Goal: Information Seeking & Learning: Learn about a topic

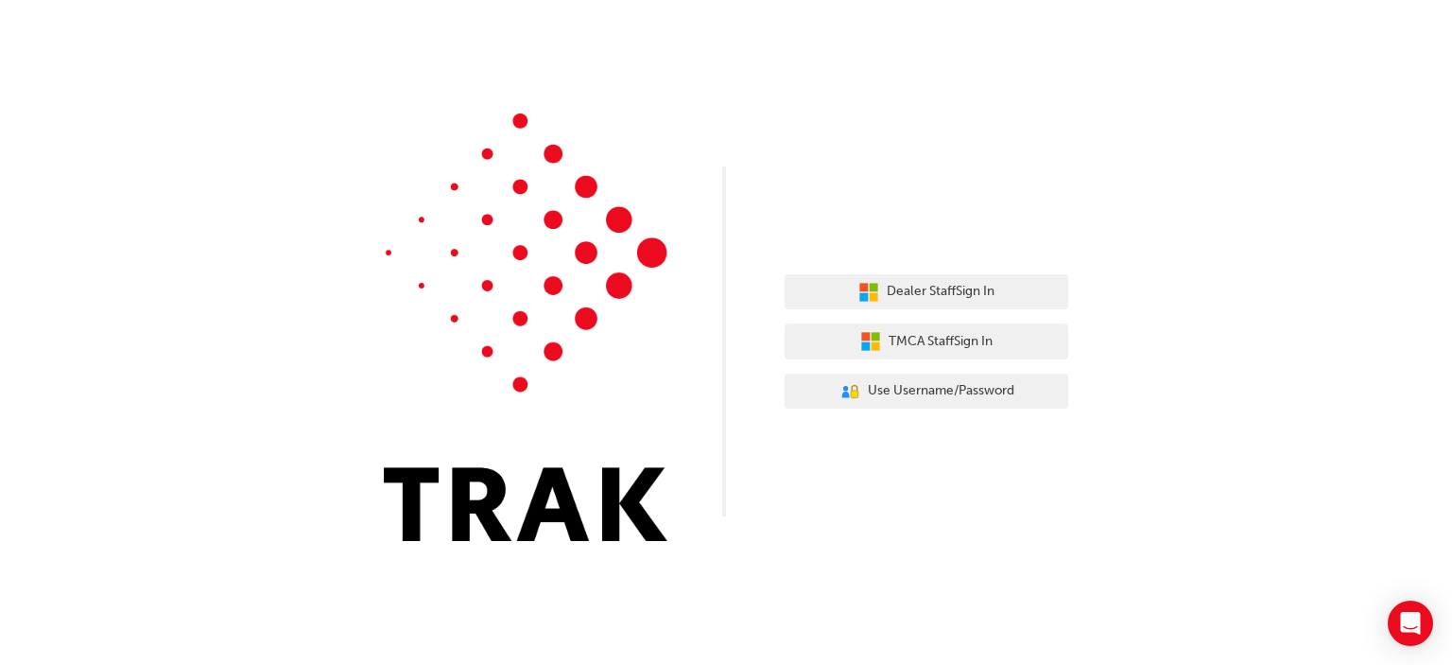
click at [901, 260] on div "Dealer Staff Sign In TMCA Staff Sign In User Authentication Icon - Blue Person,…" at bounding box center [927, 342] width 284 height 164
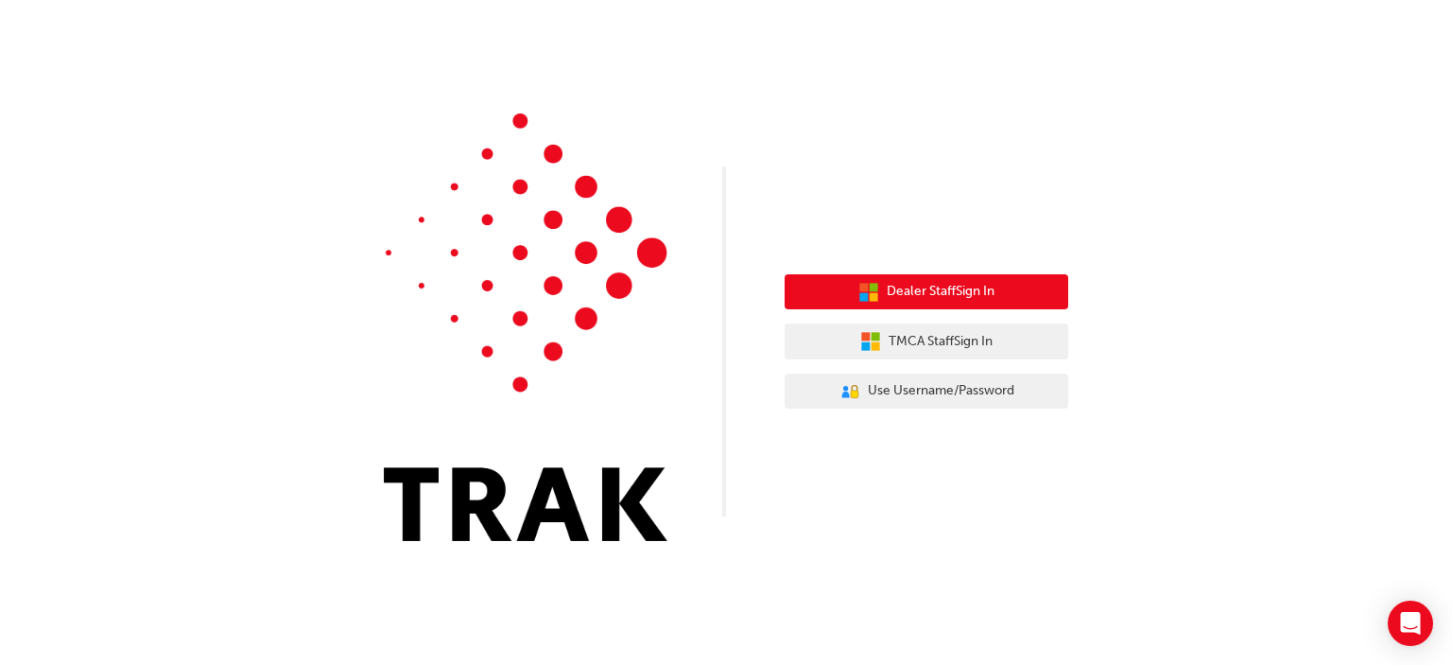
click at [908, 276] on button "Dealer Staff Sign In" at bounding box center [927, 292] width 284 height 36
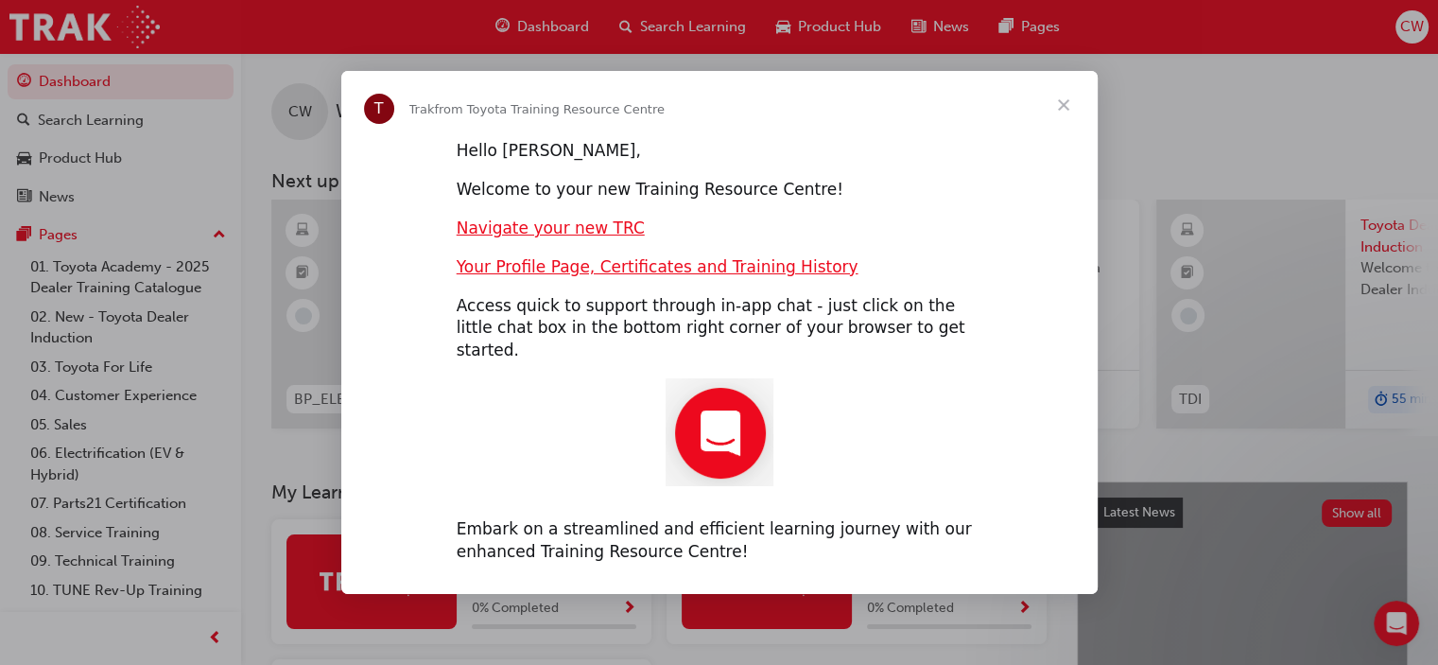
click at [1055, 113] on span "Close" at bounding box center [1064, 105] width 68 height 68
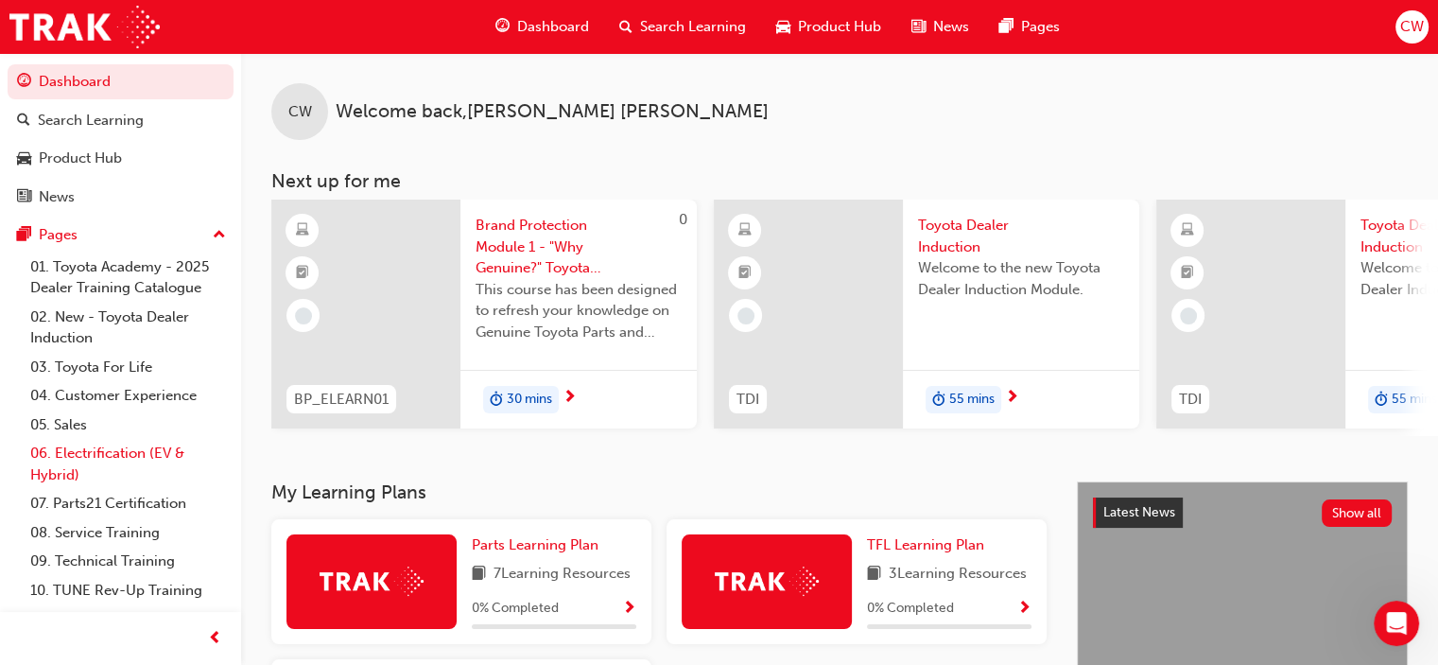
scroll to position [23, 0]
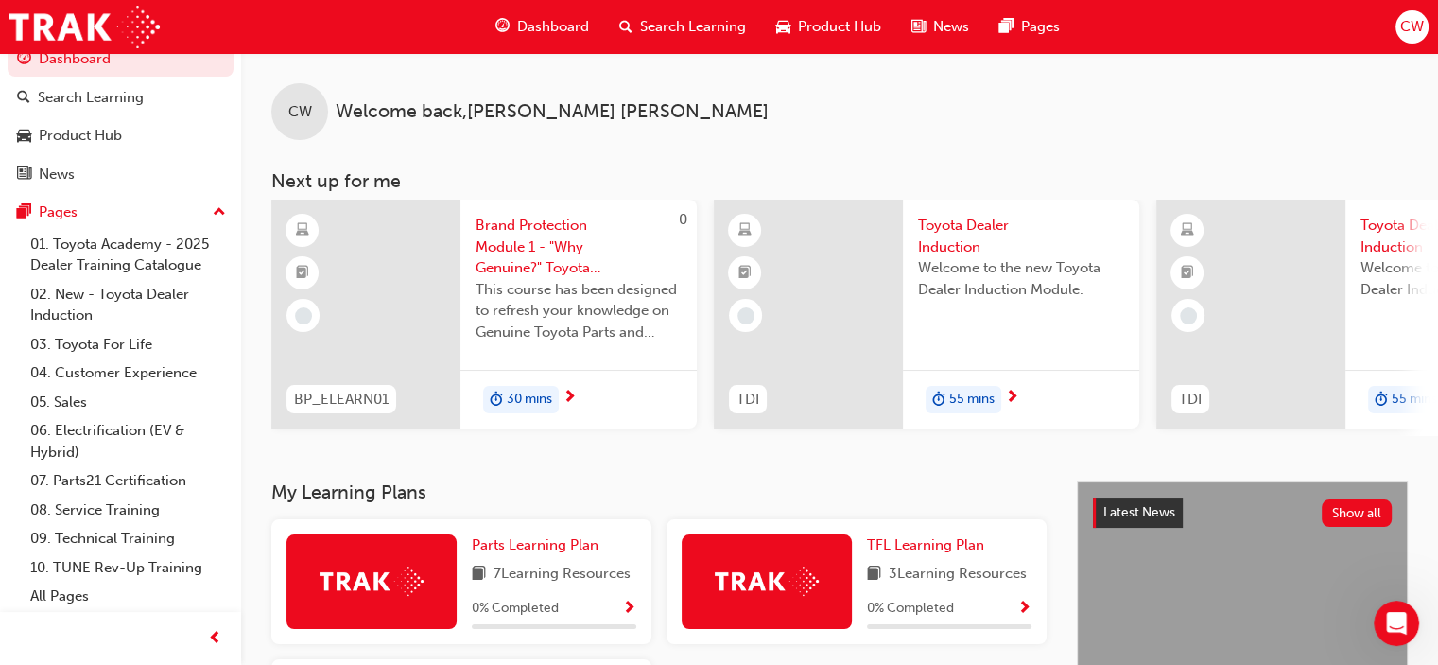
click at [960, 405] on span "55 mins" at bounding box center [971, 400] width 45 height 22
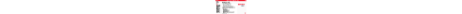
scroll to position [424, 0]
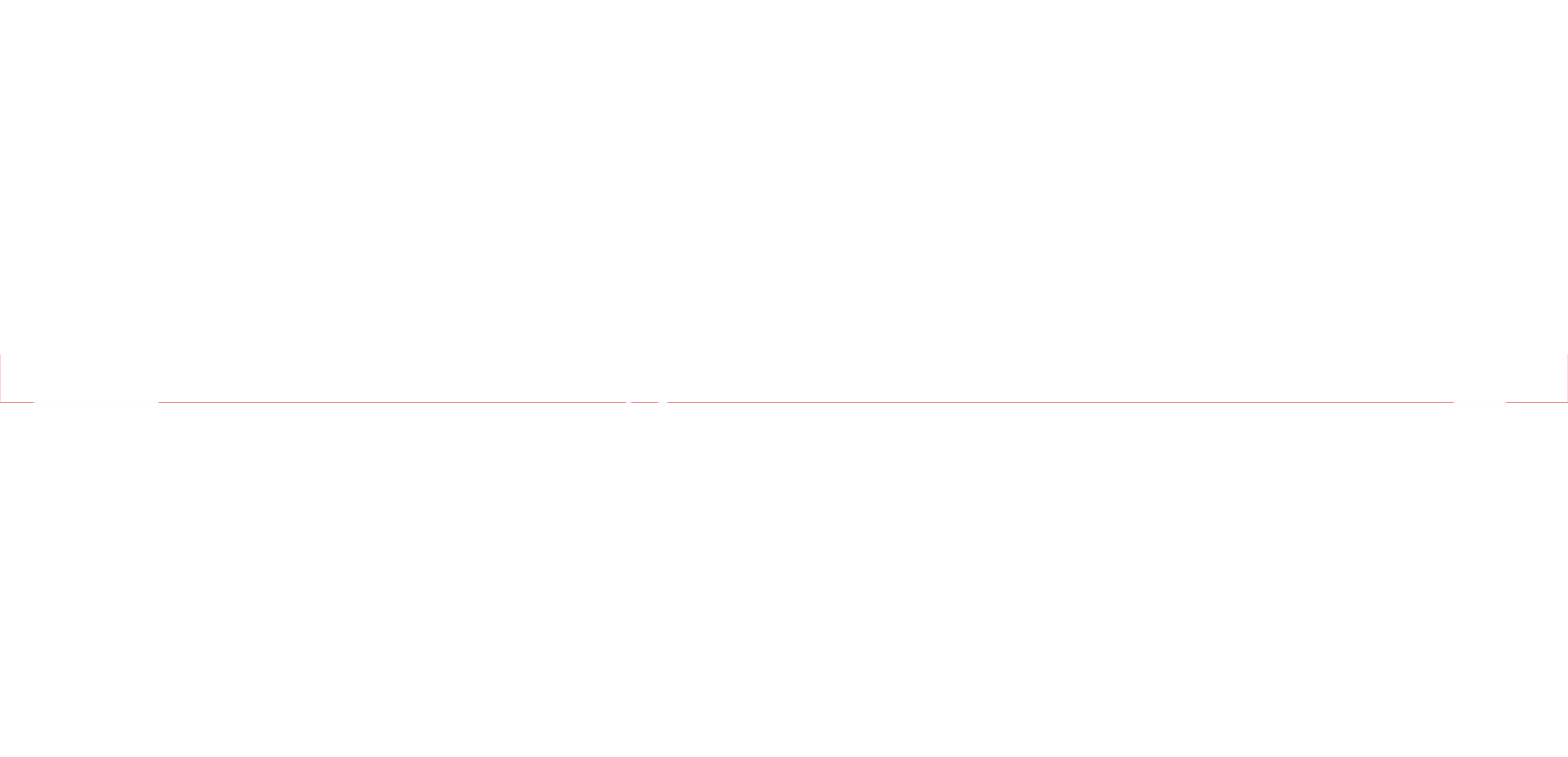
scroll to position [0, 0]
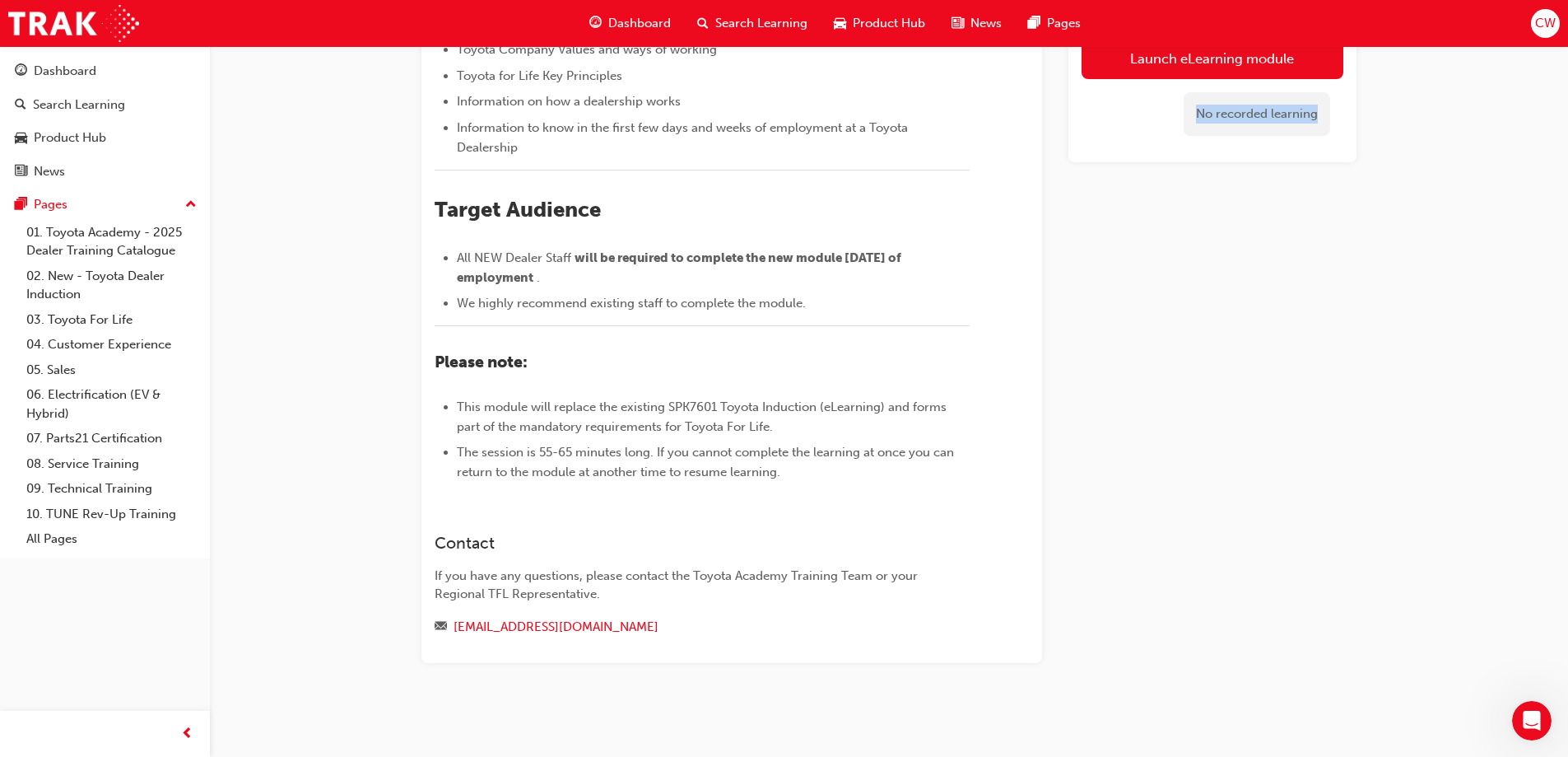
drag, startPoint x: 1380, startPoint y: 365, endPoint x: 1386, endPoint y: 357, distance: 10.0
click at [1263, 364] on div "Toyota Dealer Induction eLearning Stream: Onboarding 55 mins TDI ​Welcome to th…" at bounding box center [889, 210] width 987 height 1010
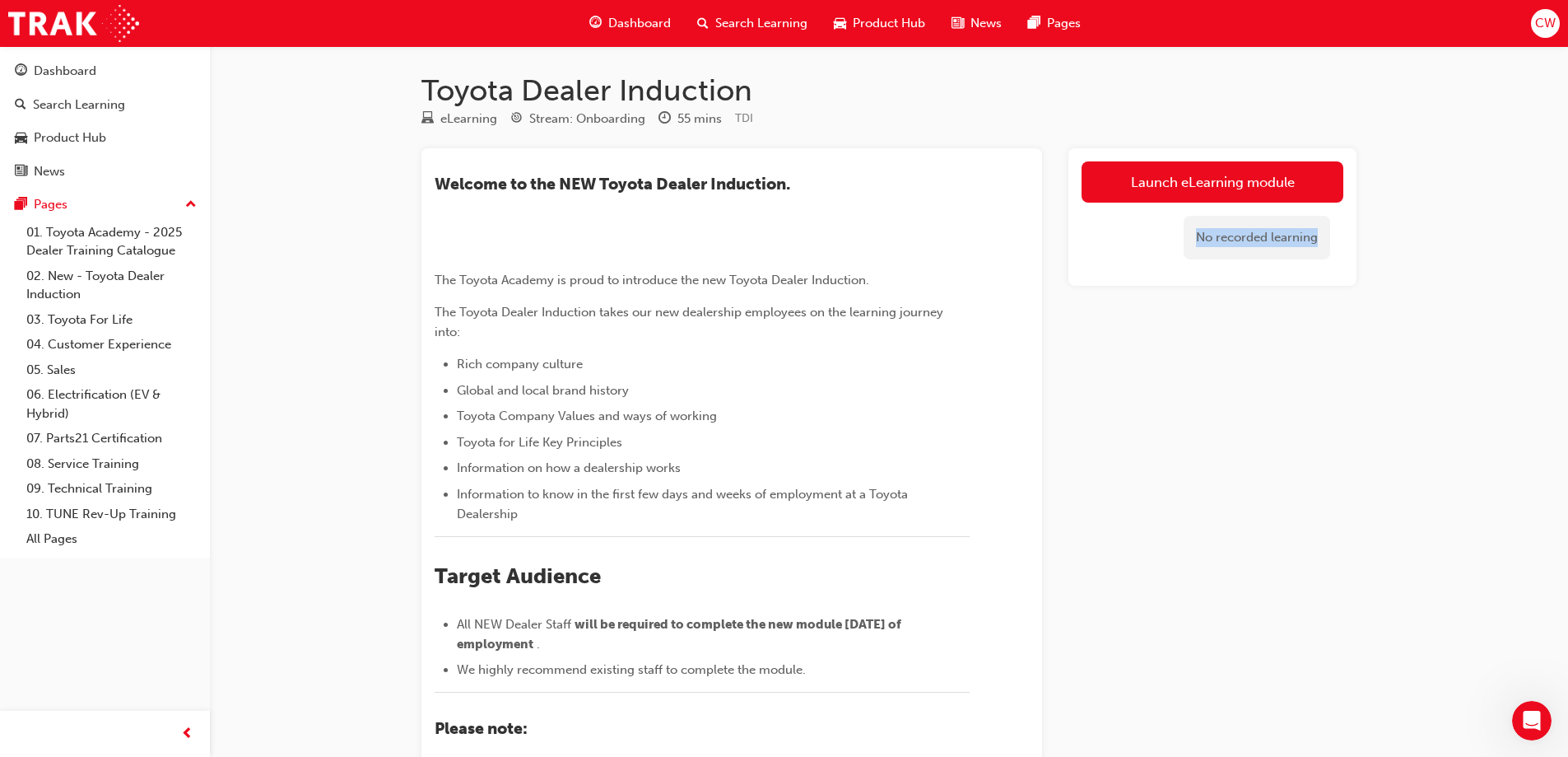
click at [1168, 265] on div "No recorded learning" at bounding box center [1212, 238] width 262 height 70
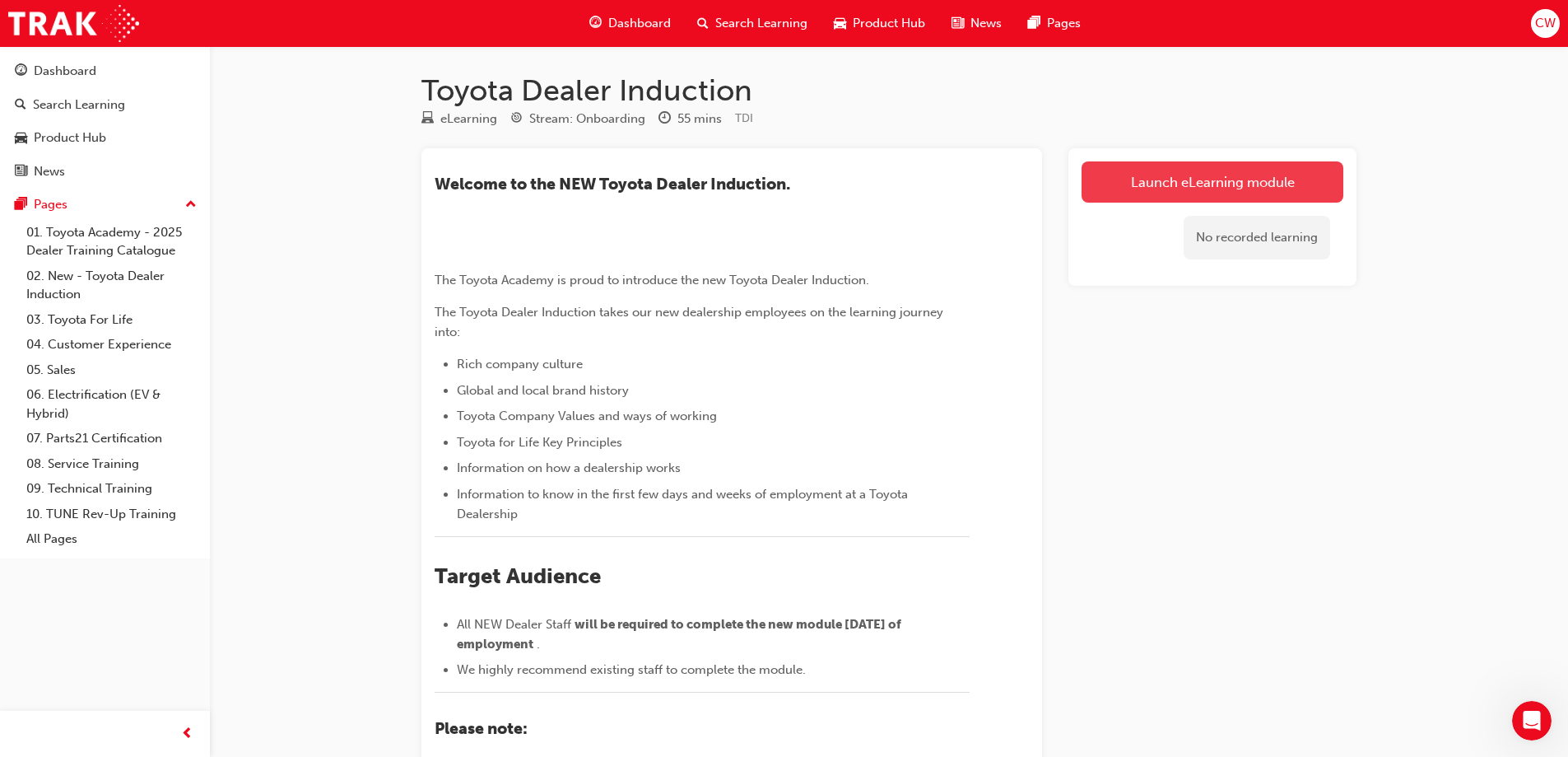
click at [1244, 182] on link "Launch eLearning module" at bounding box center [1212, 181] width 262 height 41
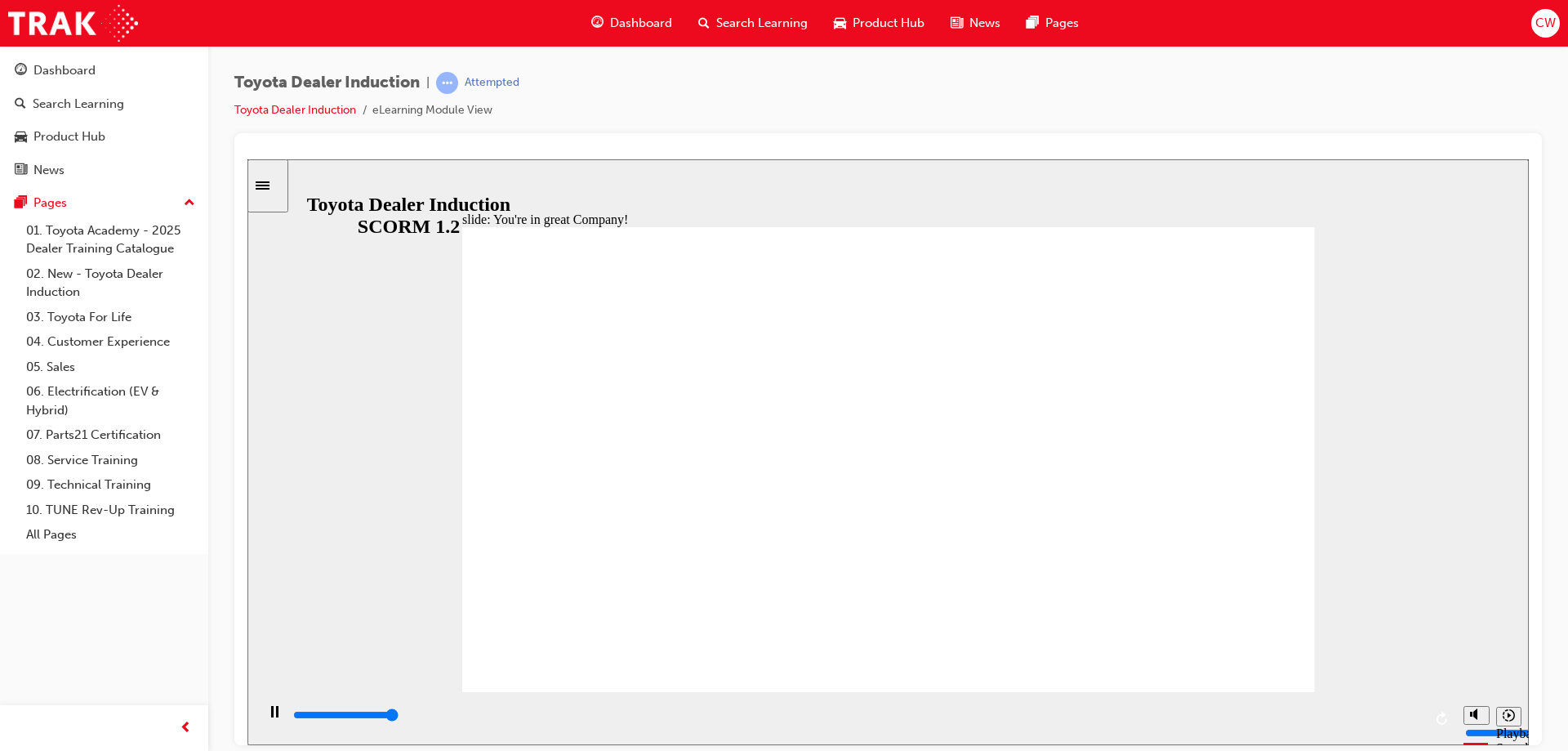
type input "7500"
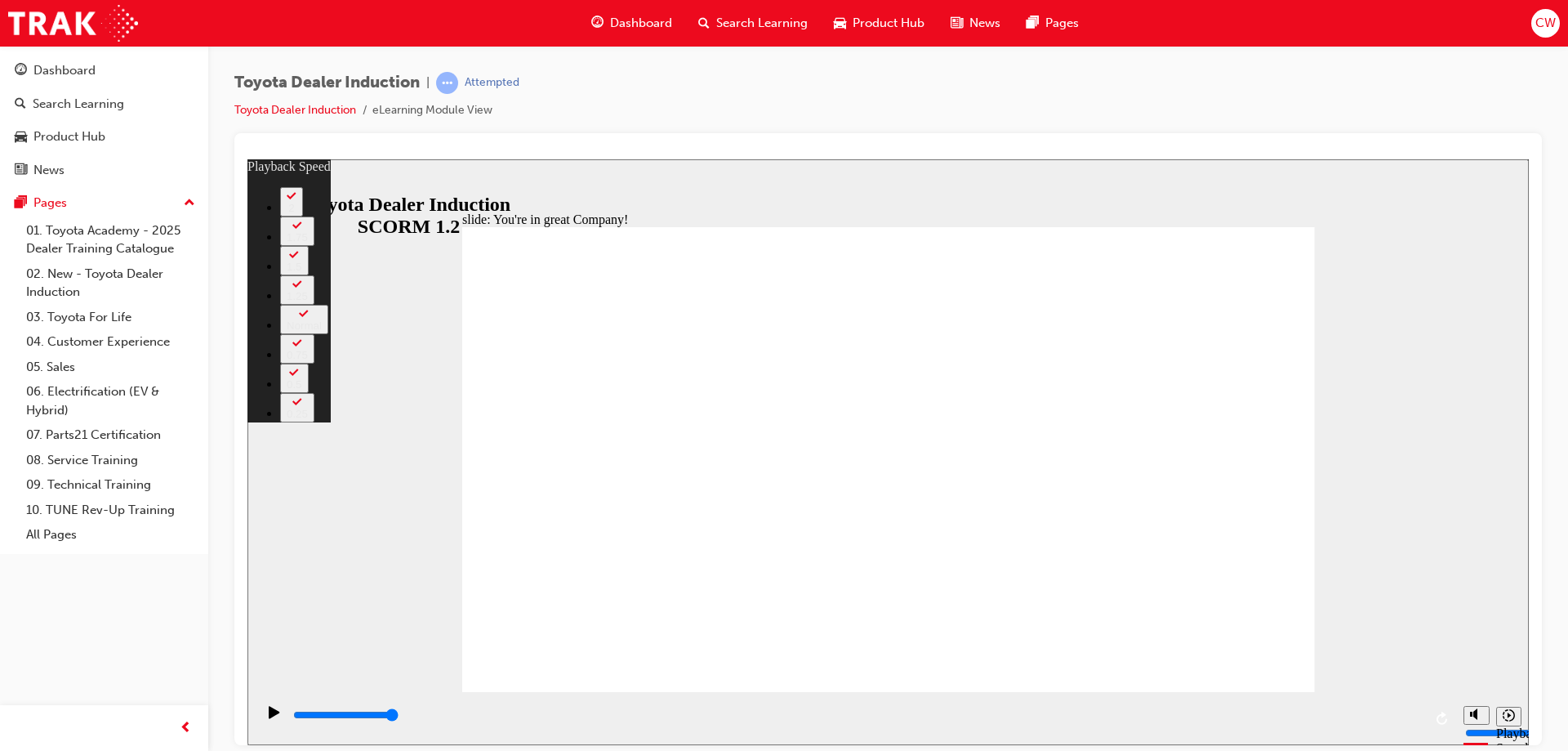
type input "156"
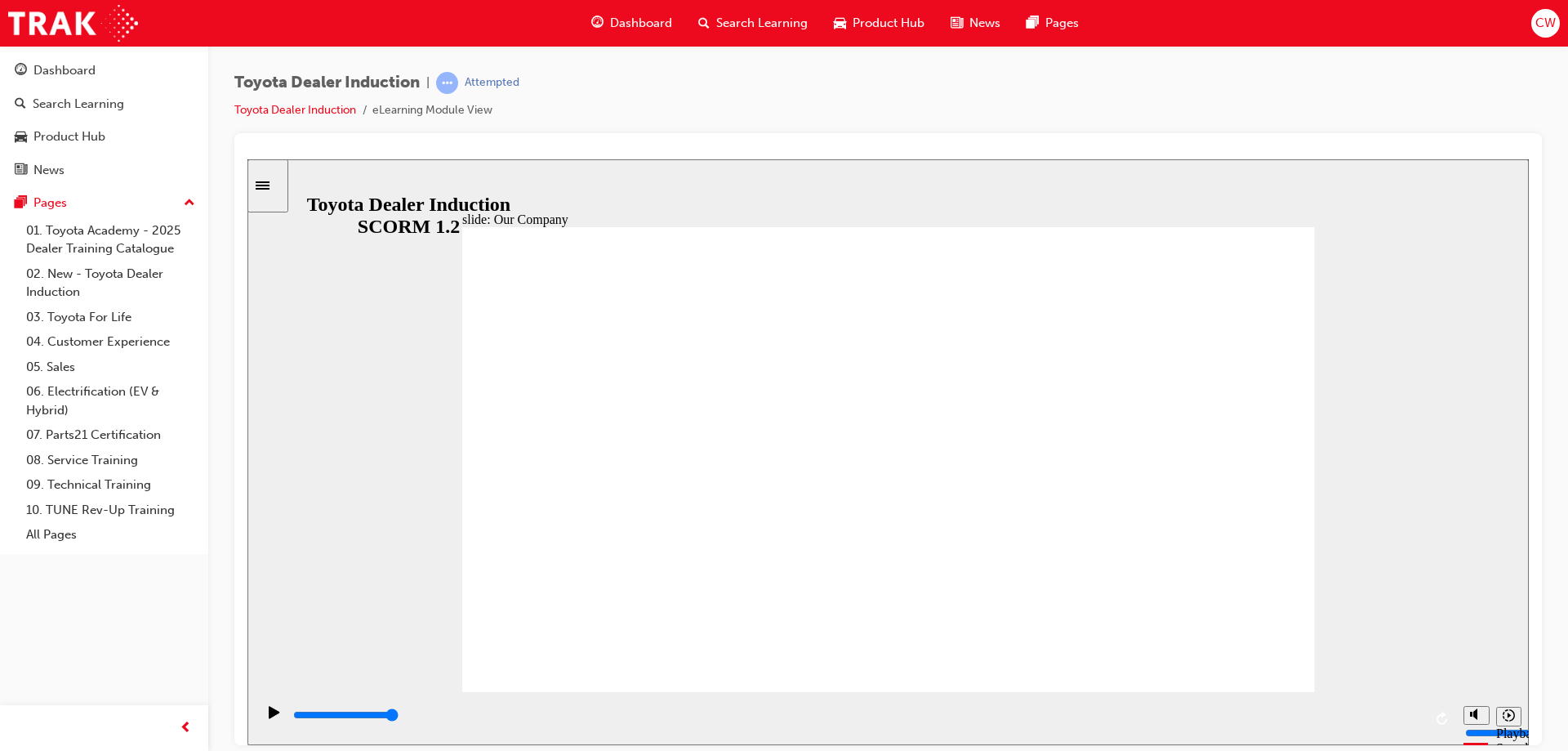
drag, startPoint x: 864, startPoint y: 647, endPoint x: 905, endPoint y: 636, distance: 42.4
drag, startPoint x: 880, startPoint y: 601, endPoint x: 923, endPoint y: 594, distance: 43.6
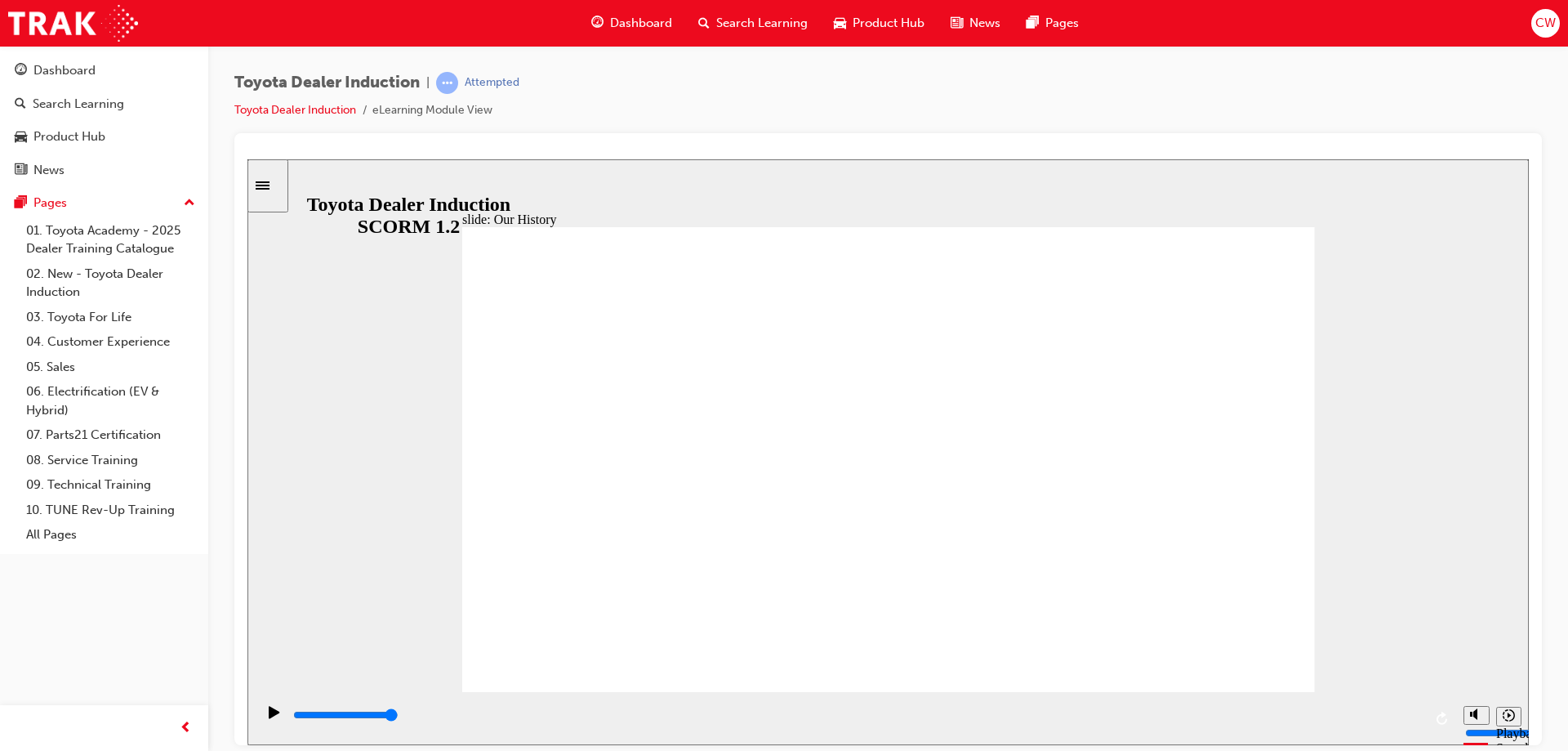
drag, startPoint x: 648, startPoint y: 599, endPoint x: 670, endPoint y: 603, distance: 22.4
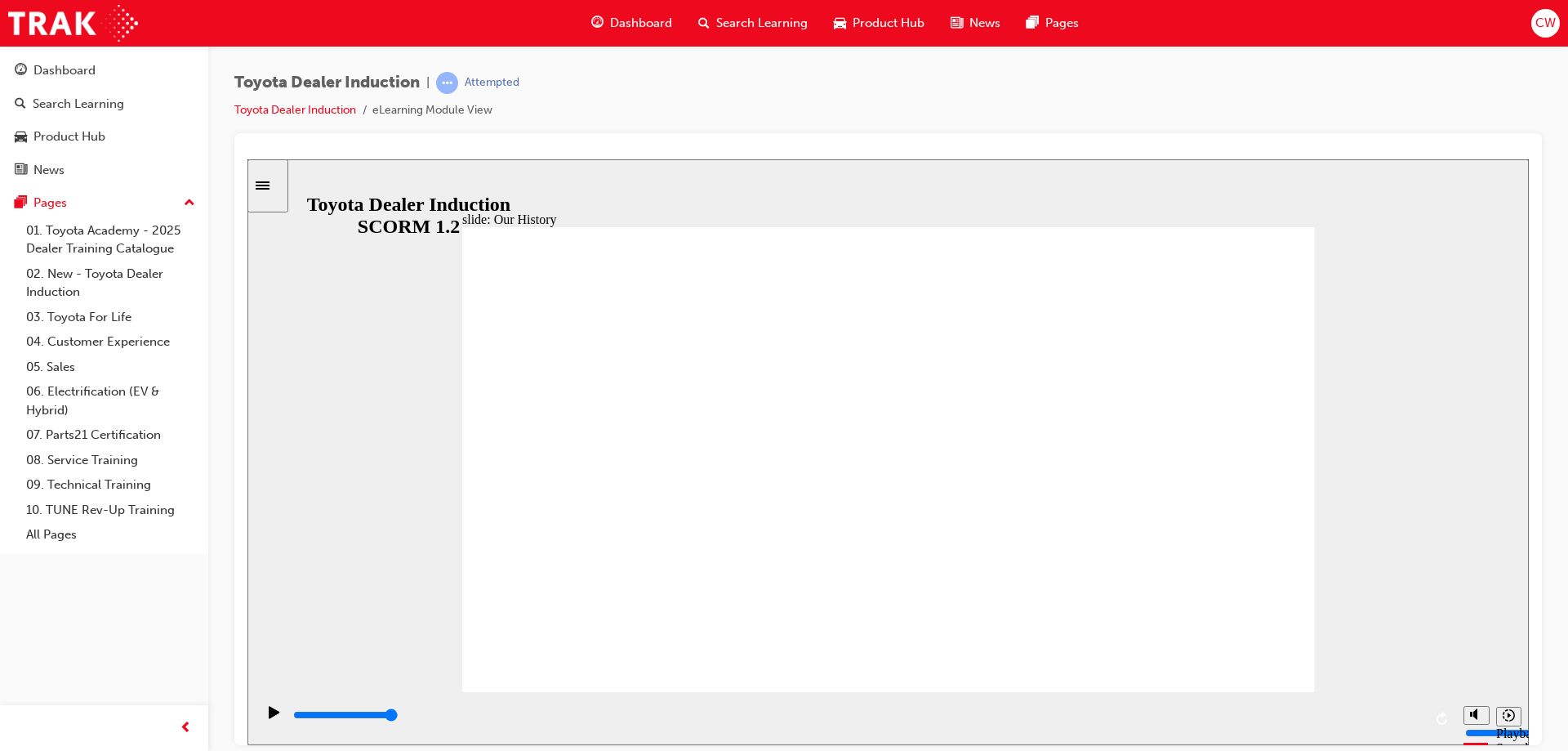
drag, startPoint x: 655, startPoint y: 599, endPoint x: 670, endPoint y: 595, distance: 15.5
drag, startPoint x: 647, startPoint y: 590, endPoint x: 836, endPoint y: 571, distance: 190.0
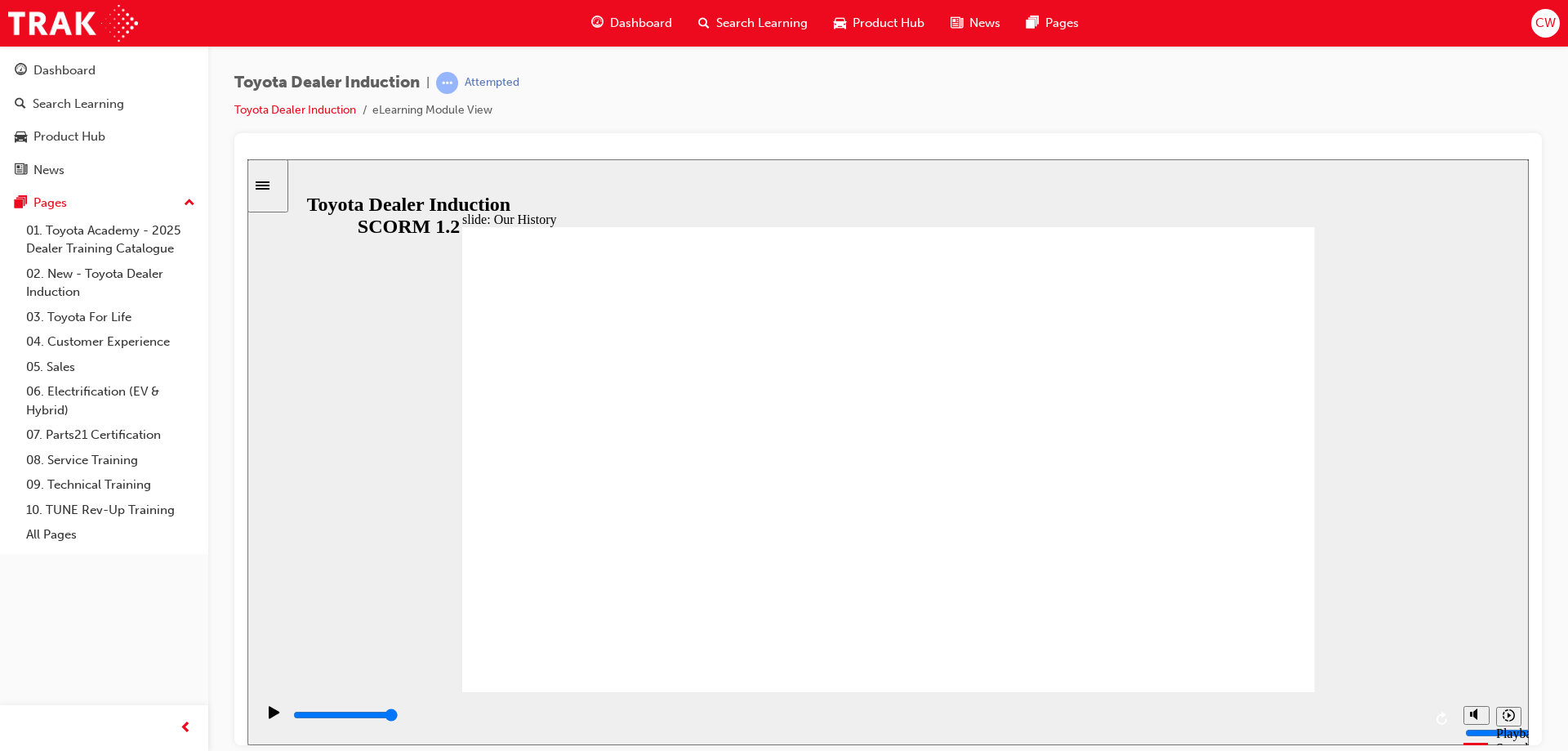
drag, startPoint x: 886, startPoint y: 591, endPoint x: 1047, endPoint y: 561, distance: 163.8
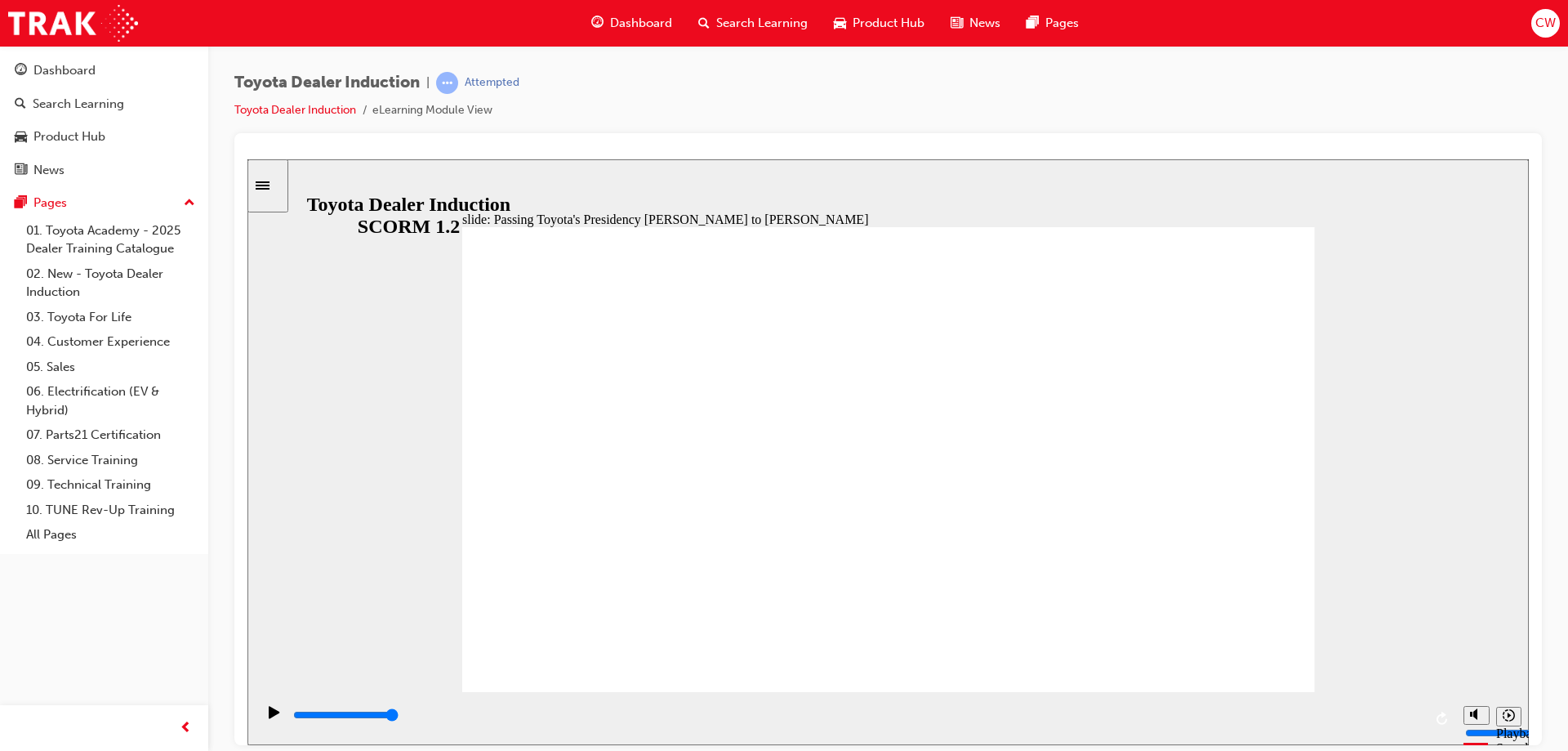
type input "5000"
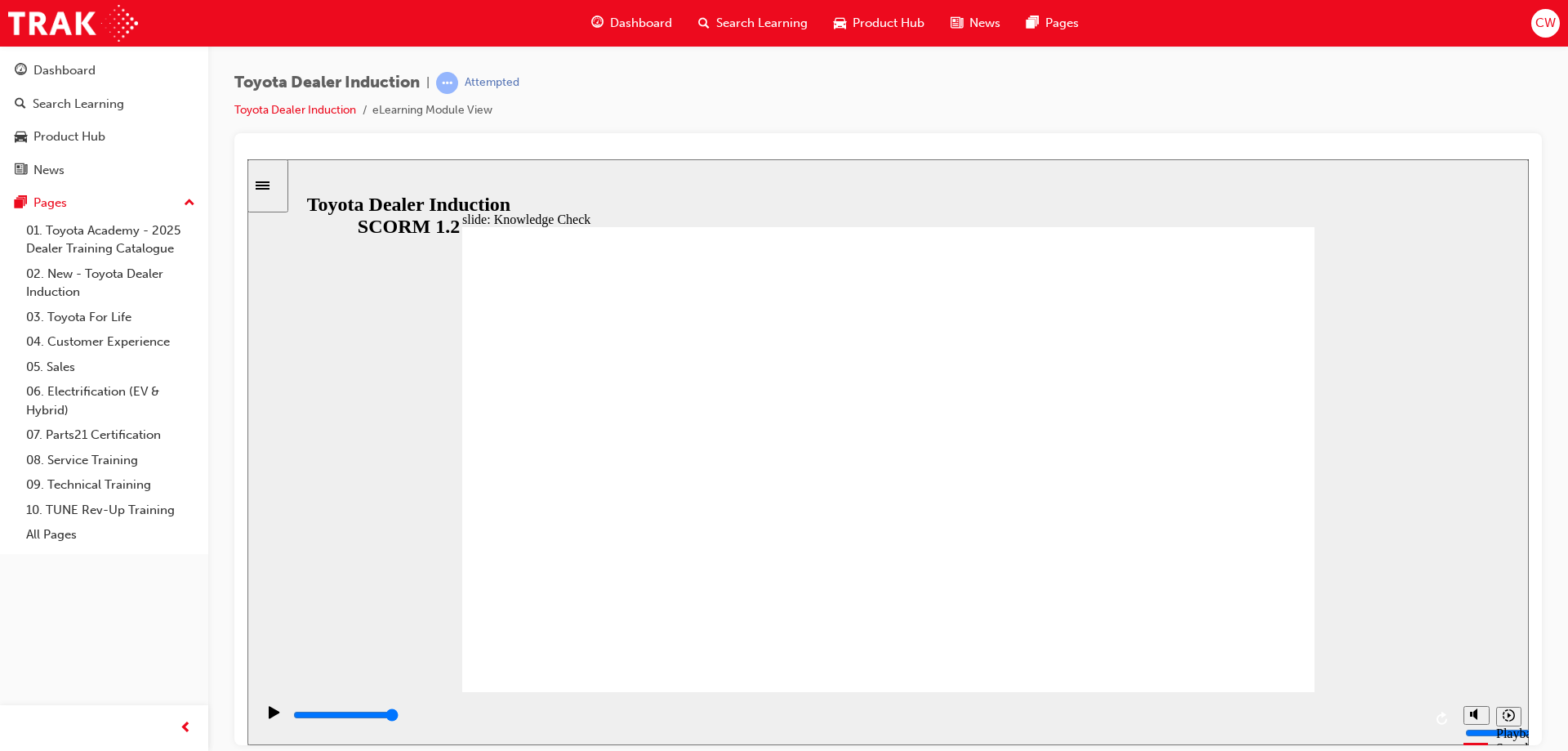
radio input "true"
type input "5000"
radio input "true"
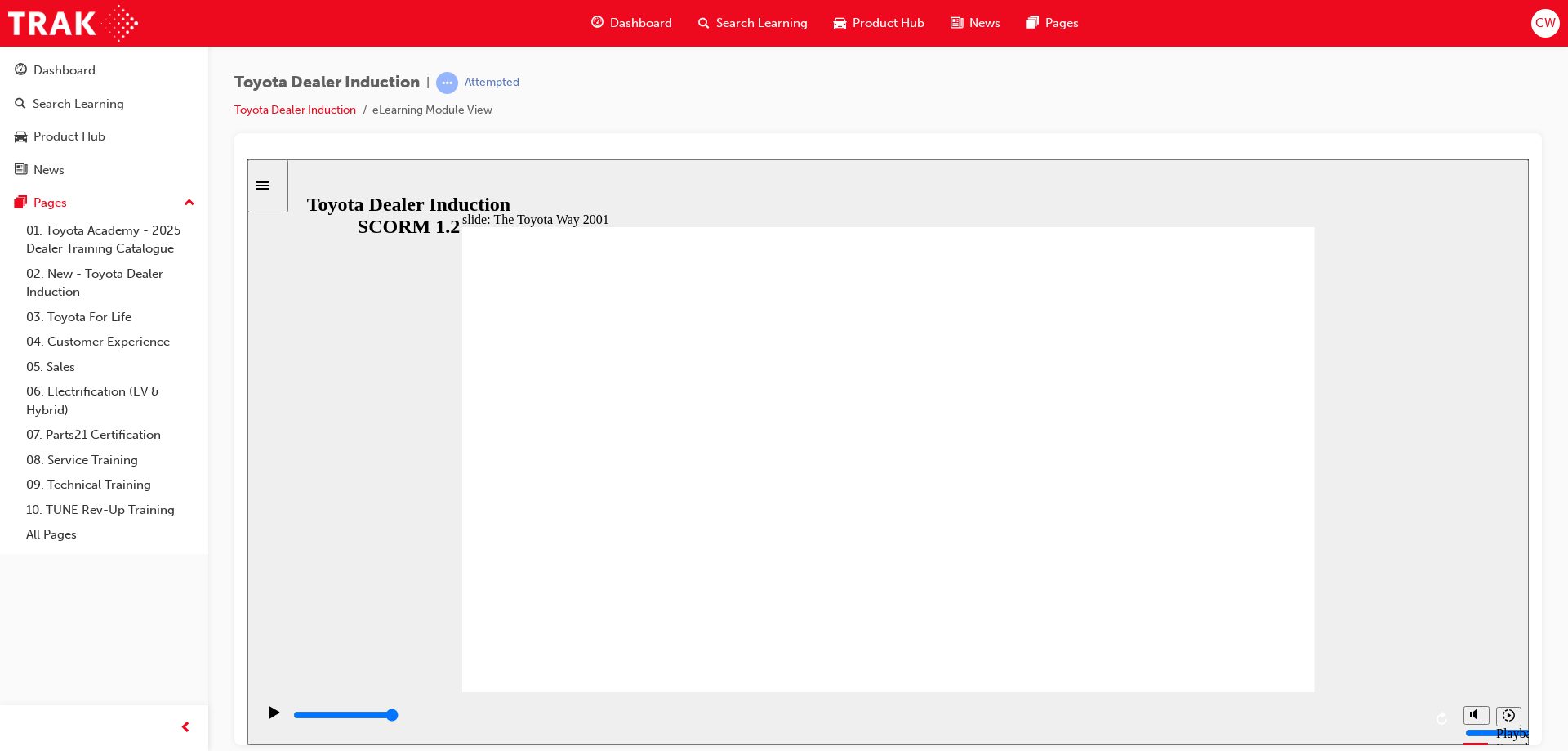
click at [269, 574] on icon "Play (Ctrl+Alt+P)" at bounding box center [274, 711] width 10 height 12
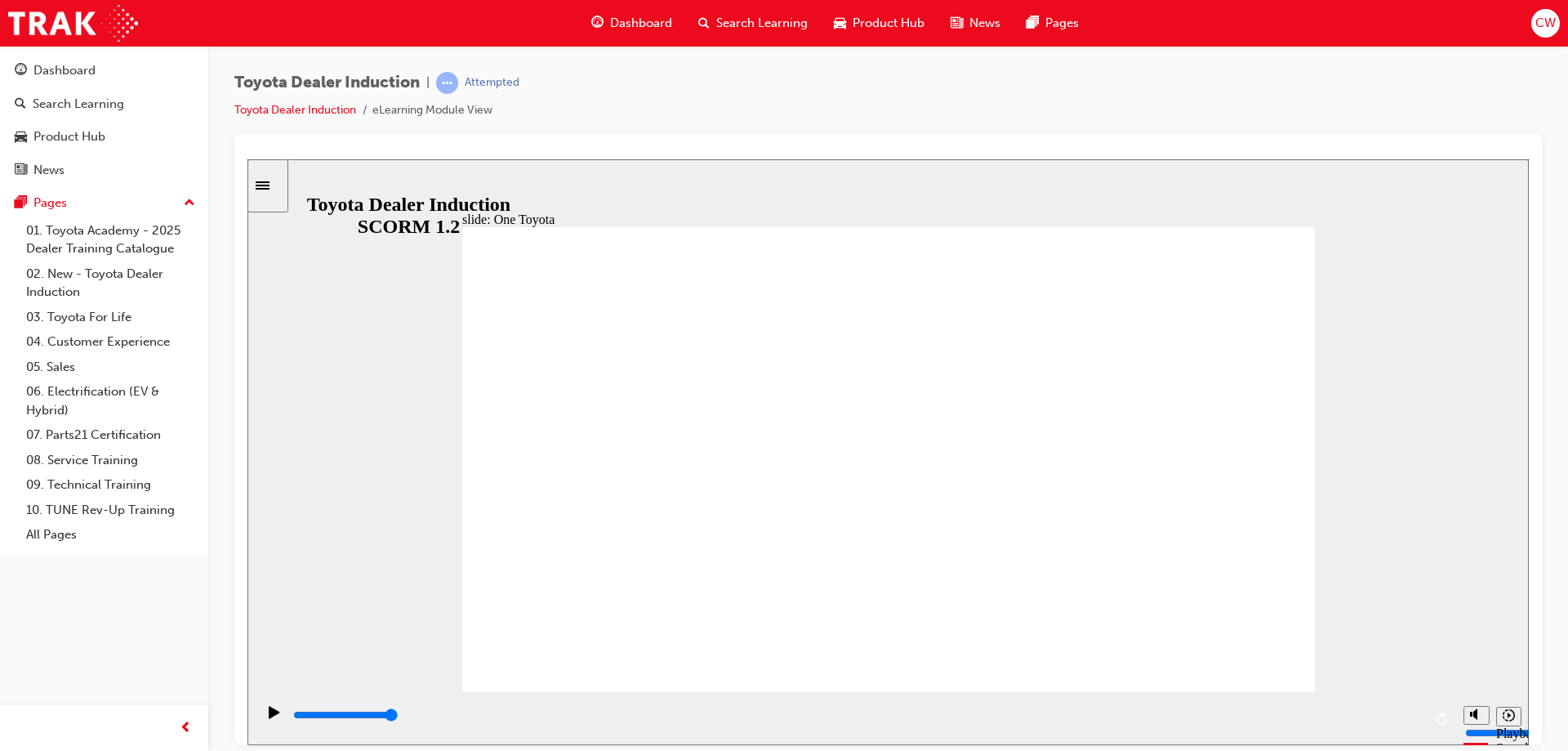
drag, startPoint x: 470, startPoint y: 718, endPoint x: 1430, endPoint y: 541, distance: 976.2
click at [1254, 541] on div "slide: Toyota Motor Corporation Australia Rectangle 3 Toyota Motor Corporation …" at bounding box center [887, 451] width 1281 height 586
type input "15300"
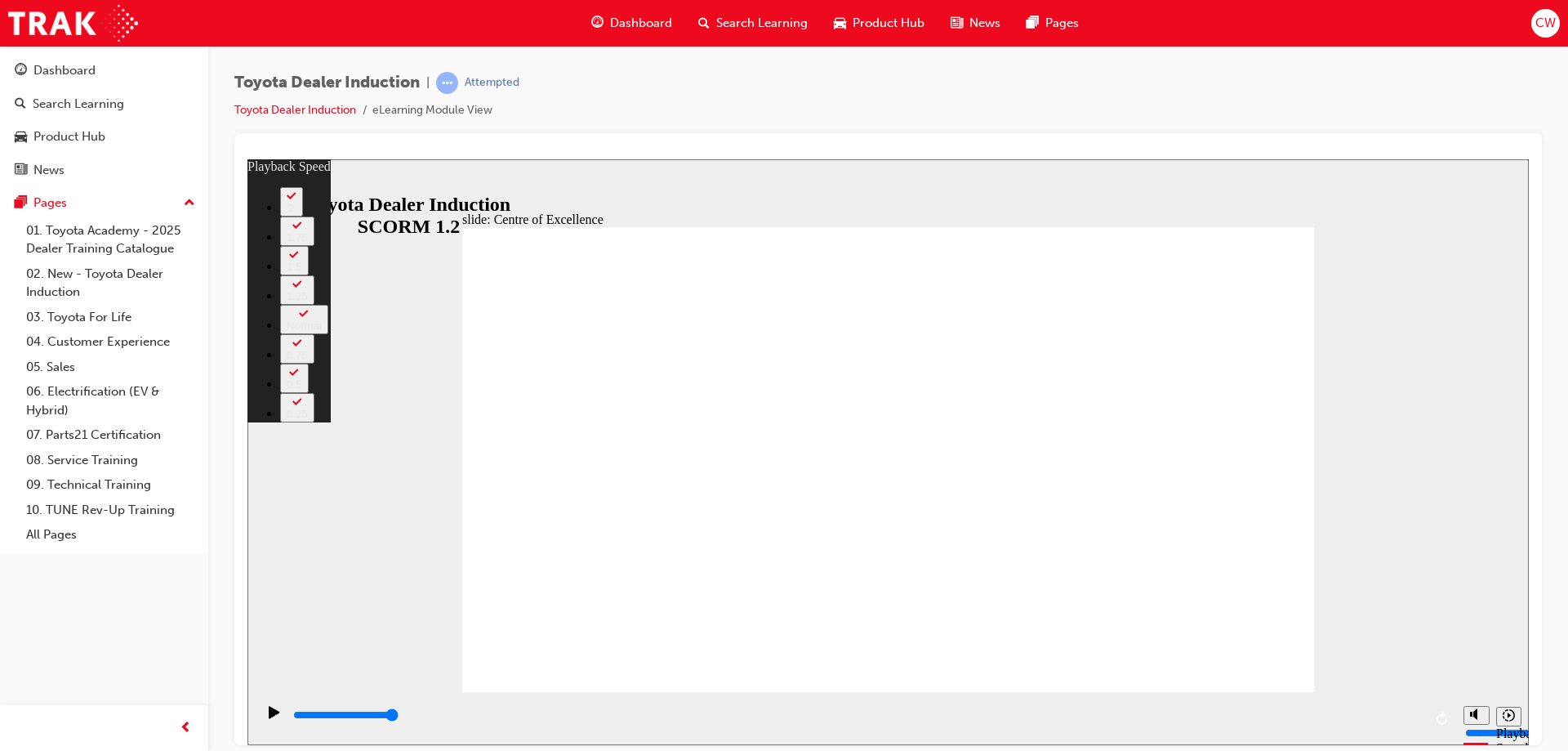
type input "248"
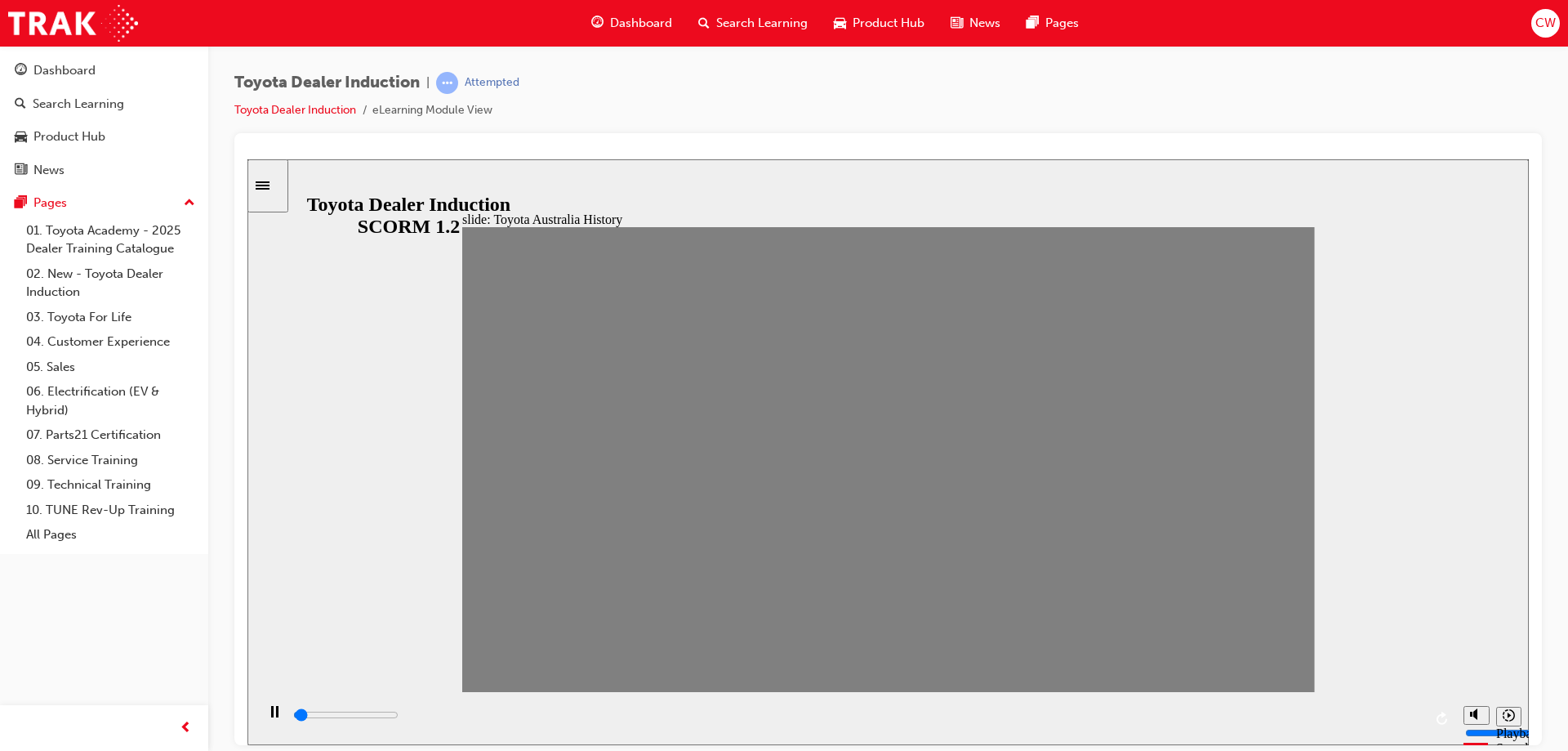
drag, startPoint x: 481, startPoint y: 469, endPoint x: 530, endPoint y: 471, distance: 49.0
drag, startPoint x: 528, startPoint y: 472, endPoint x: 557, endPoint y: 466, distance: 29.6
drag, startPoint x: 569, startPoint y: 472, endPoint x: 605, endPoint y: 481, distance: 37.1
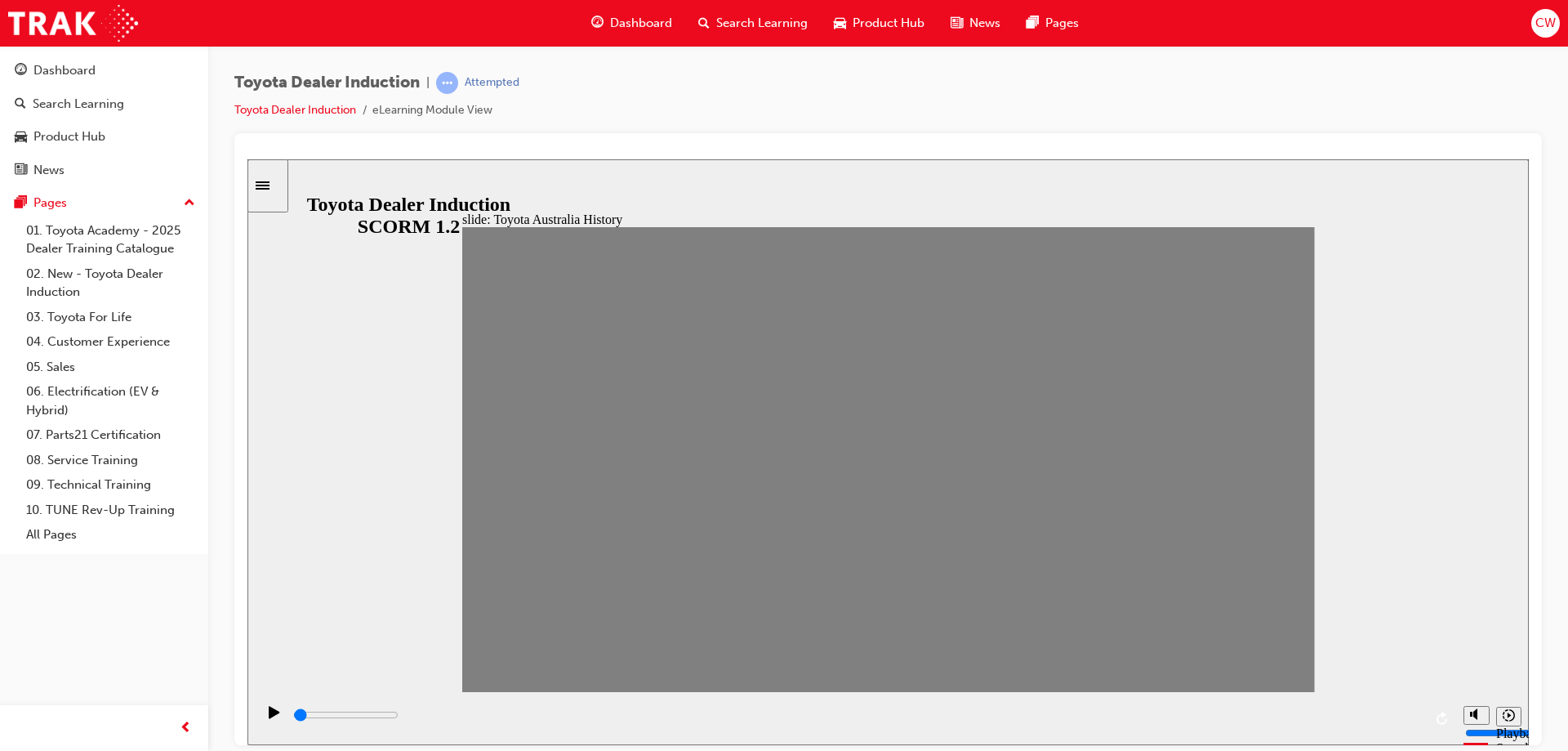
drag, startPoint x: 598, startPoint y: 460, endPoint x: 628, endPoint y: 468, distance: 31.0
drag, startPoint x: 645, startPoint y: 482, endPoint x: 667, endPoint y: 470, distance: 25.1
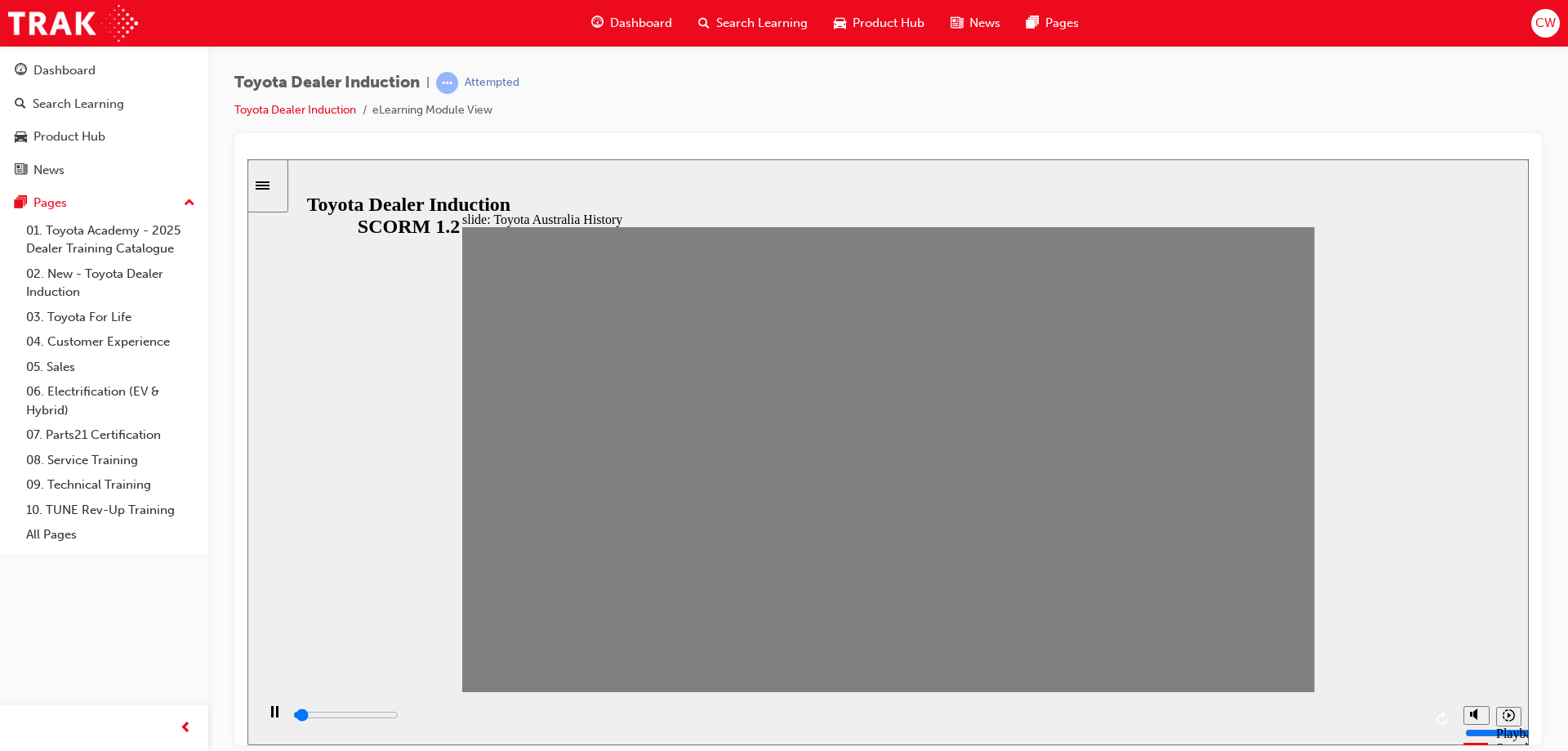
drag, startPoint x: 682, startPoint y: 468, endPoint x: 705, endPoint y: 466, distance: 23.1
drag, startPoint x: 724, startPoint y: 471, endPoint x: 741, endPoint y: 465, distance: 18.0
drag, startPoint x: 719, startPoint y: 470, endPoint x: 744, endPoint y: 471, distance: 25.0
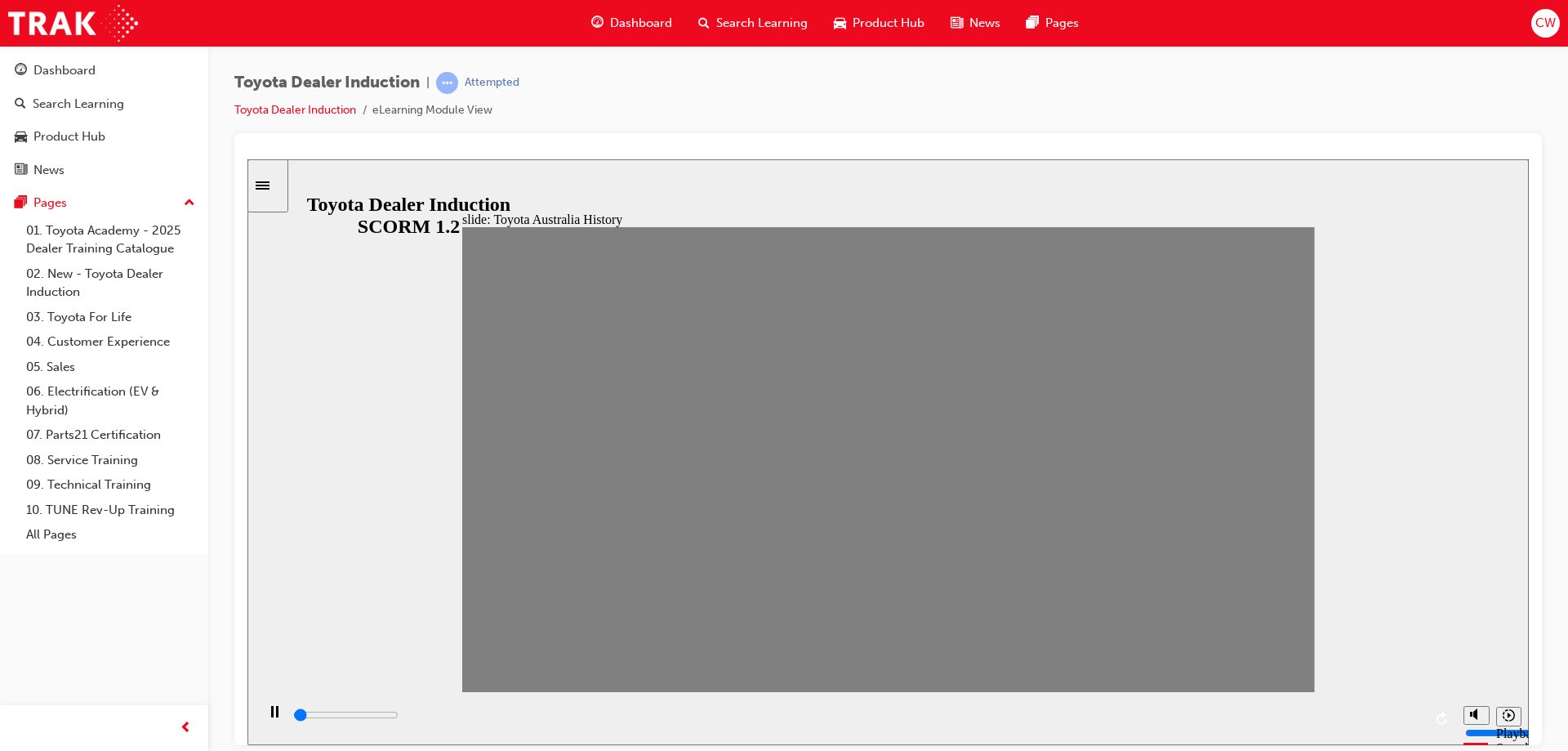
drag, startPoint x: 759, startPoint y: 472, endPoint x: 783, endPoint y: 467, distance: 24.5
drag, startPoint x: 804, startPoint y: 484, endPoint x: 828, endPoint y: 471, distance: 27.3
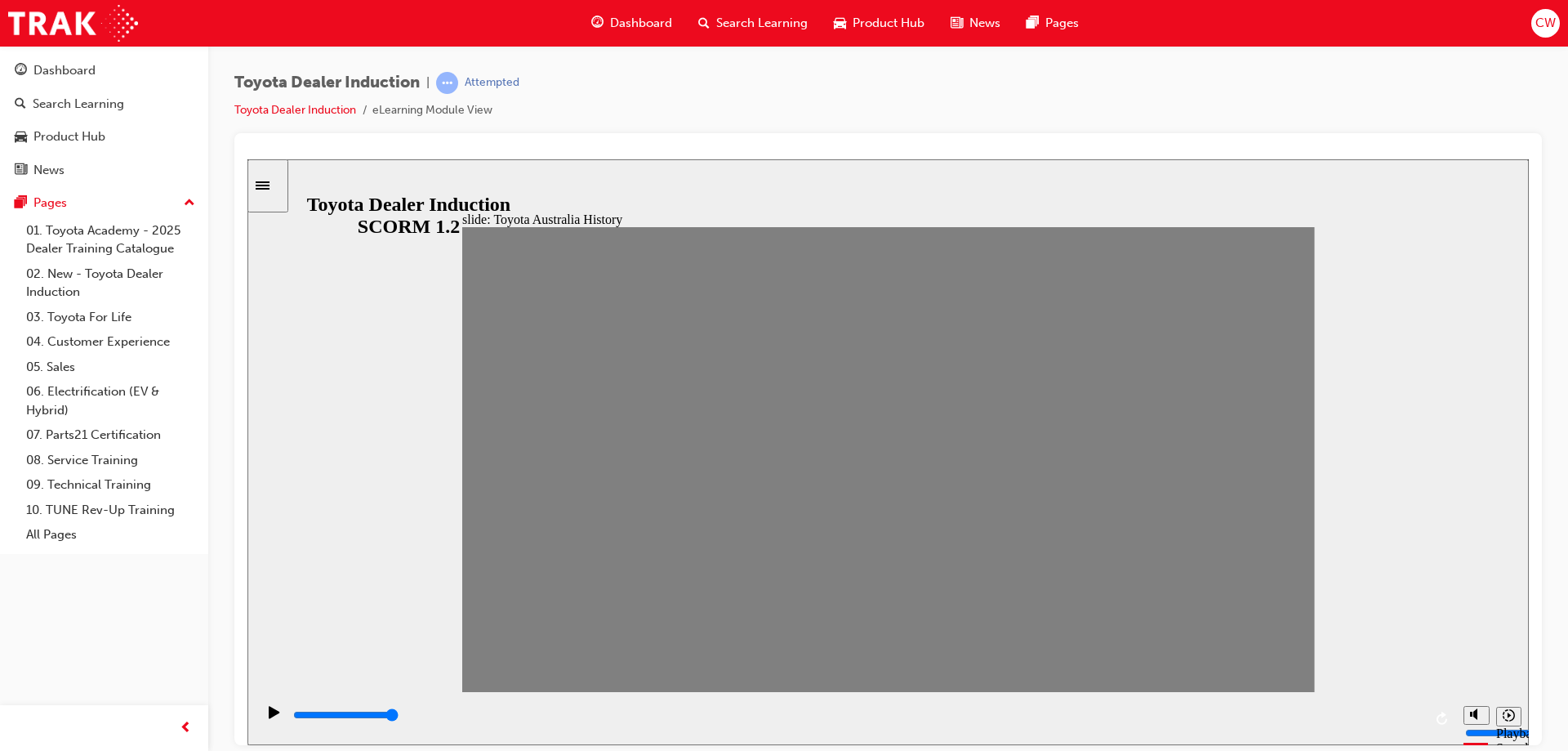
drag, startPoint x: 841, startPoint y: 469, endPoint x: 874, endPoint y: 472, distance: 33.1
drag, startPoint x: 874, startPoint y: 466, endPoint x: 889, endPoint y: 461, distance: 15.8
drag, startPoint x: 882, startPoint y: 474, endPoint x: 919, endPoint y: 468, distance: 37.5
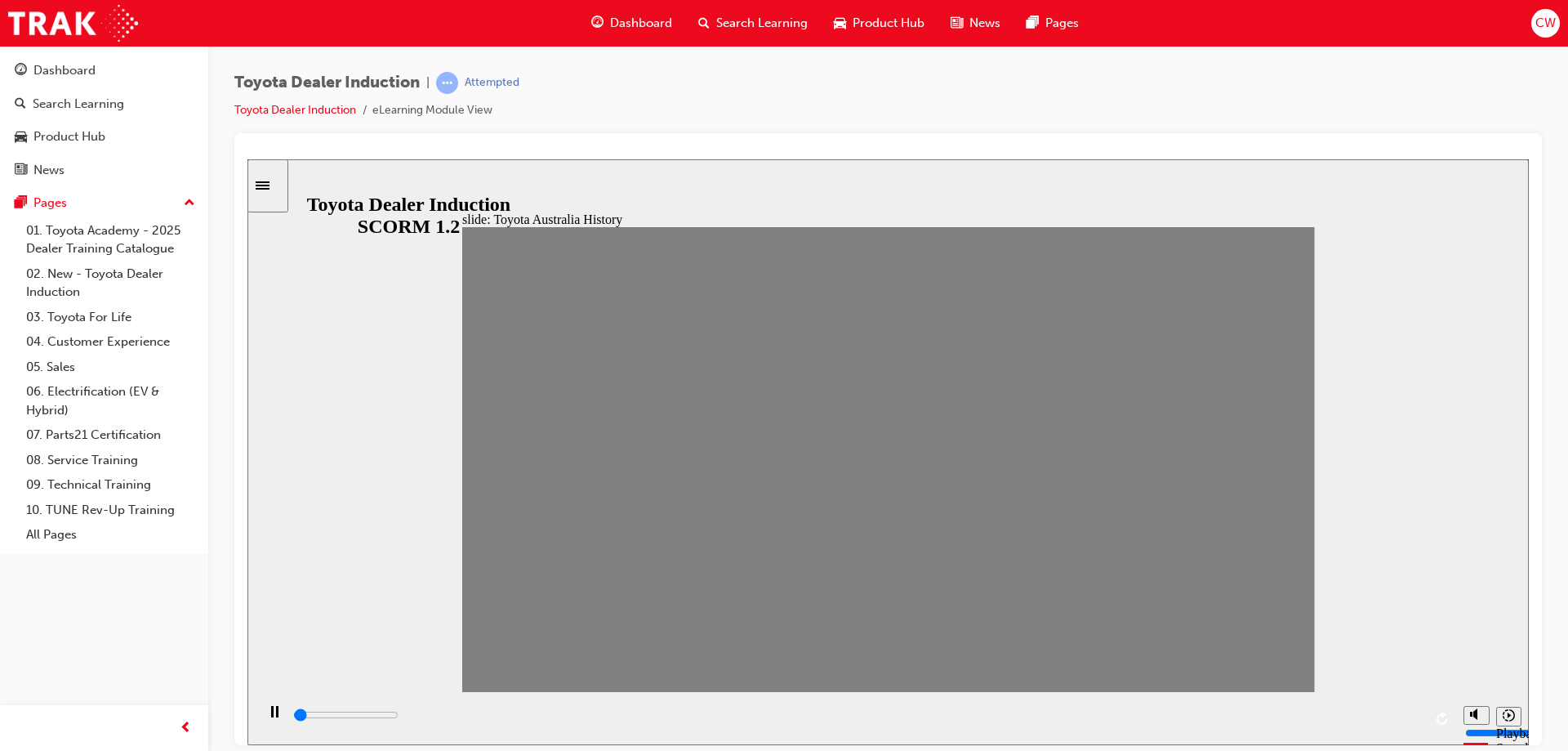
drag, startPoint x: 919, startPoint y: 474, endPoint x: 954, endPoint y: 473, distance: 35.0
drag, startPoint x: 962, startPoint y: 474, endPoint x: 982, endPoint y: 468, distance: 20.9
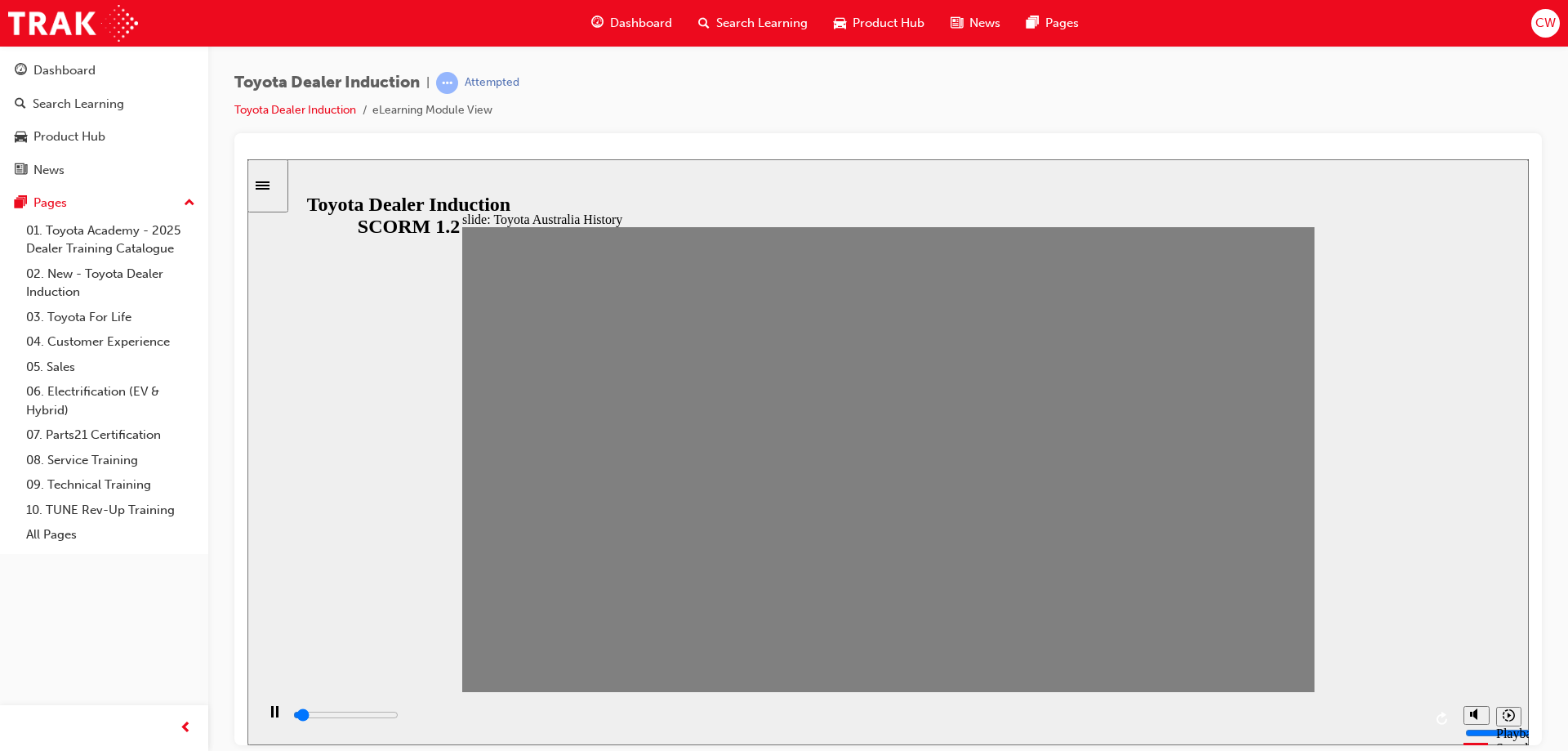
drag, startPoint x: 992, startPoint y: 474, endPoint x: 1036, endPoint y: 467, distance: 44.6
drag, startPoint x: 1036, startPoint y: 471, endPoint x: 1068, endPoint y: 474, distance: 32.1
drag, startPoint x: 1065, startPoint y: 478, endPoint x: 1095, endPoint y: 460, distance: 35.0
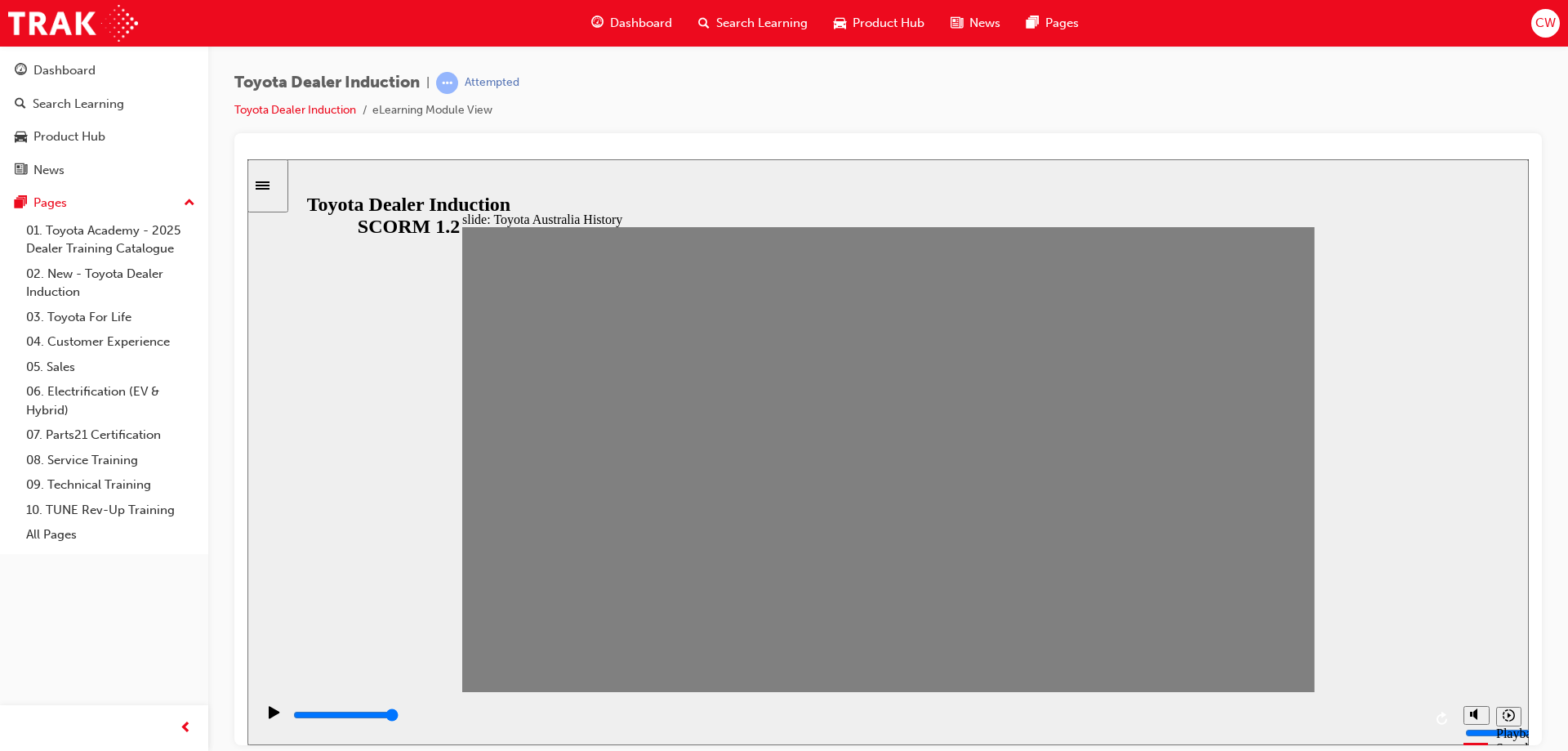
drag, startPoint x: 1077, startPoint y: 472, endPoint x: 1121, endPoint y: 474, distance: 44.0
drag, startPoint x: 1112, startPoint y: 465, endPoint x: 1133, endPoint y: 461, distance: 21.4
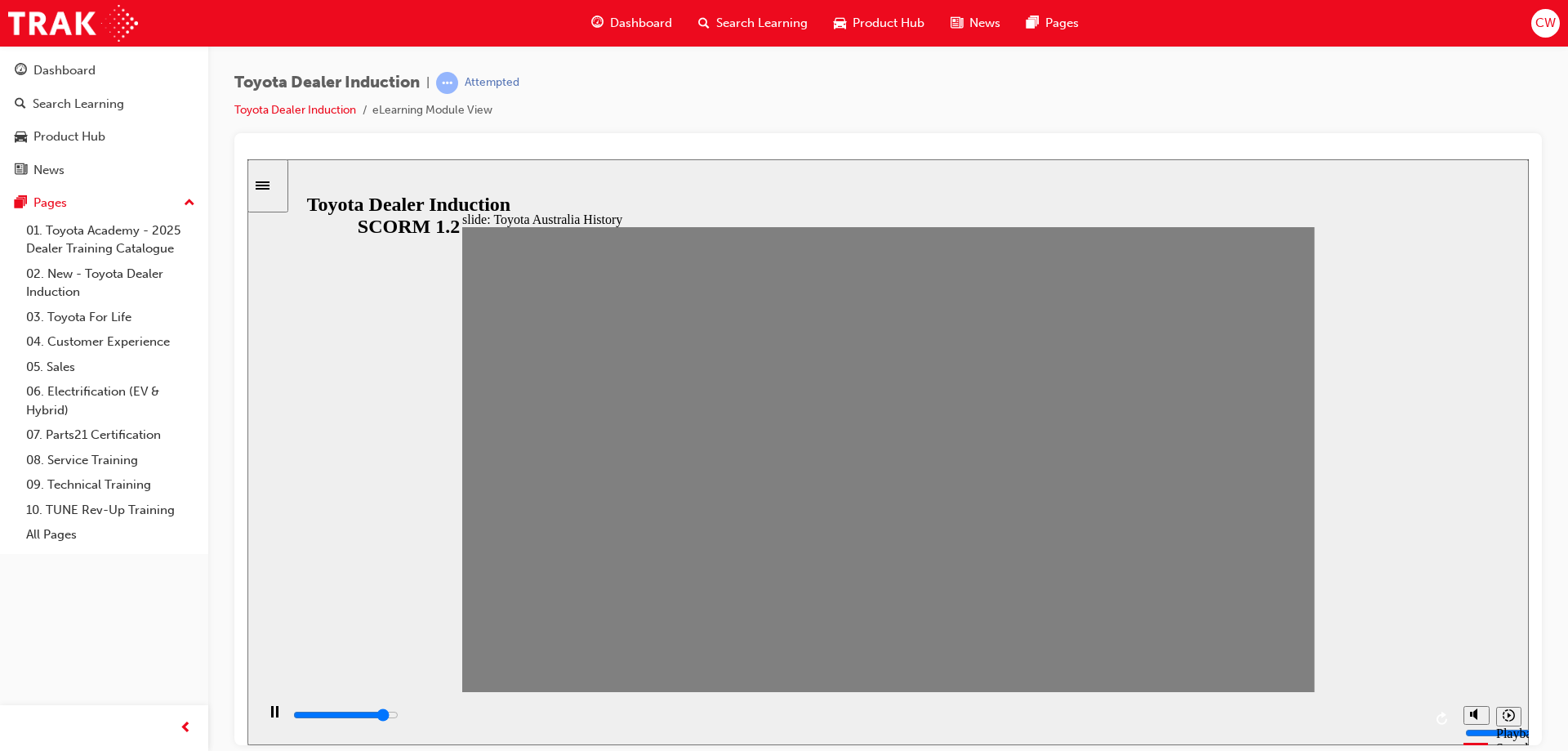
drag, startPoint x: 1158, startPoint y: 471, endPoint x: 1177, endPoint y: 461, distance: 21.5
drag, startPoint x: 1155, startPoint y: 474, endPoint x: 1185, endPoint y: 474, distance: 30.0
drag, startPoint x: 1192, startPoint y: 472, endPoint x: 1232, endPoint y: 461, distance: 41.5
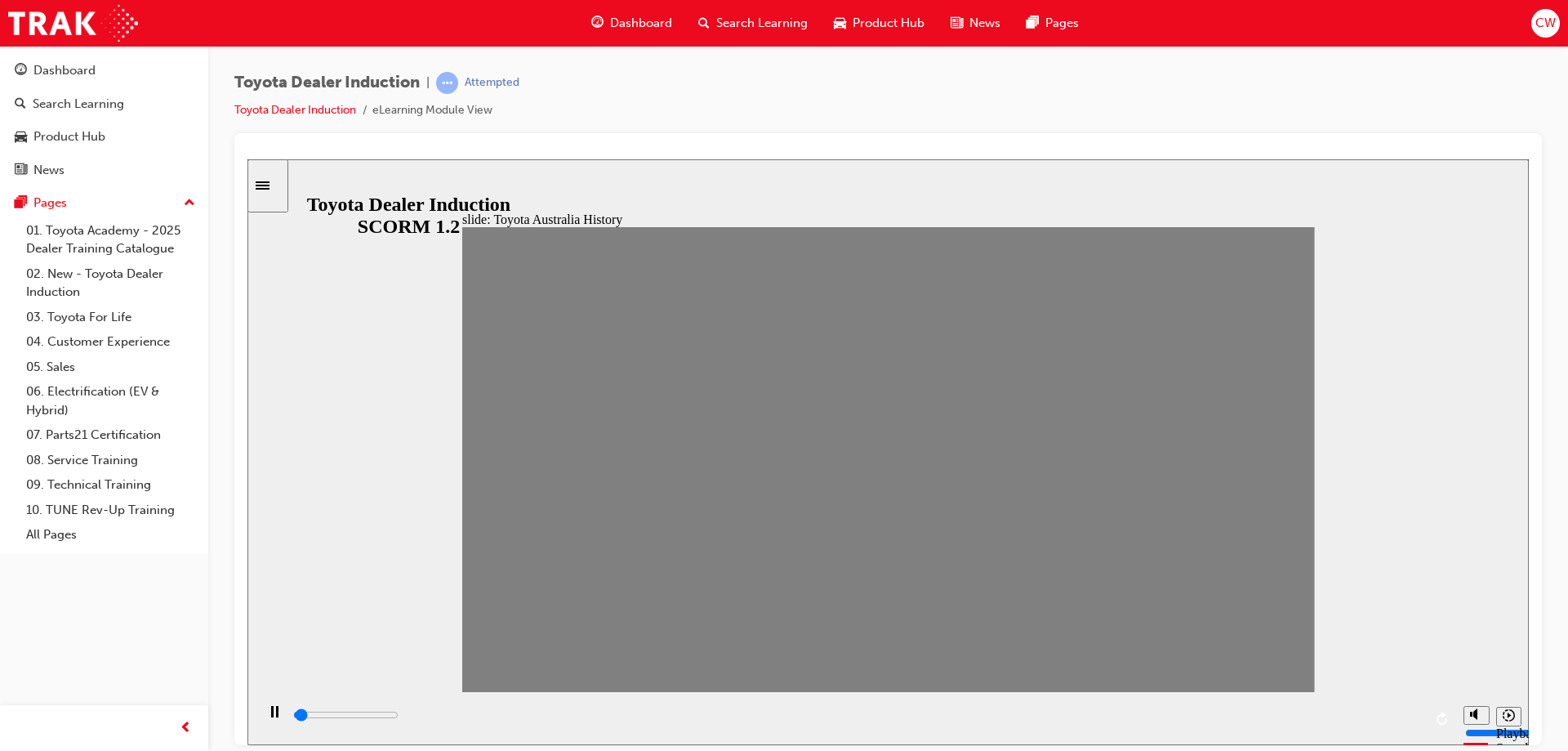
drag, startPoint x: 1231, startPoint y: 472, endPoint x: 1290, endPoint y: 459, distance: 60.4
drag, startPoint x: 1277, startPoint y: 470, endPoint x: 1295, endPoint y: 461, distance: 20.1
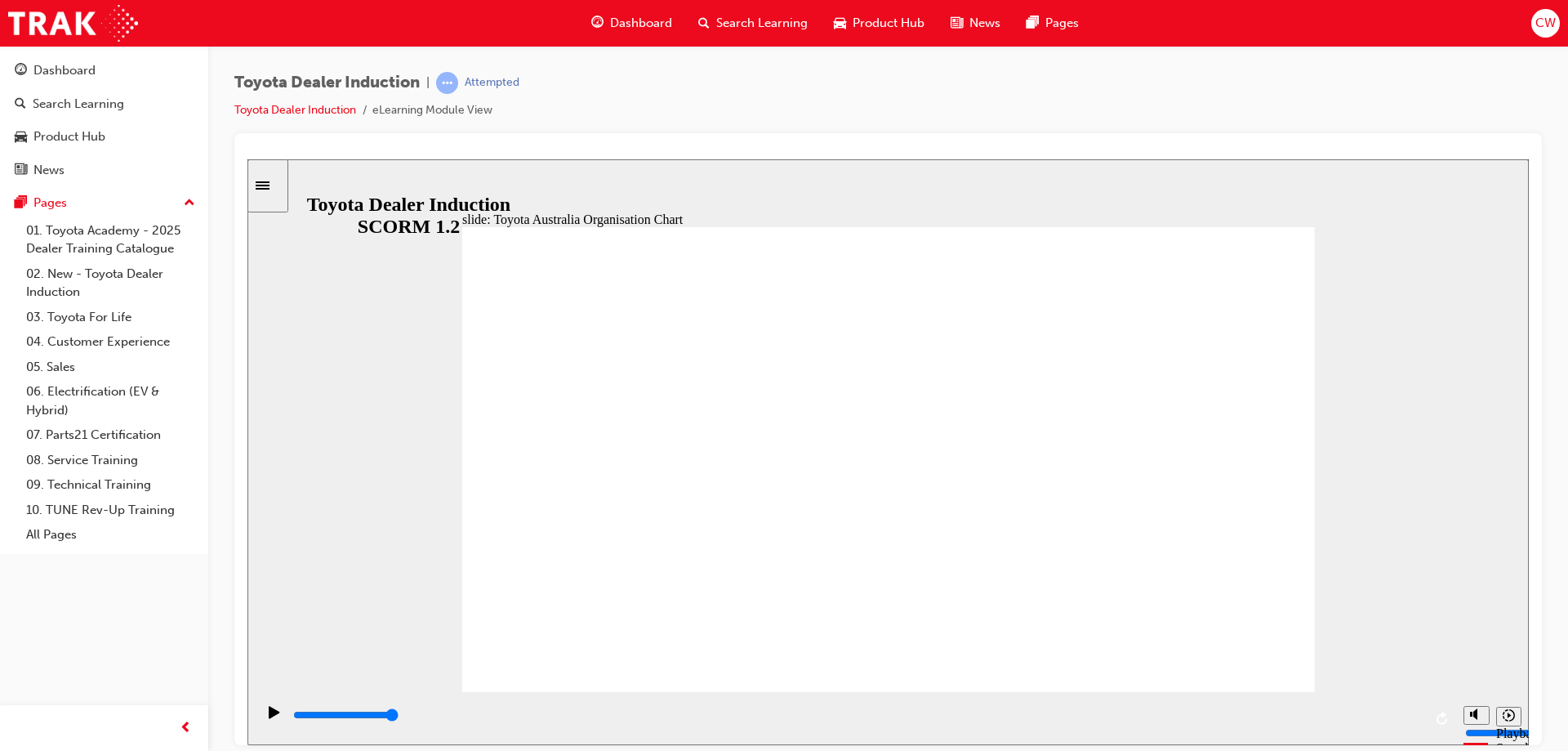
type input "5000"
radio input "true"
drag, startPoint x: 1196, startPoint y: 245, endPoint x: 1216, endPoint y: 239, distance: 20.9
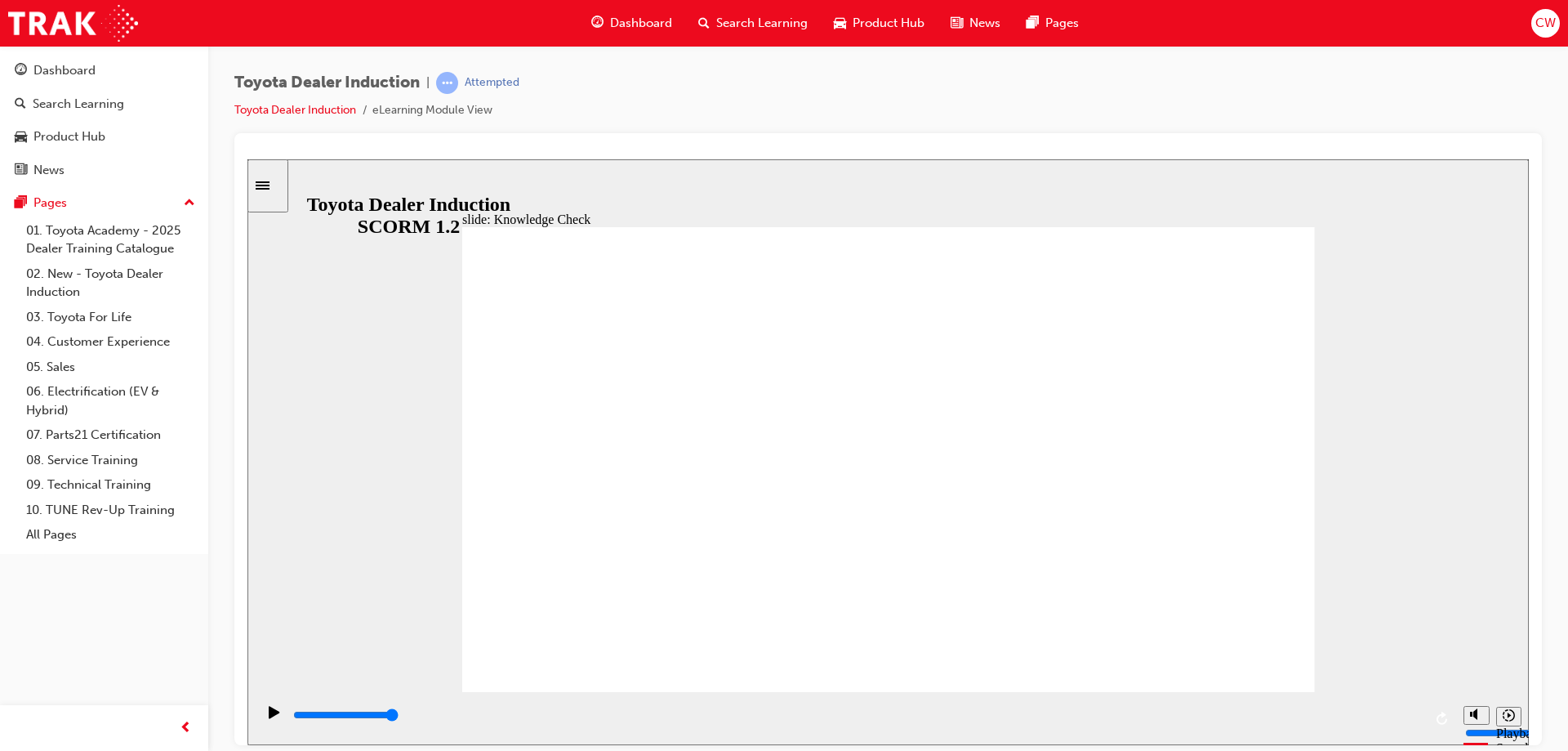
type input "5000"
radio input "true"
type input "5000"
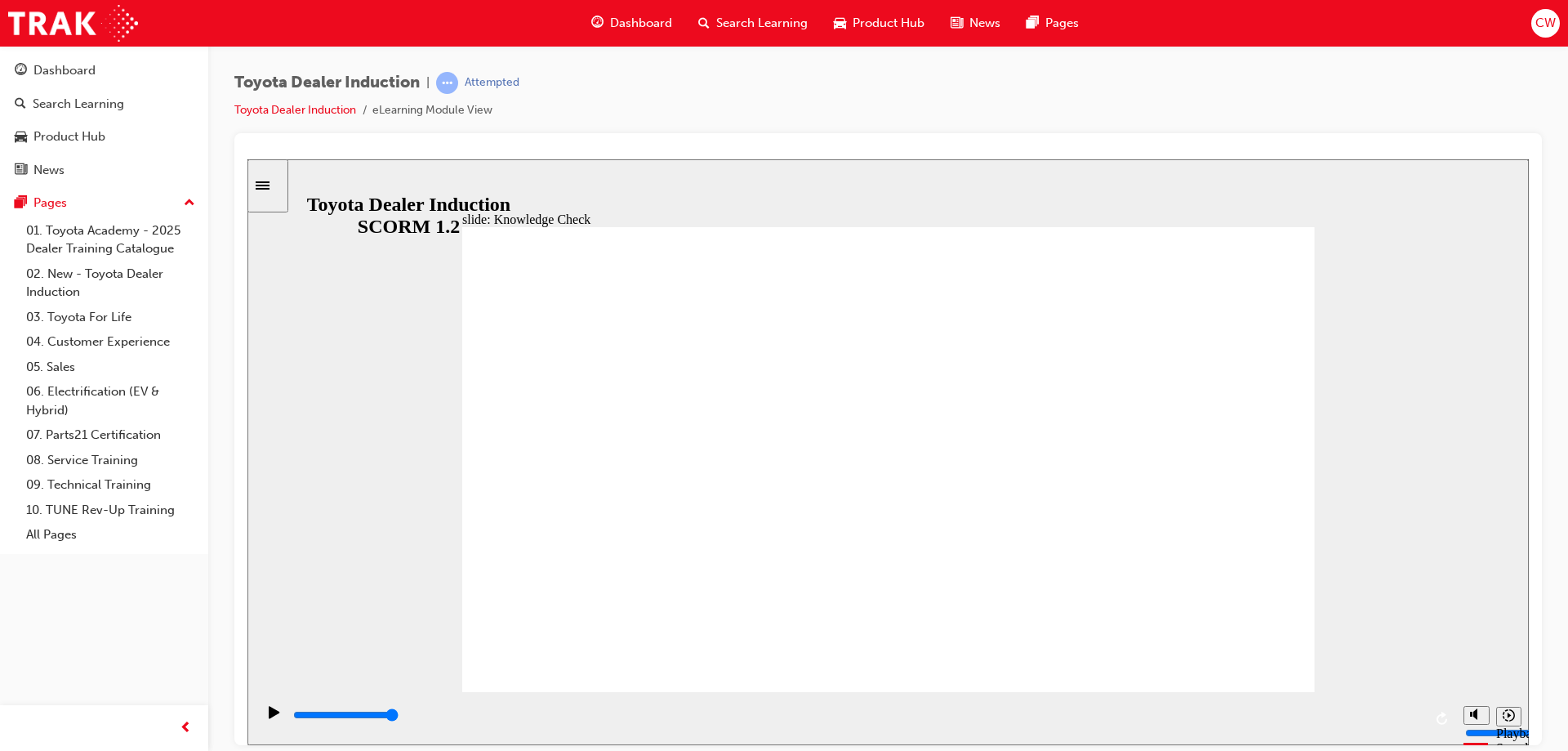
radio input "true"
drag, startPoint x: 956, startPoint y: 525, endPoint x: 1214, endPoint y: 631, distance: 278.9
type input "9200"
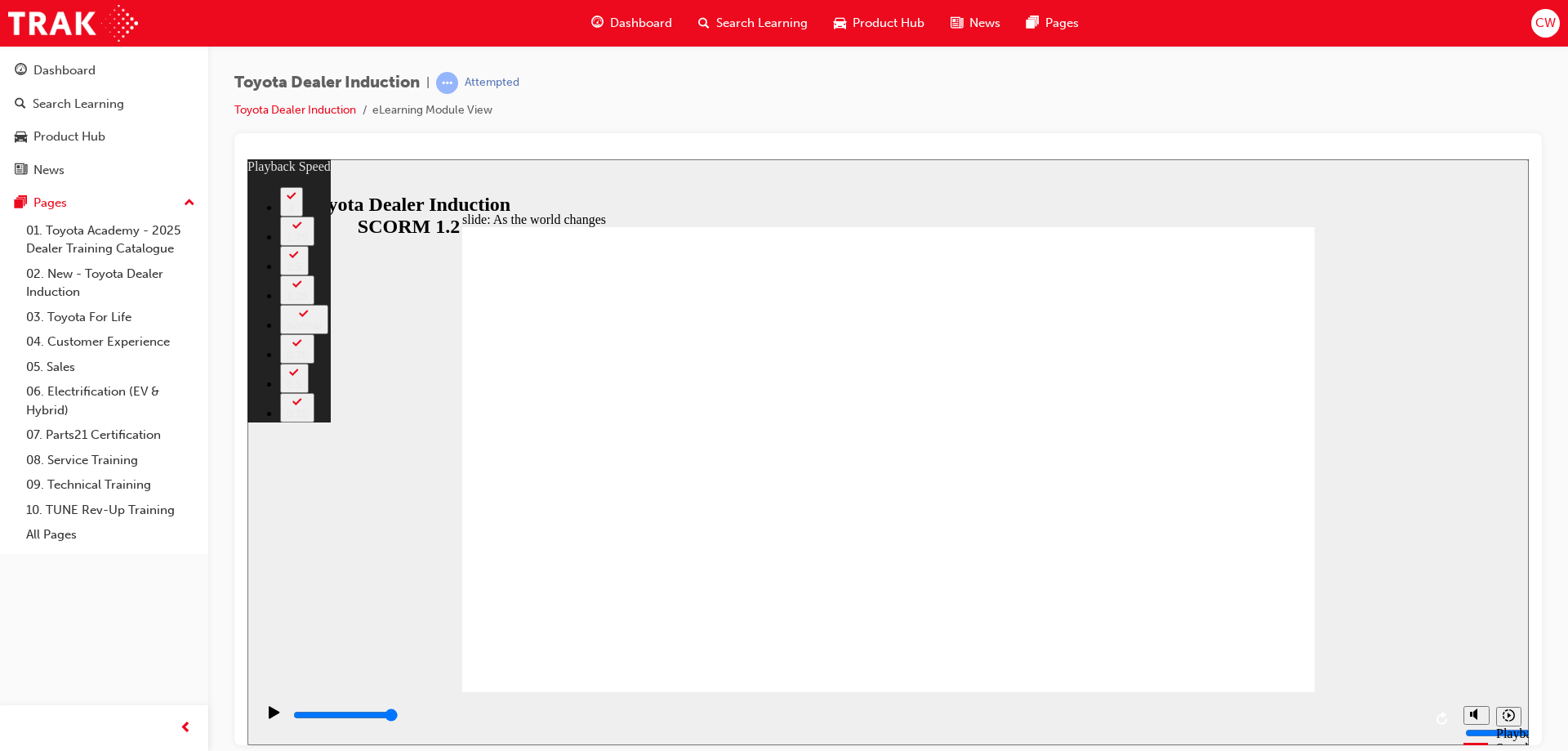
type input "128"
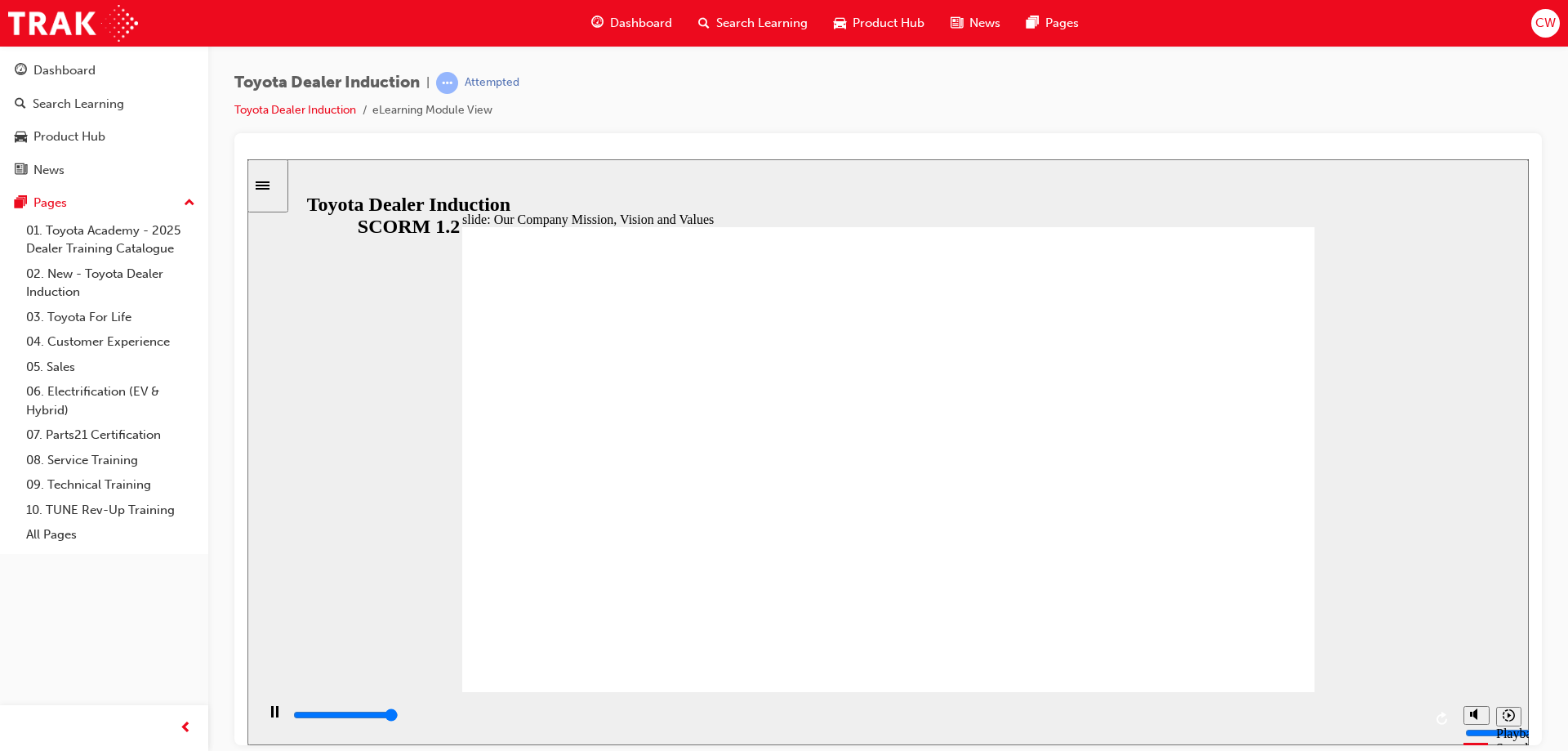
type input "100200"
click at [398, 717] on input "slide progress" at bounding box center [346, 714] width 105 height 13
drag, startPoint x: 1022, startPoint y: 721, endPoint x: 816, endPoint y: 755, distance: 208.8
click at [816, 744] on html "slide: Our Company Mission, Vision and Values Group 1 Mission Round Same Side C…" at bounding box center [887, 451] width 1281 height 586
click at [269, 716] on icon "Play (Ctrl+Alt+P)" at bounding box center [274, 711] width 10 height 12
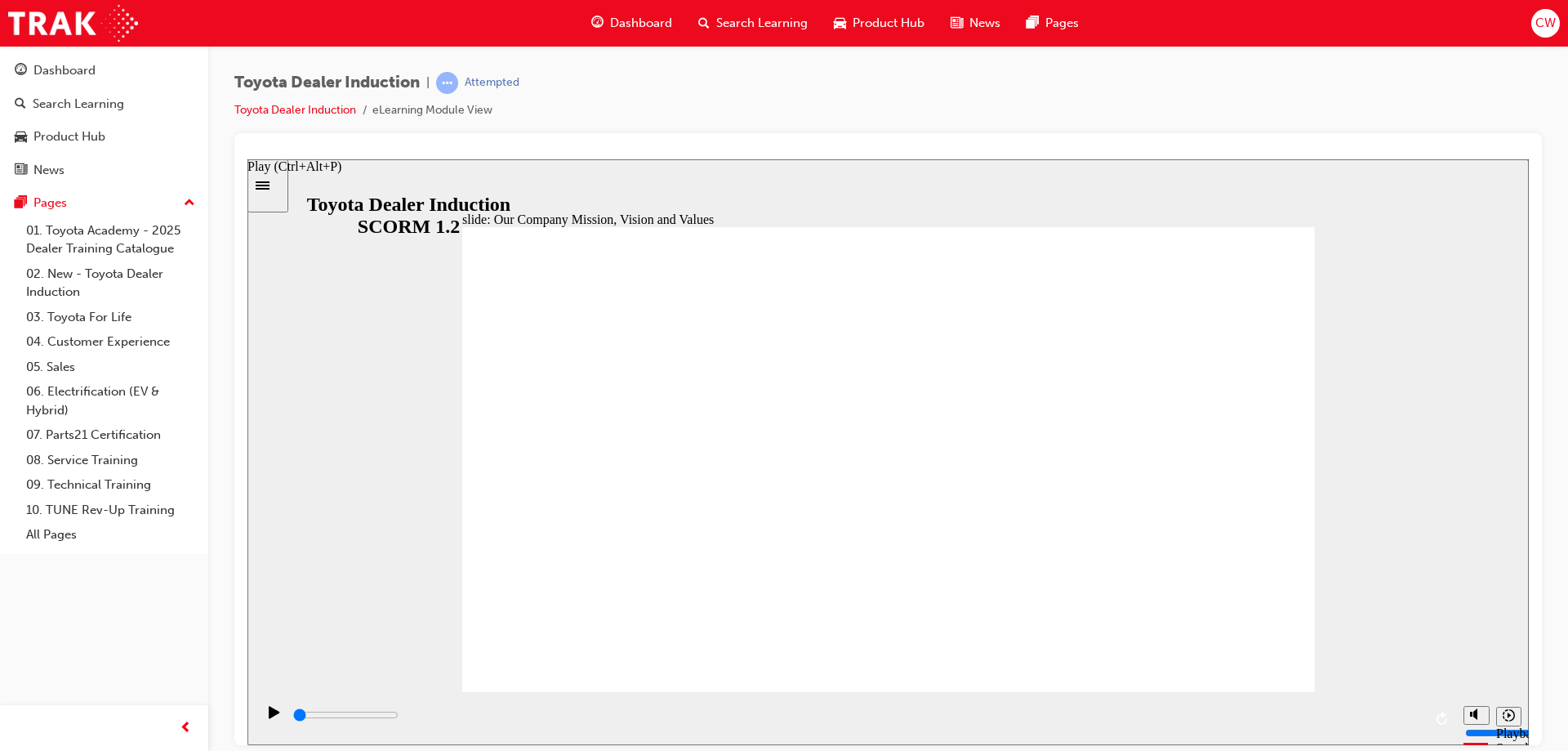
drag, startPoint x: 761, startPoint y: 714, endPoint x: 225, endPoint y: 735, distance: 536.4
click at [247, 735] on html "slide: Our Company Mission, Vision and Values Group 1 Mission Round Same Side C…" at bounding box center [887, 451] width 1281 height 586
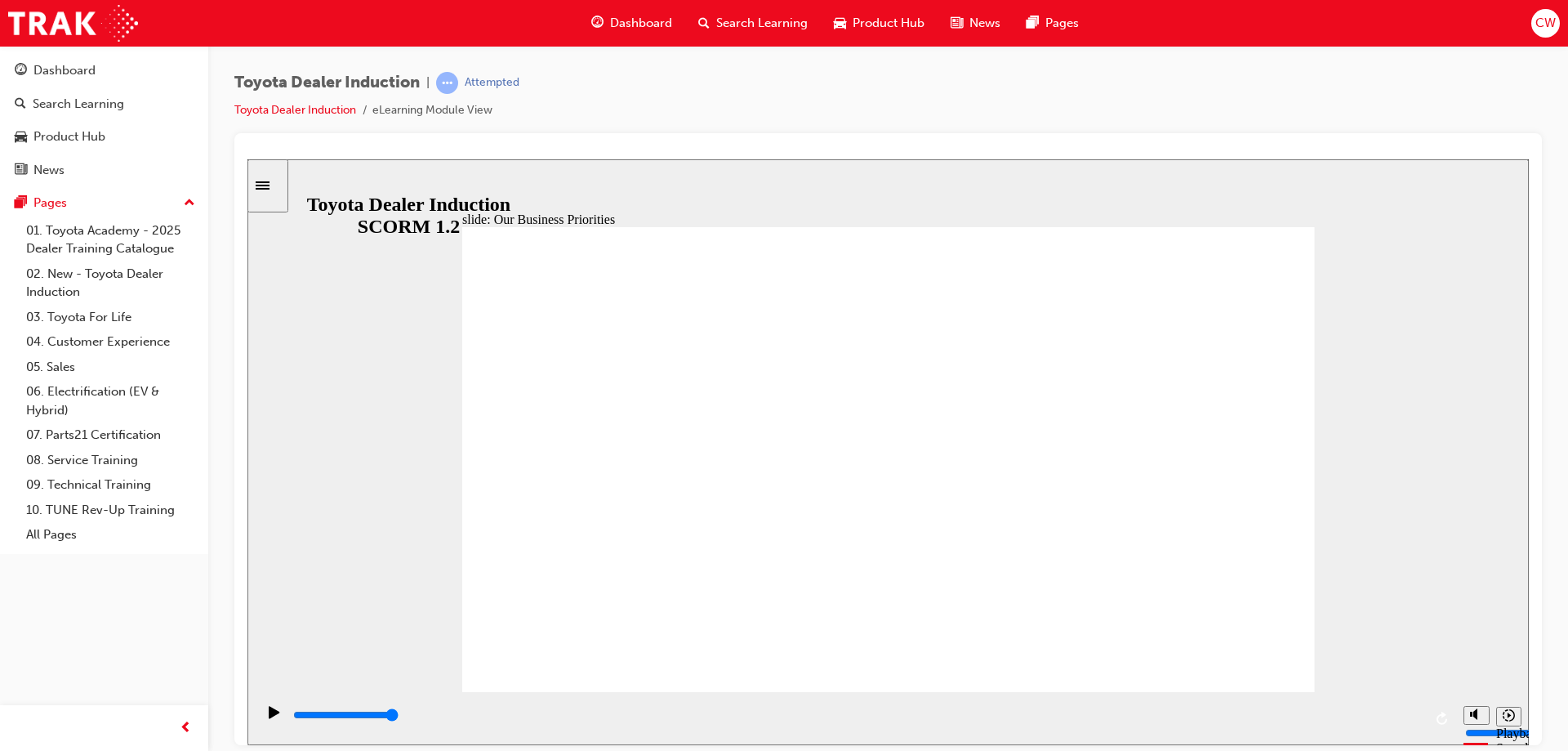
type input "5000"
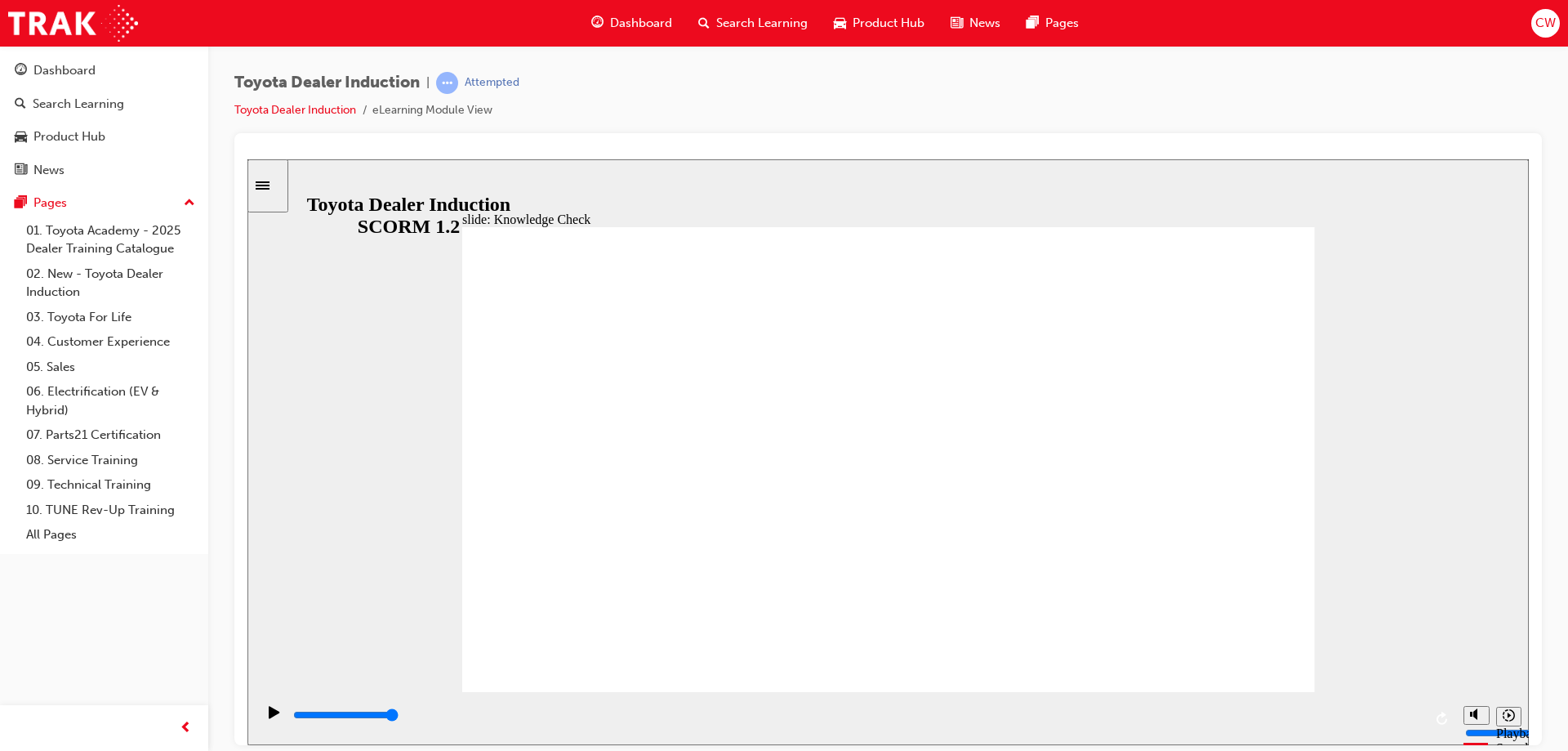
type input "h"
type input "ha"
type input "hap"
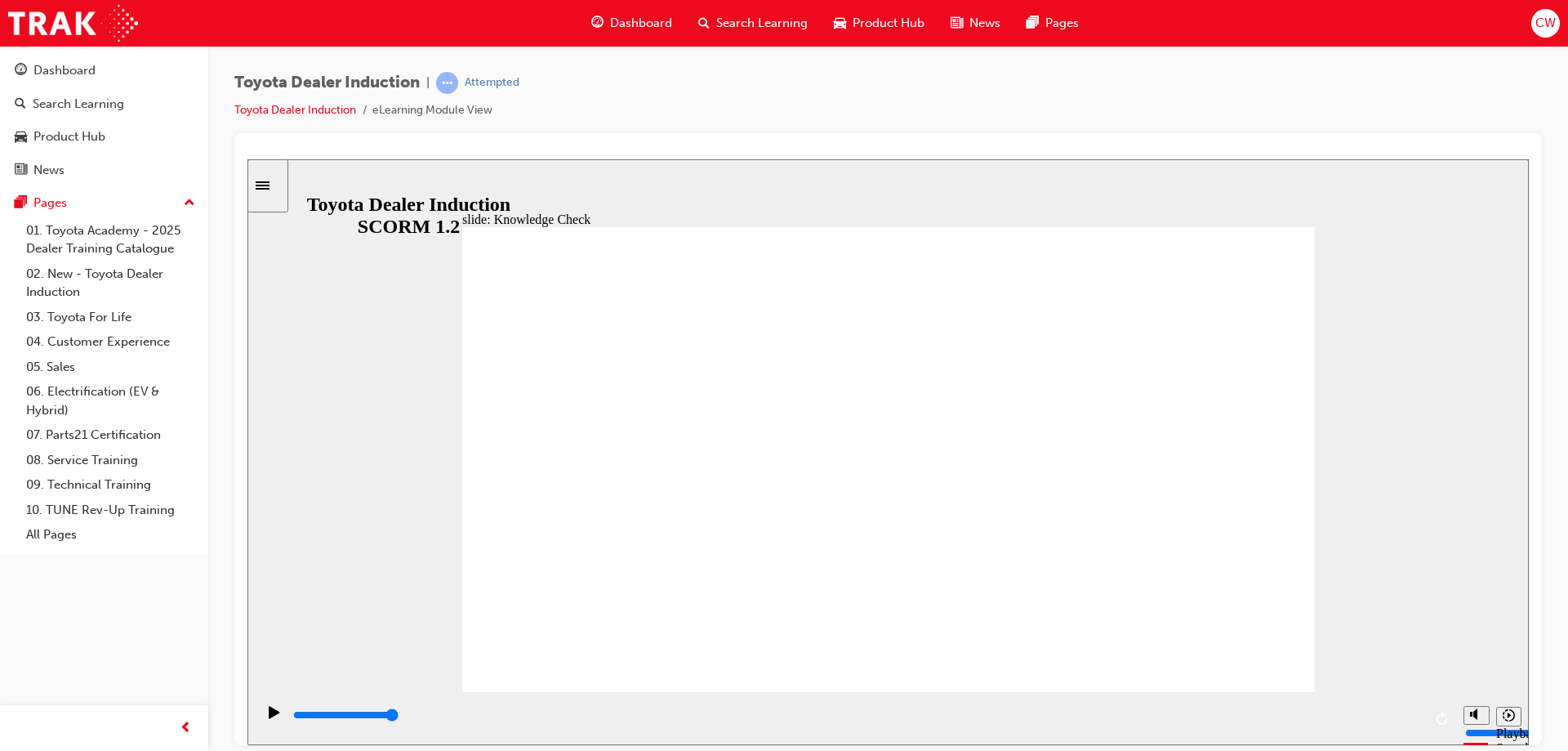
type input "hap"
type input "happ"
type input "happi"
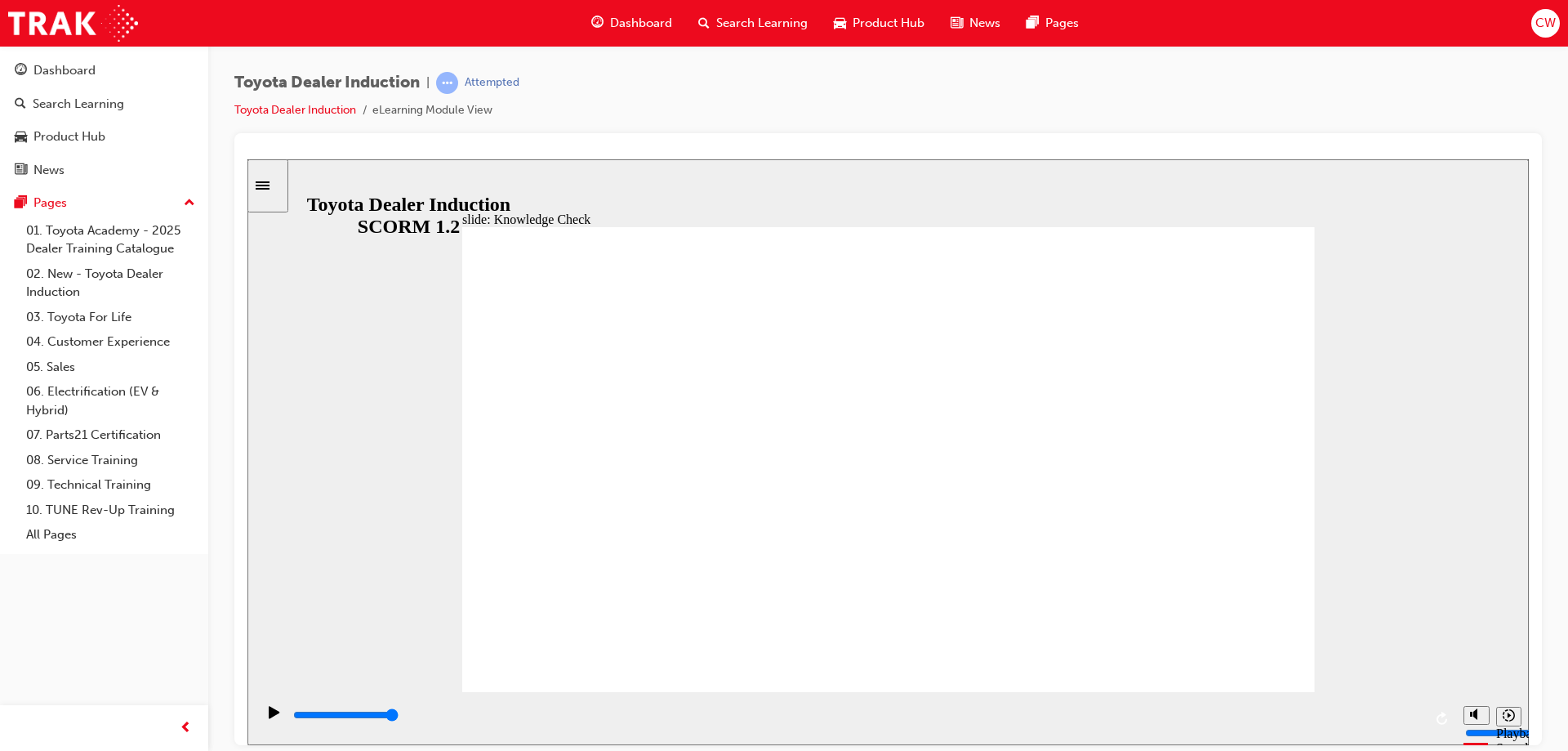
type input "happin"
type input "happine"
type input "happines"
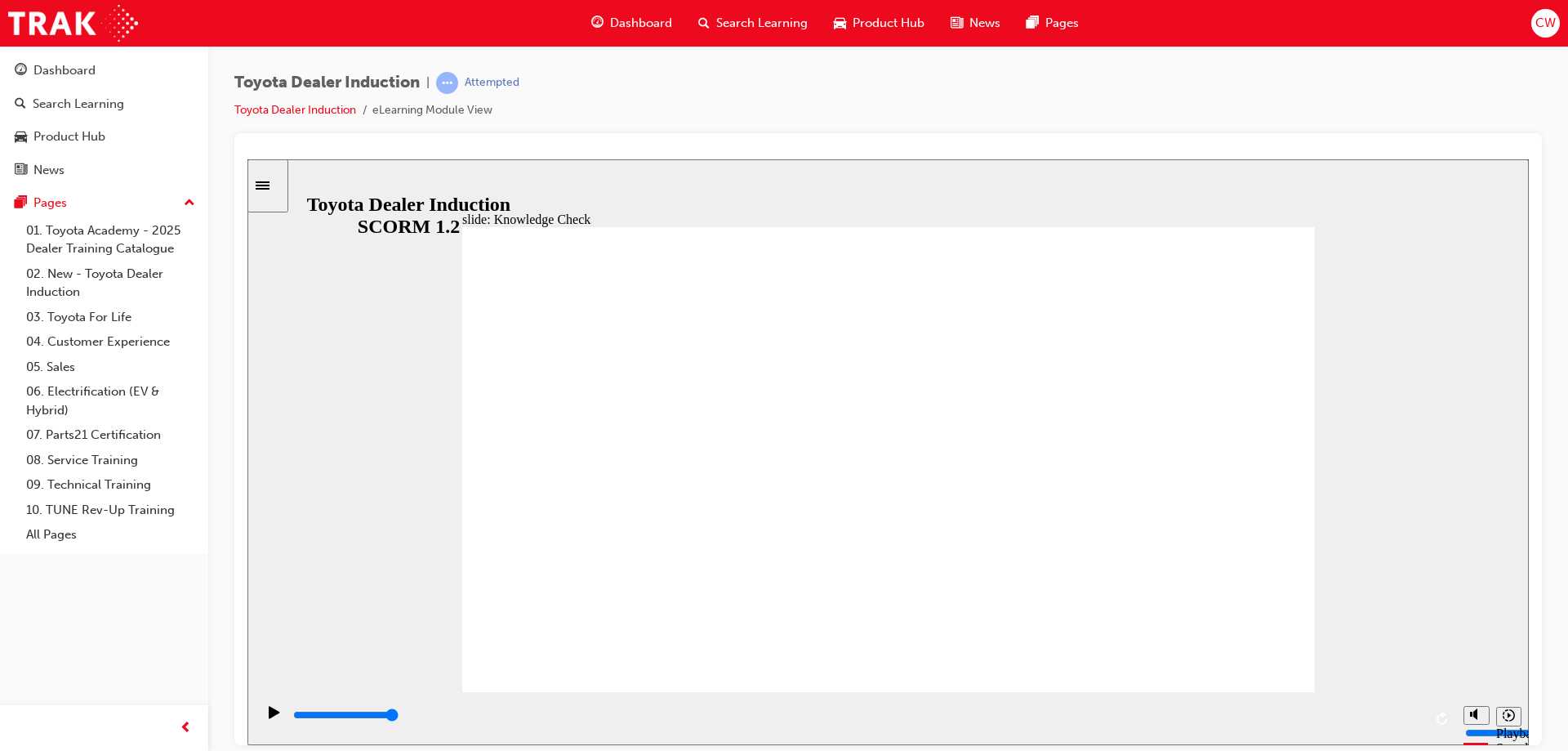
type input "happines"
type input "happiness"
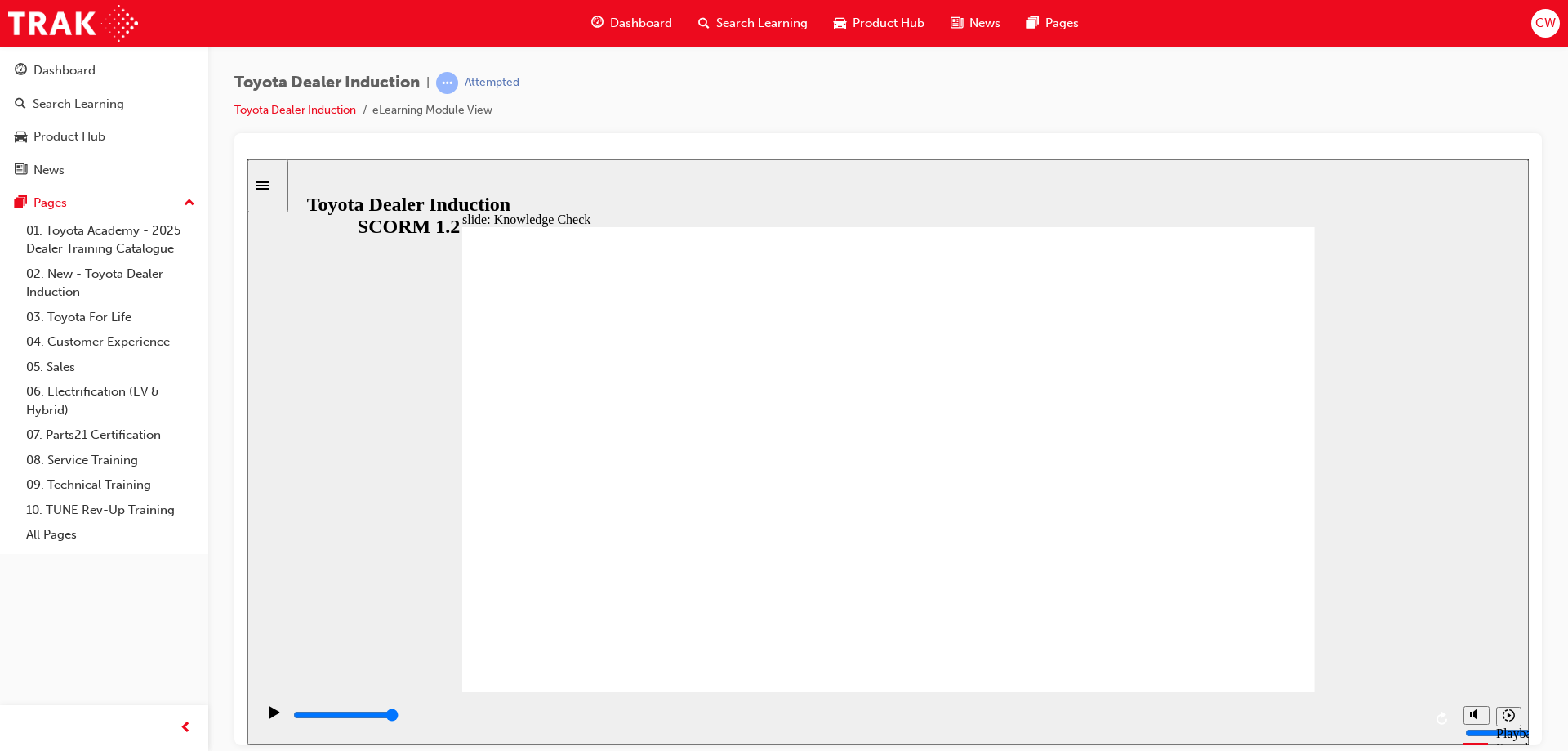
type input "happiness"
type input "5000"
type input "m"
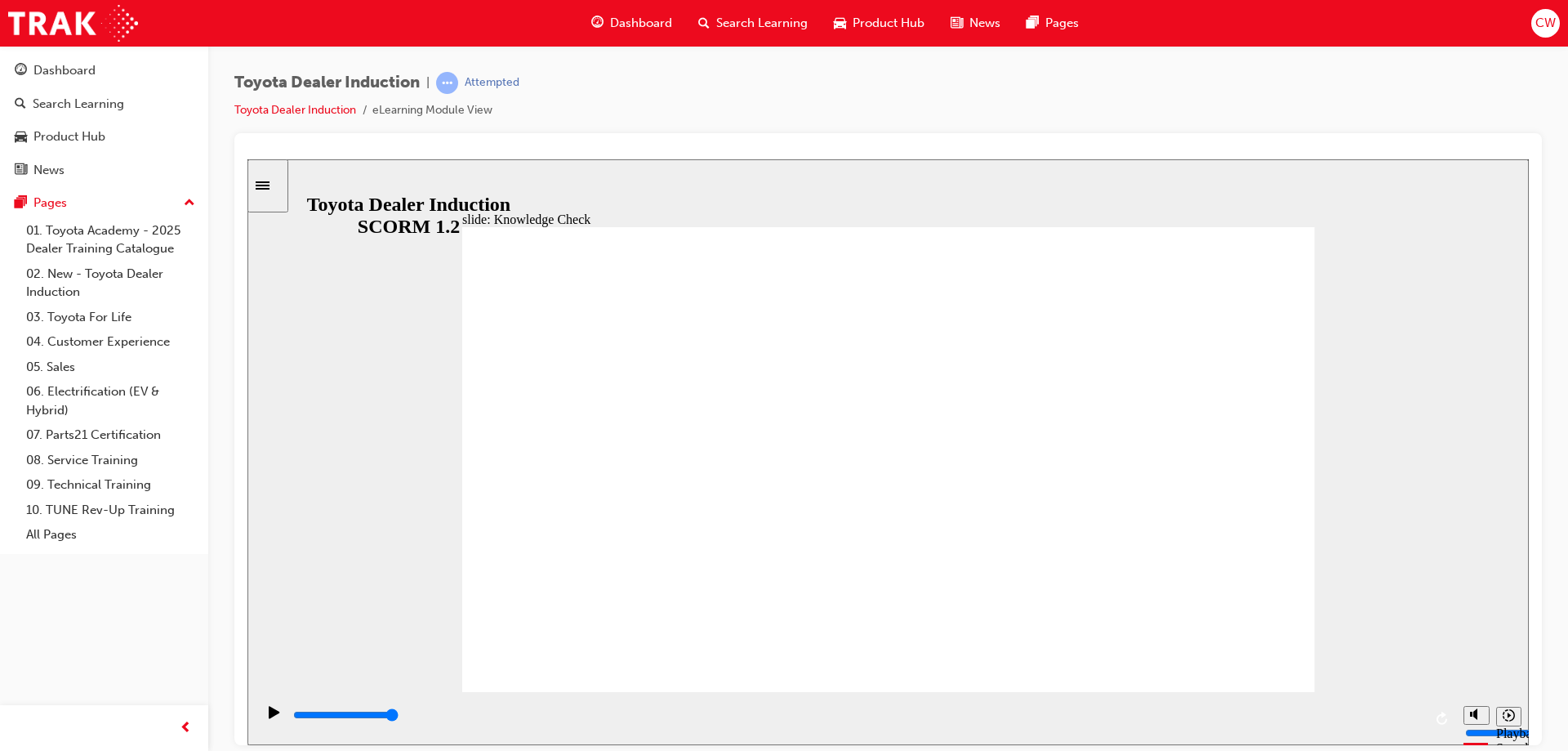
type input "mo"
type input "mov"
type input "move"
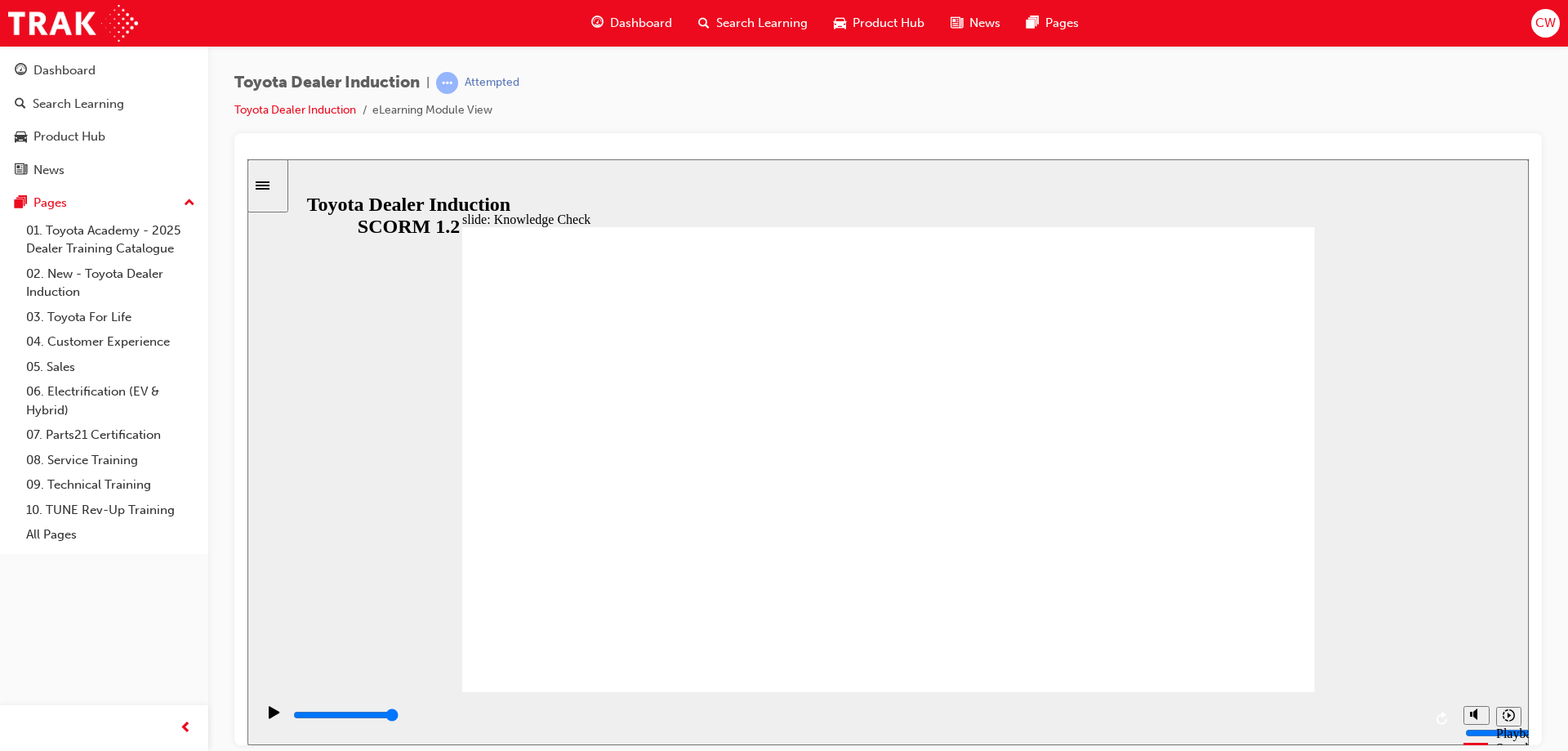
type input "move"
type input "moved"
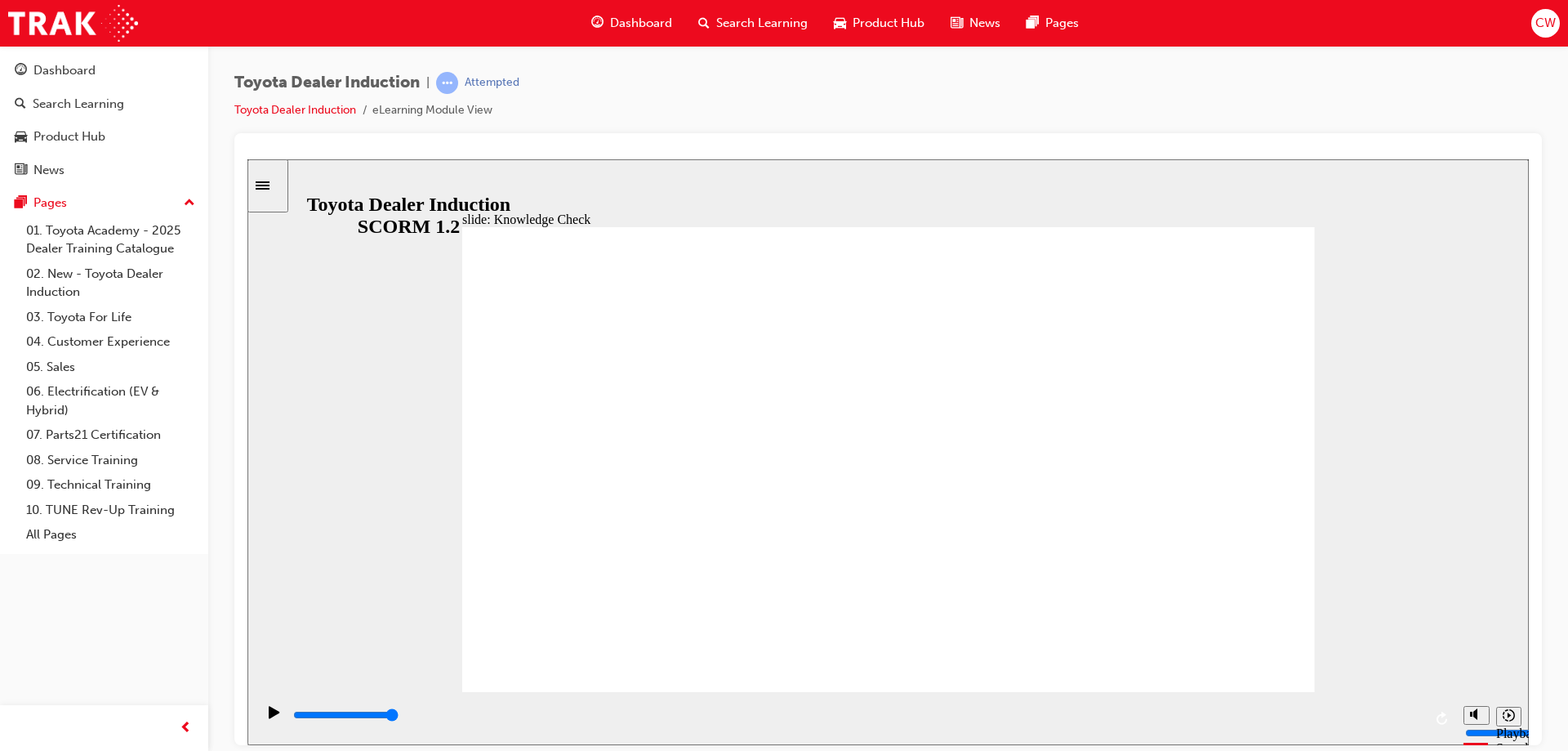
type input "moved"
type input "6500"
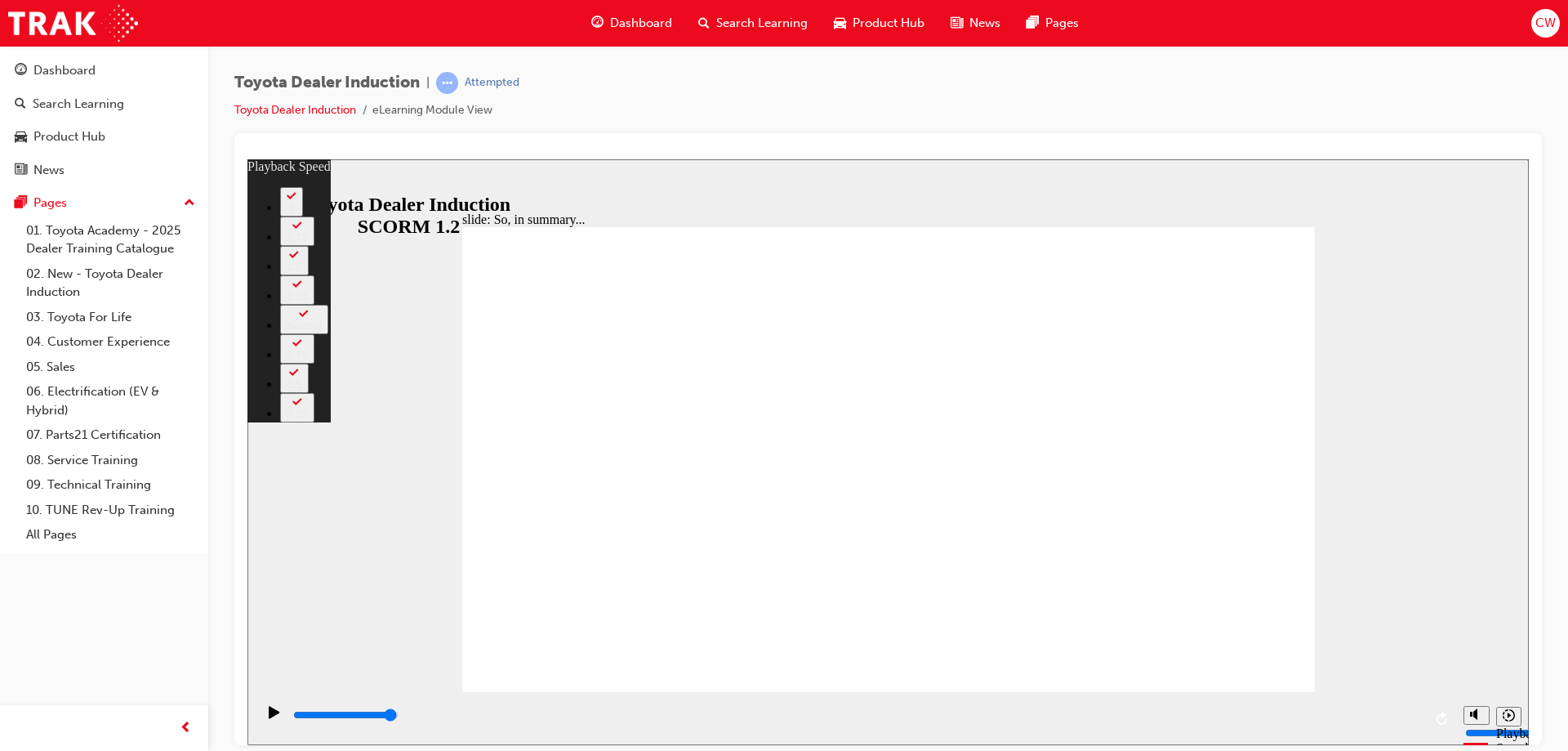
type input "128"
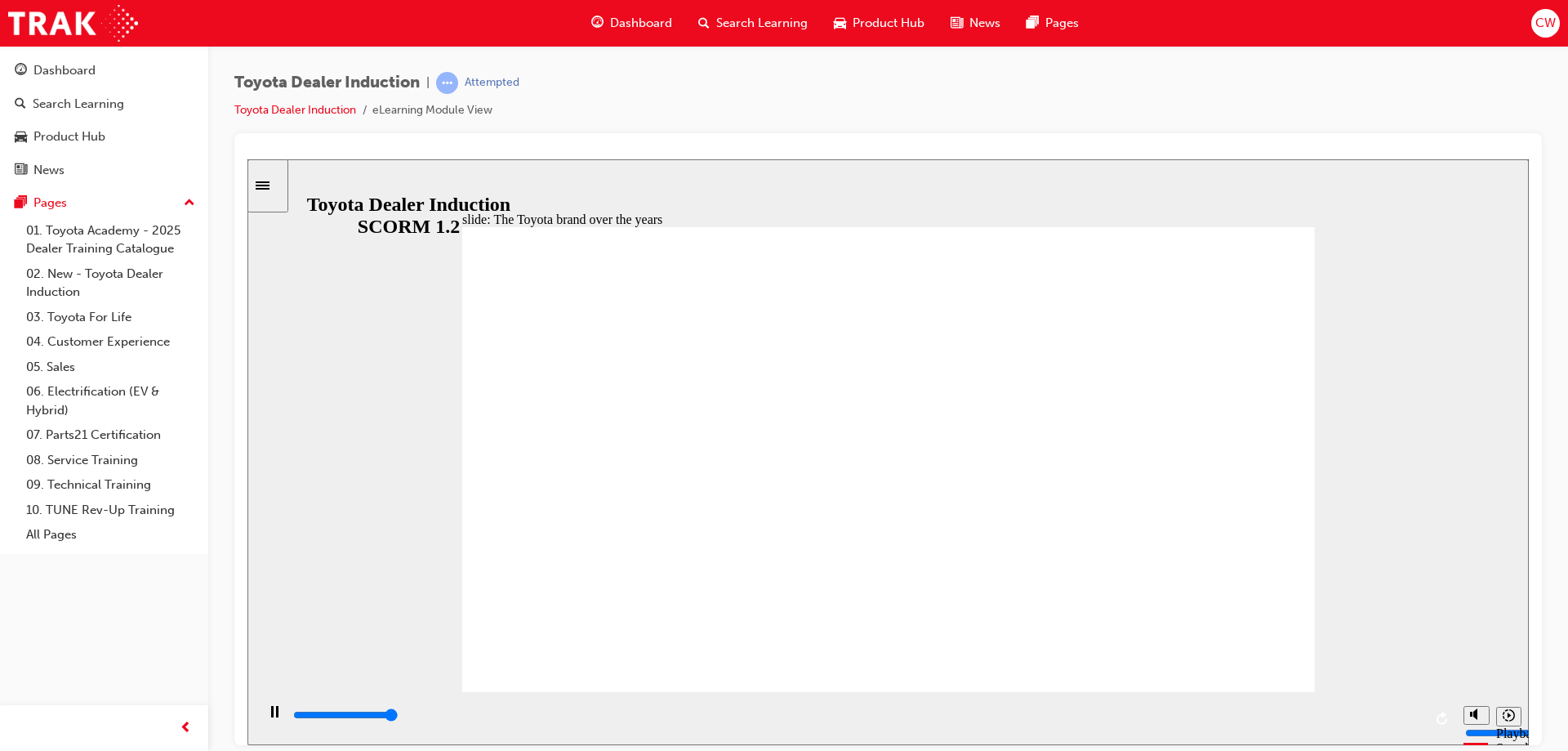
type input "8400"
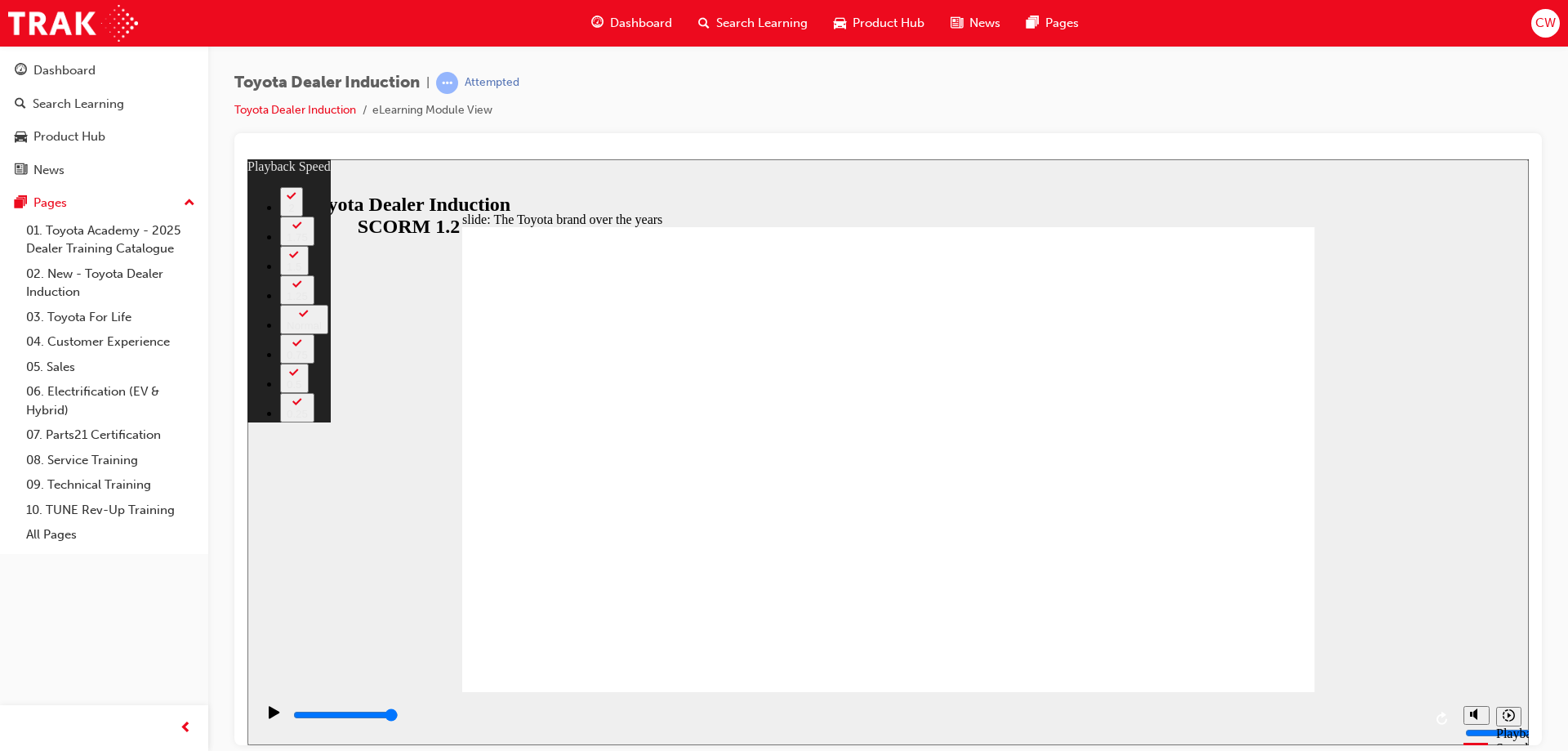
type input "165"
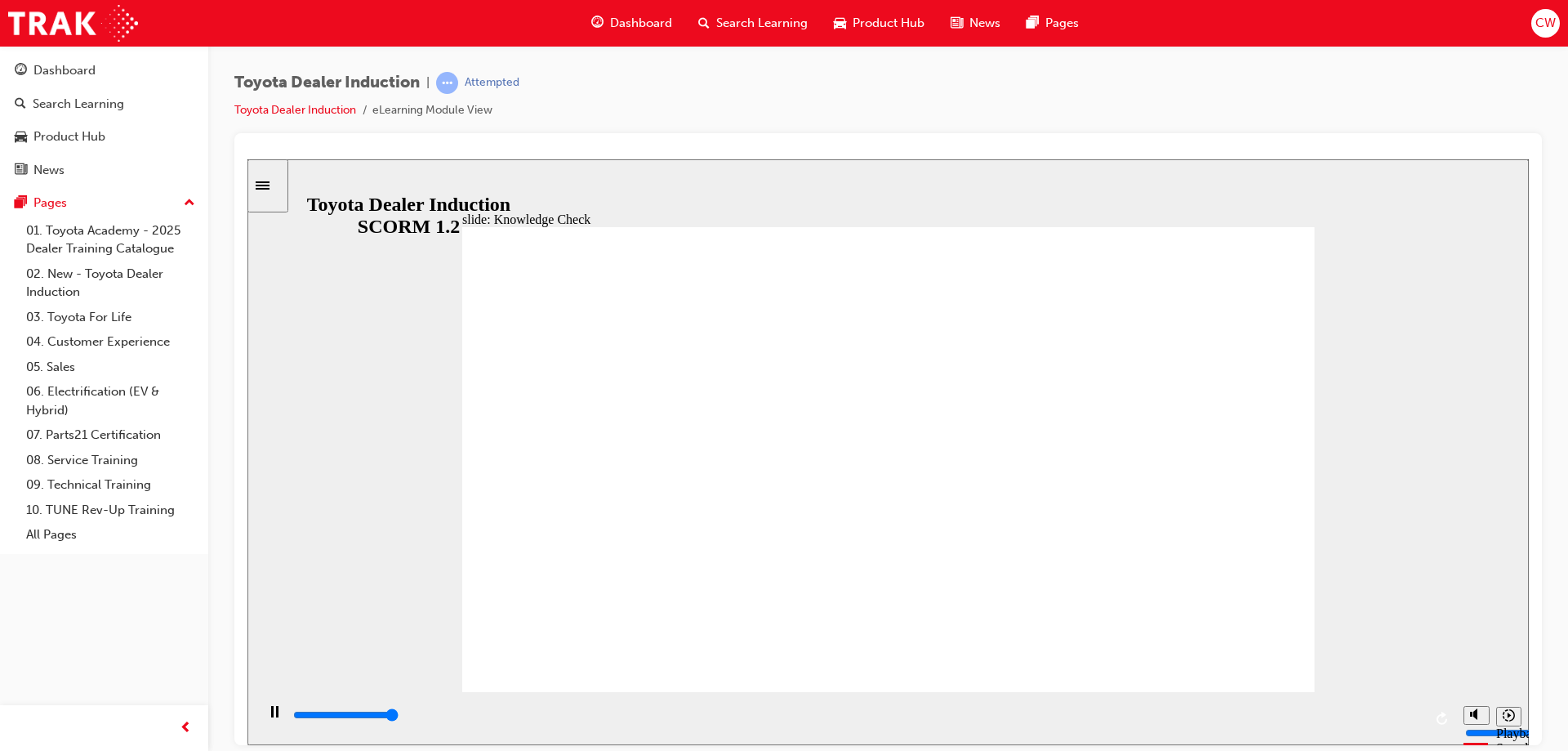
type input "5000"
radio input "false"
radio input "true"
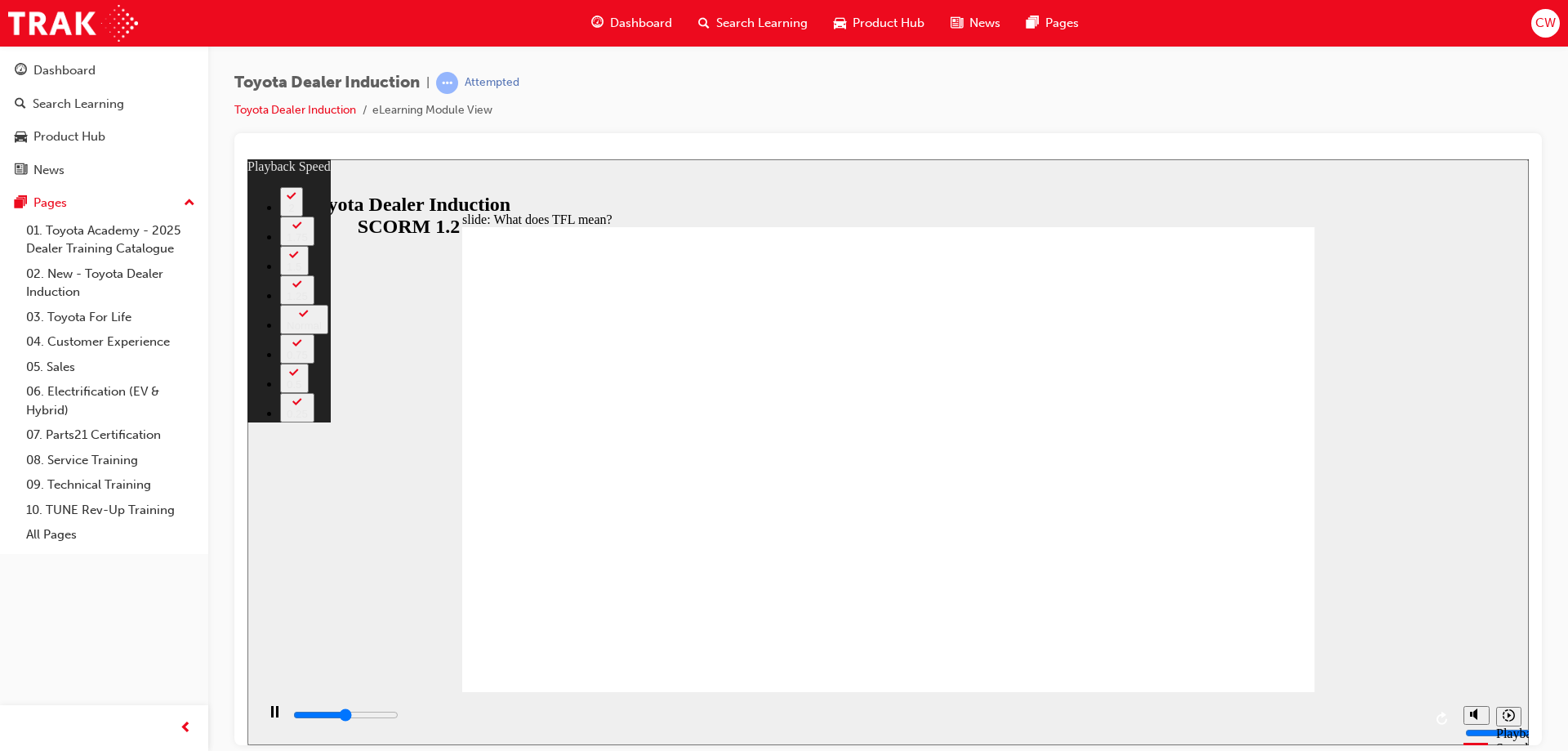
type input "5400"
type input "0"
type input "5700"
type input "0"
type input "5900"
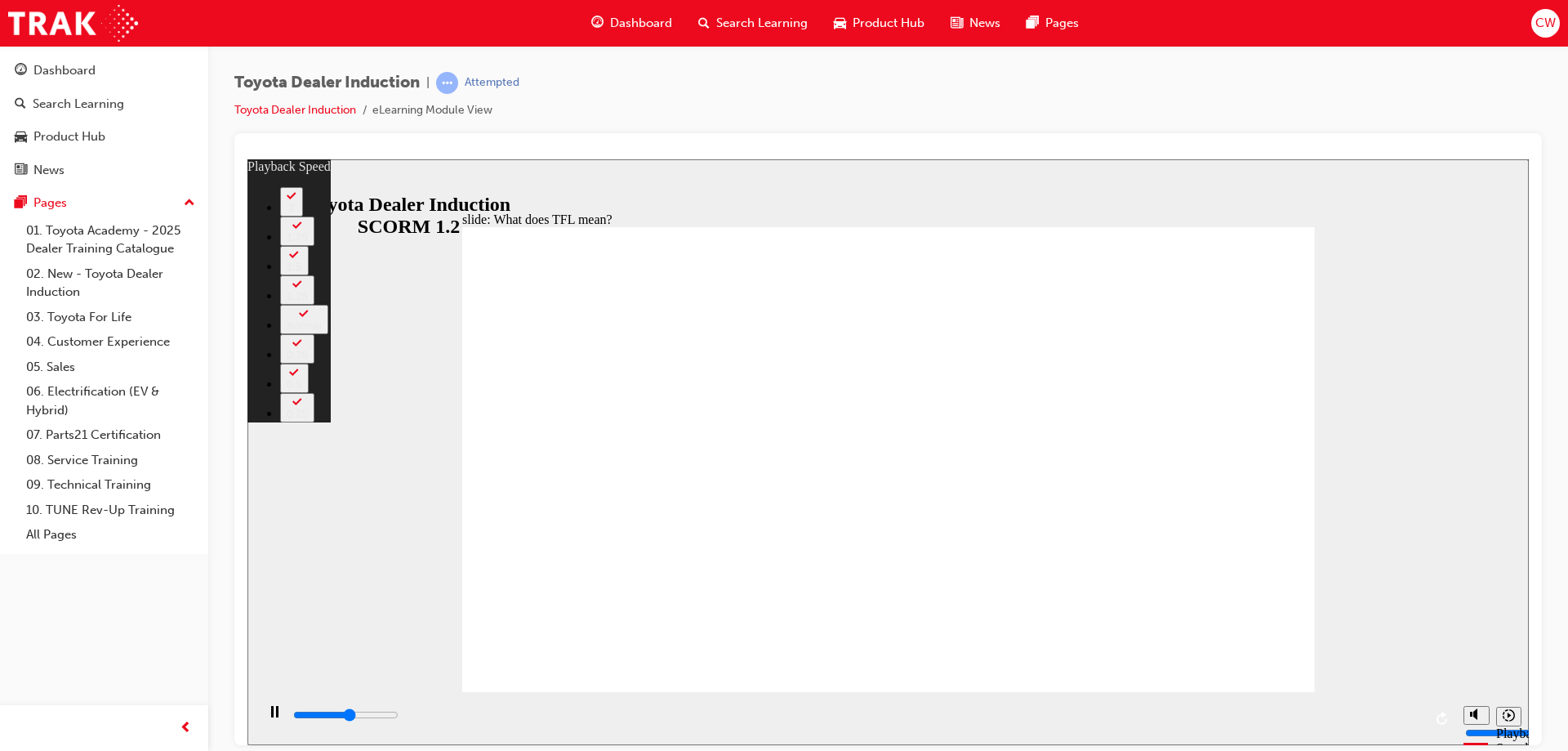
type input "1"
type input "6200"
type input "1"
type input "6300"
type input "1"
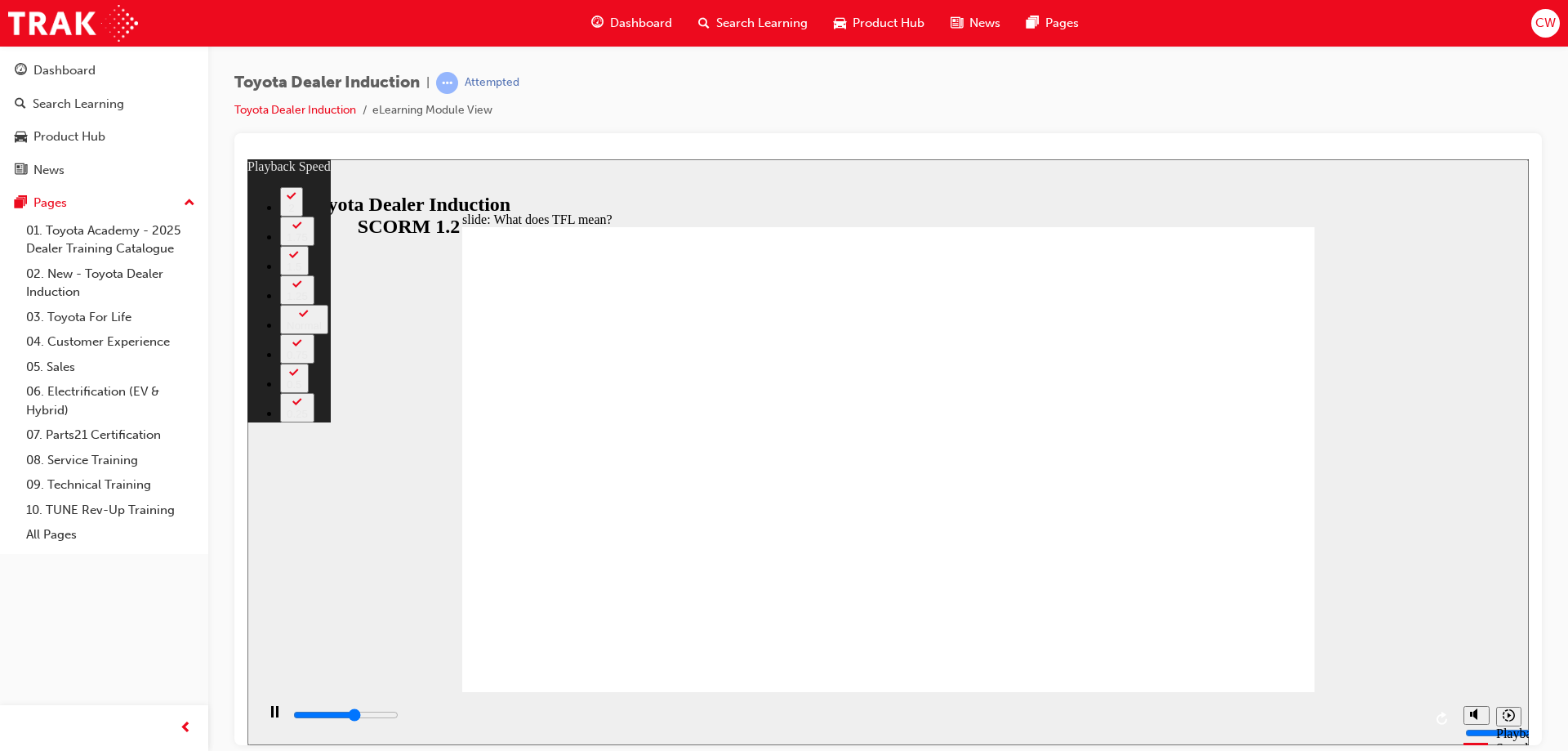
type input "6500"
type input "1"
type input "6700"
type input "1"
type input "7000"
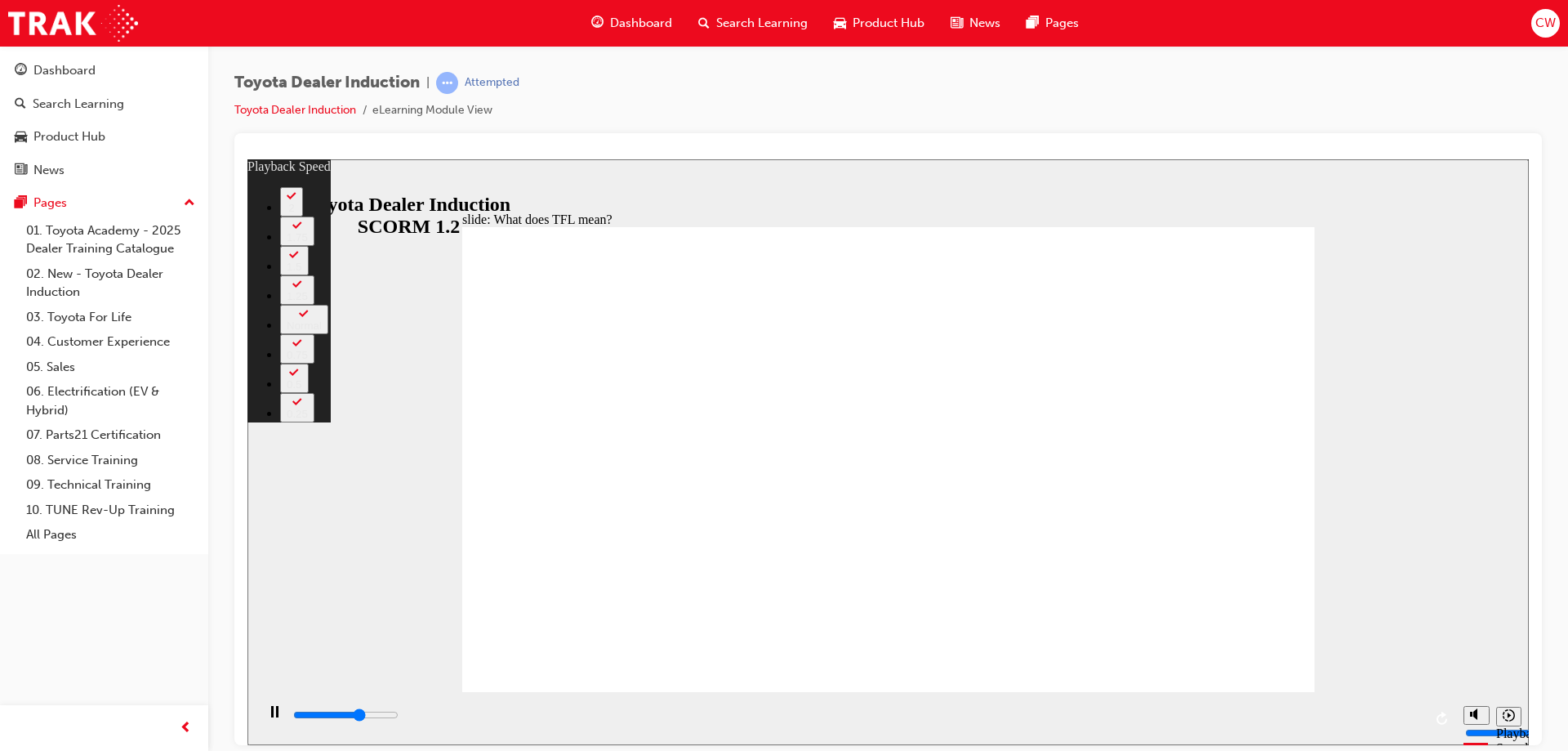
type input "2"
type input "7300"
type input "2"
type input "7500"
type input "2"
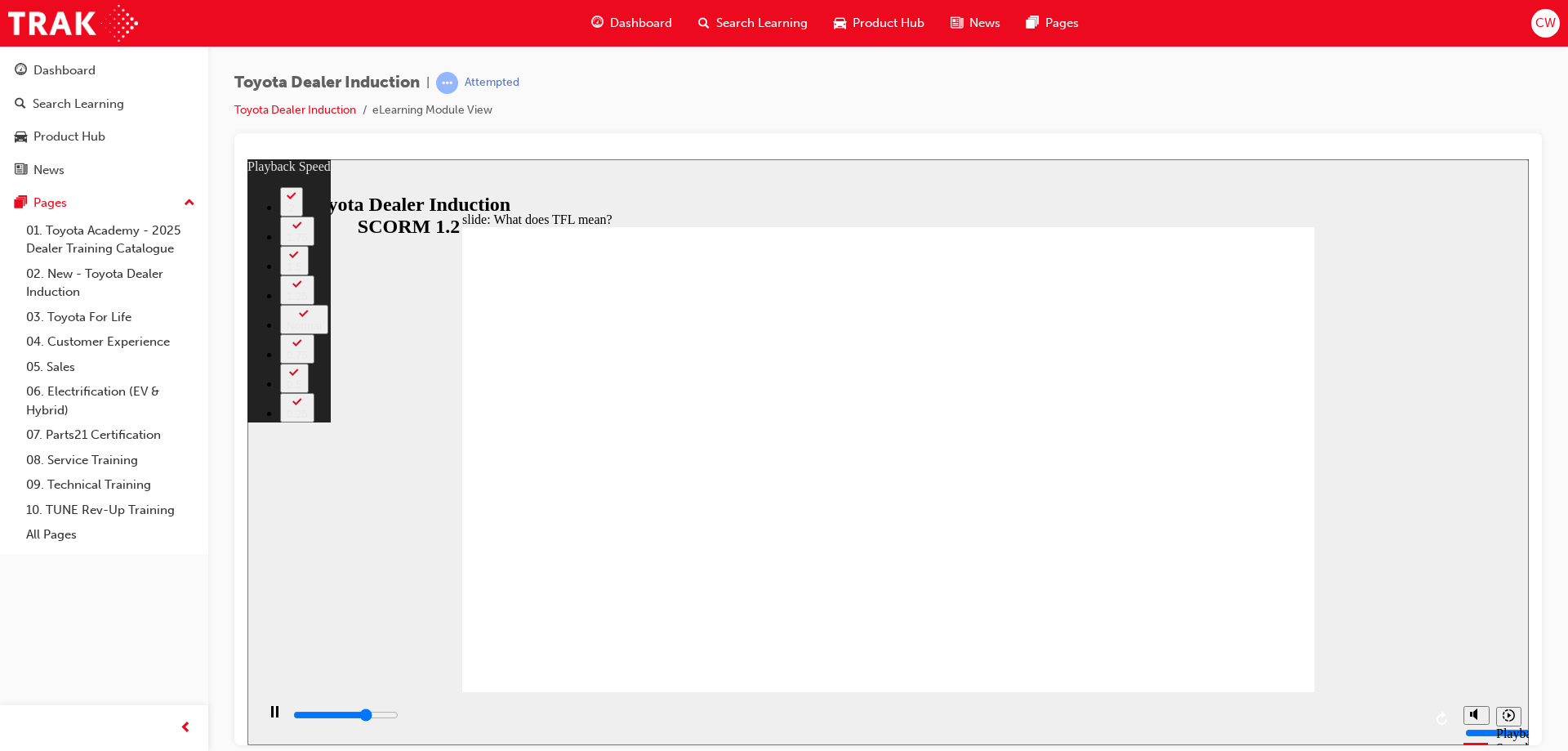
type input "7800"
type input "2"
type input "8100"
type input "3"
type input "8300"
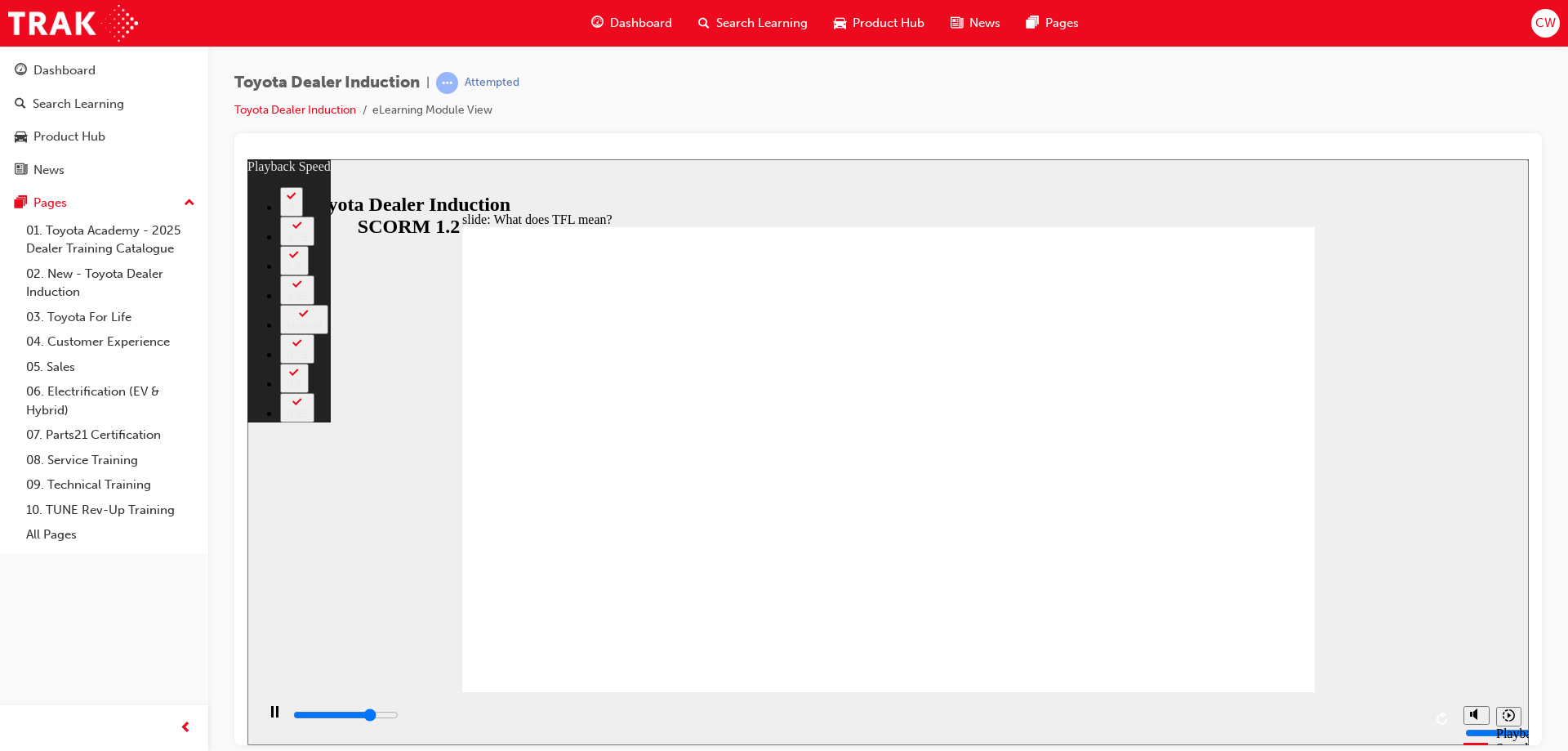
type input "3"
type input "8600"
type input "3"
type input "8900"
type input "3"
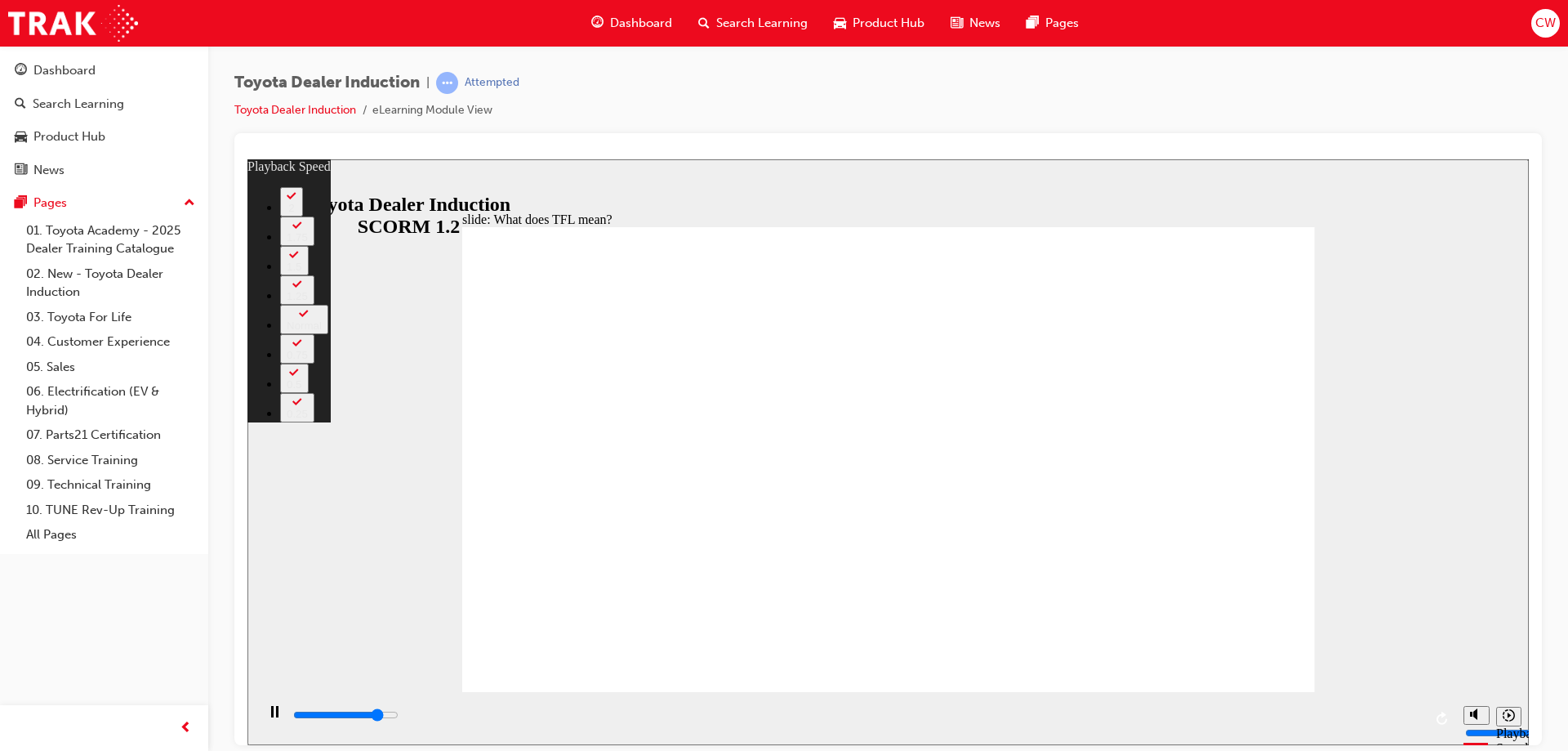
type input "9100"
type input "4"
type input "9400"
type input "4"
type input "9700"
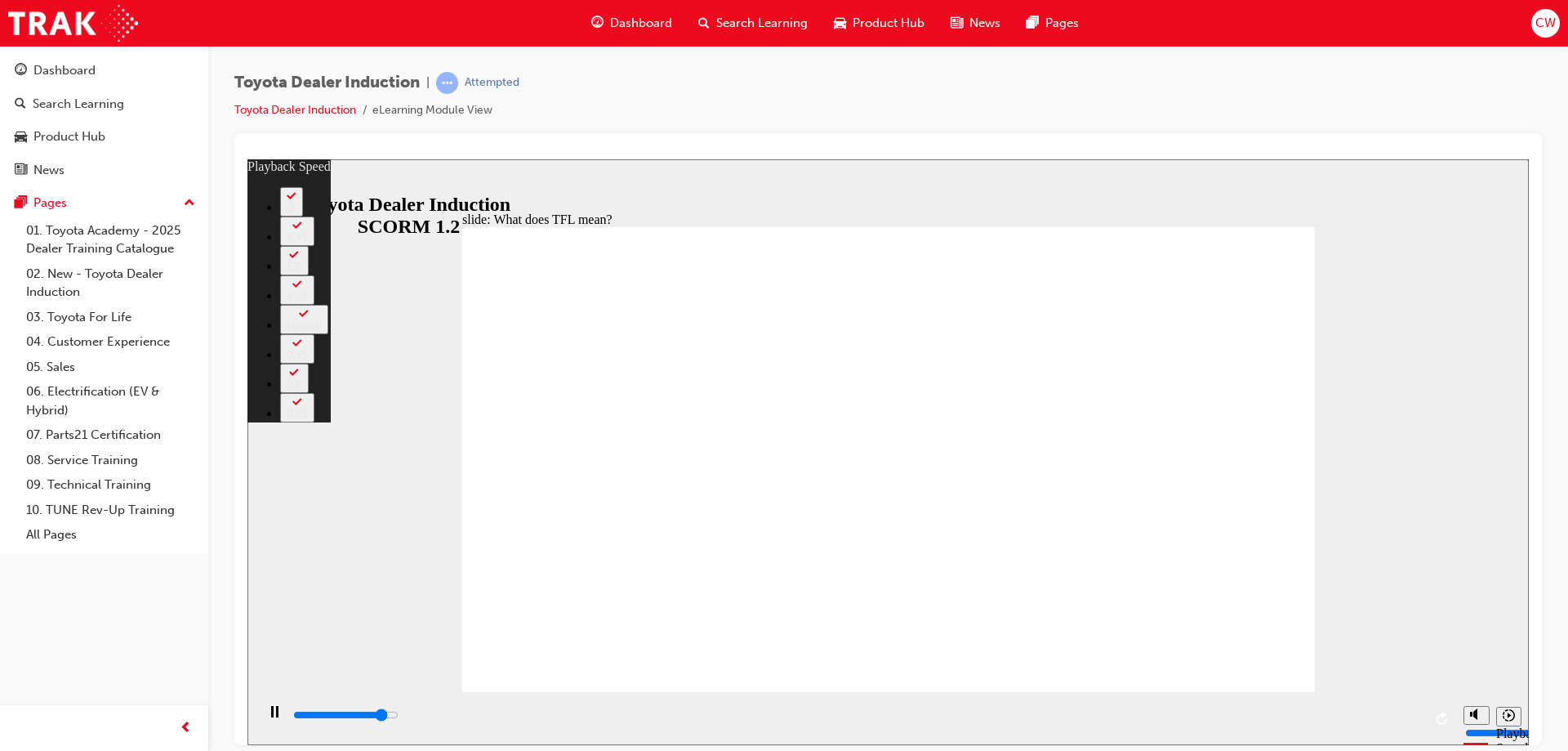
type input "4"
type input "9900"
type input "5"
type input "10200"
type input "5"
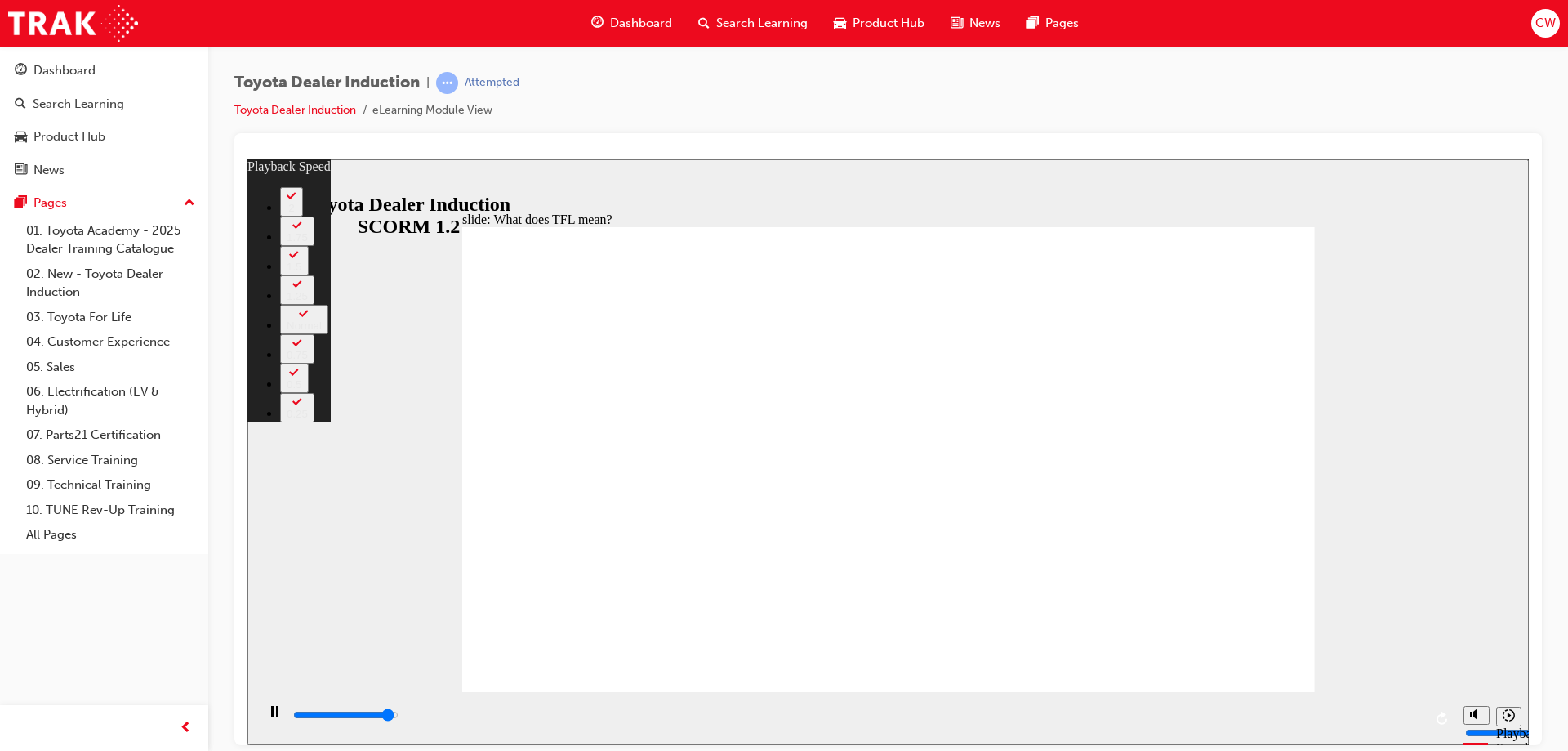
type input "10400"
type input "5"
type input "10700"
type input "5"
type input "10800"
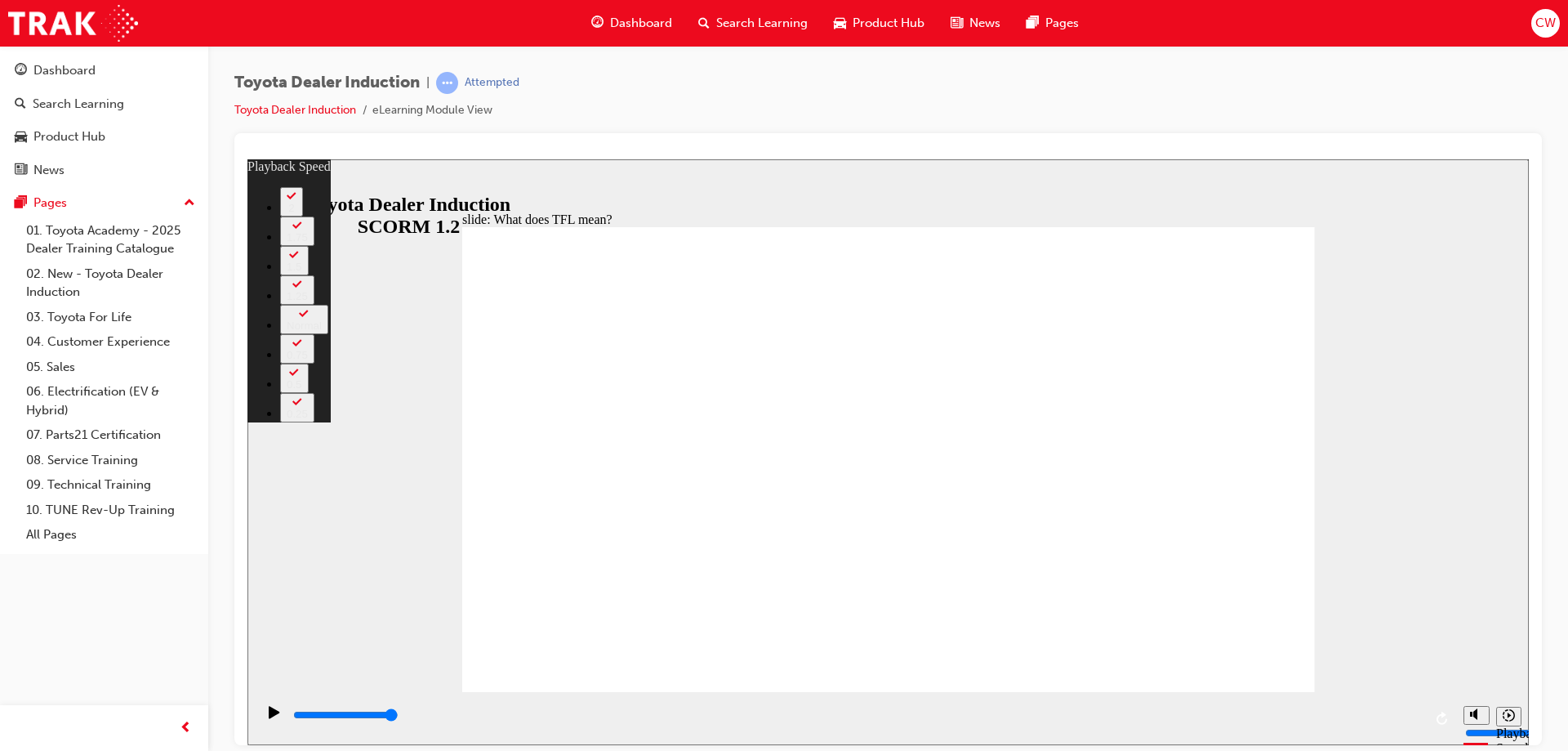
type input "139"
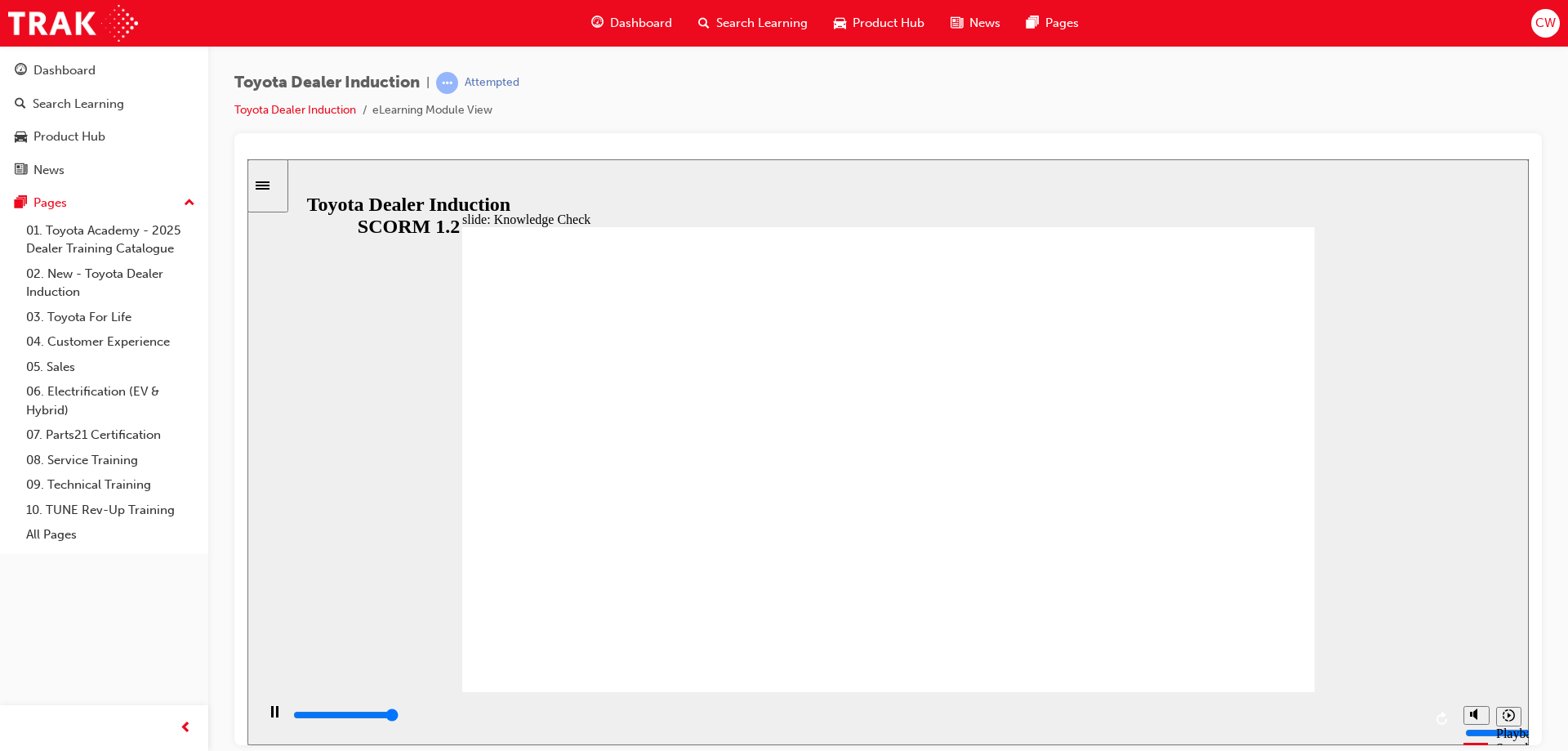
type input "5000"
radio input "true"
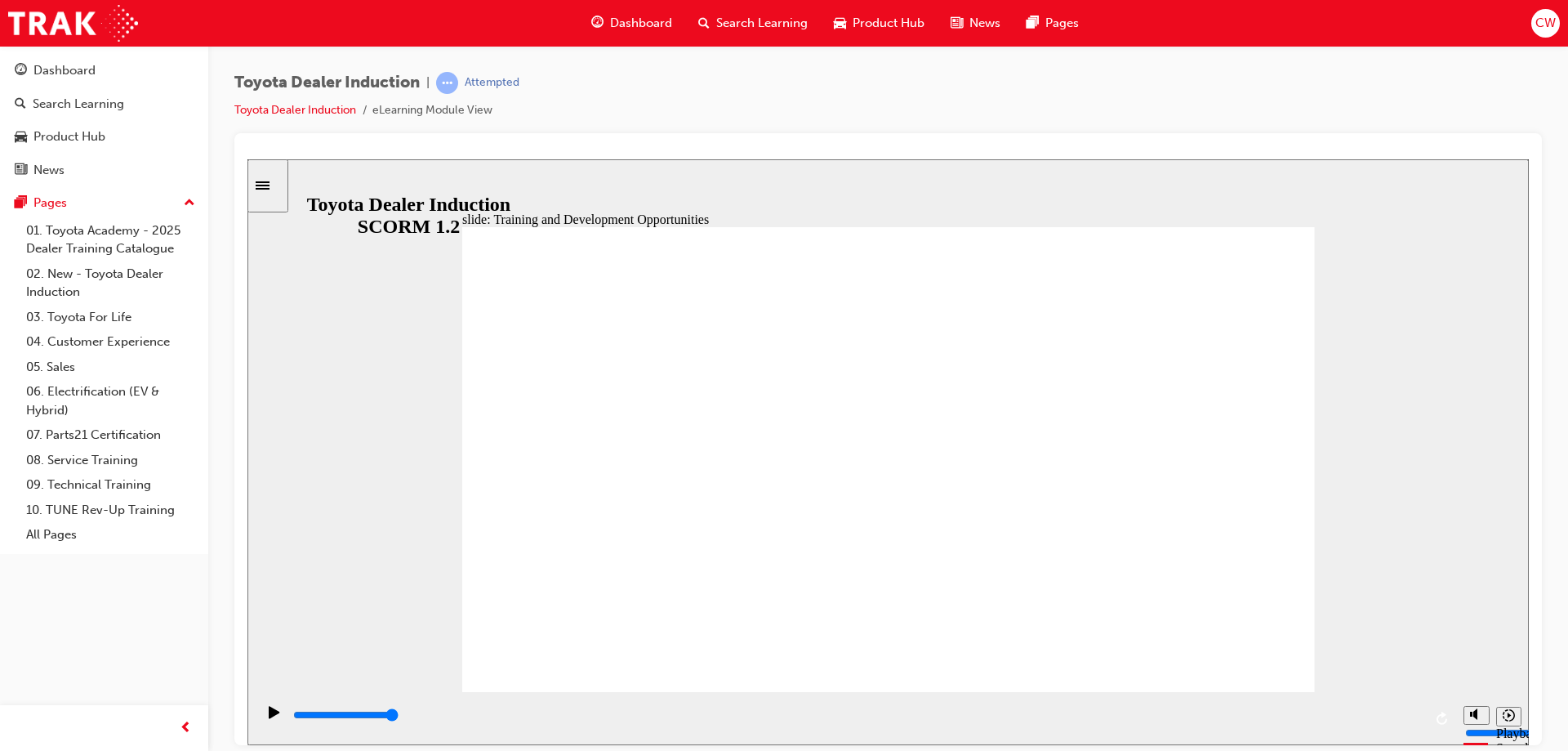
drag, startPoint x: 800, startPoint y: 721, endPoint x: 1451, endPoint y: 562, distance: 670.1
click at [1451, 562] on div "slide: Training Resource Centre Training Resource Centre (TRC) How to Log In Yo…" at bounding box center [887, 451] width 1281 height 586
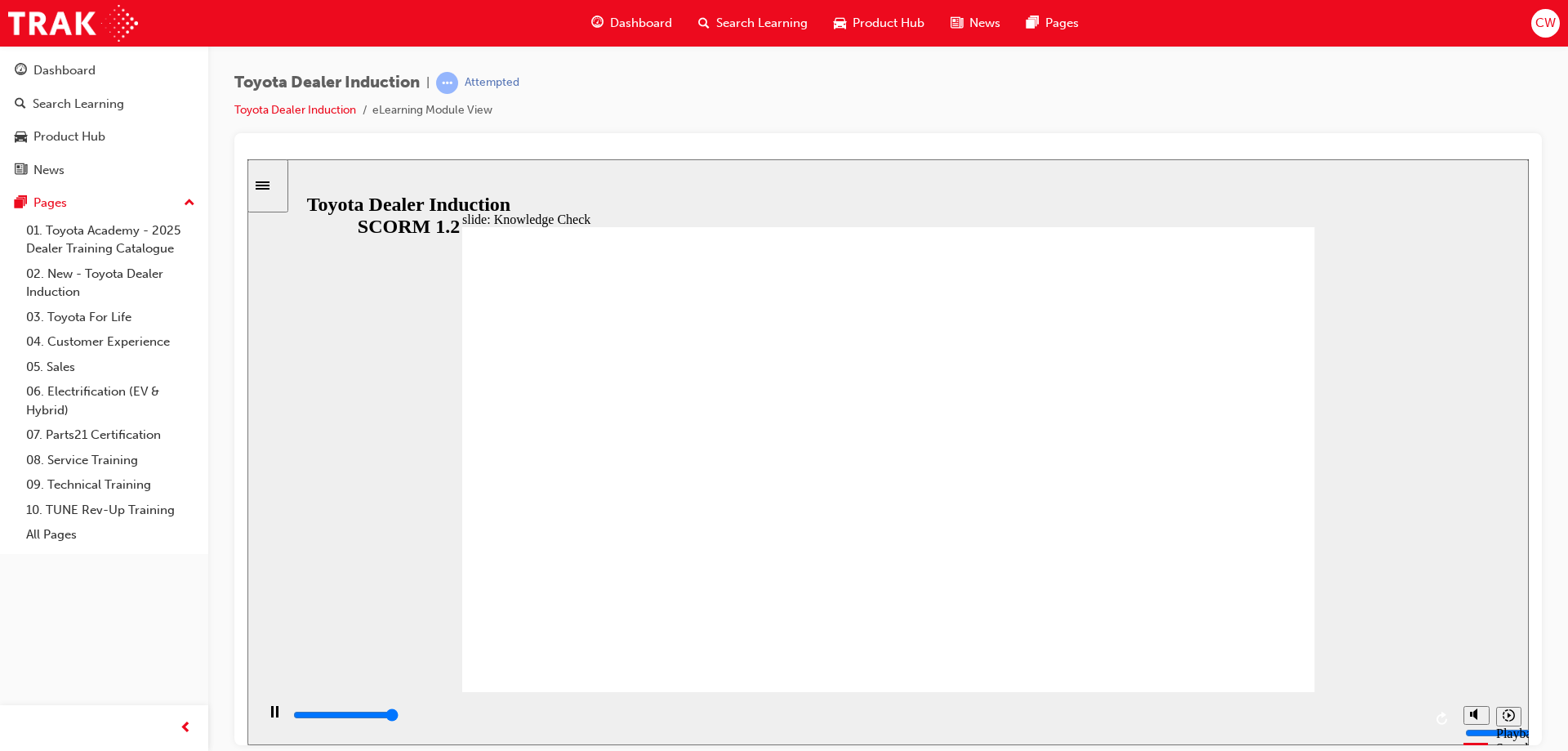
type input "5000"
radio input "true"
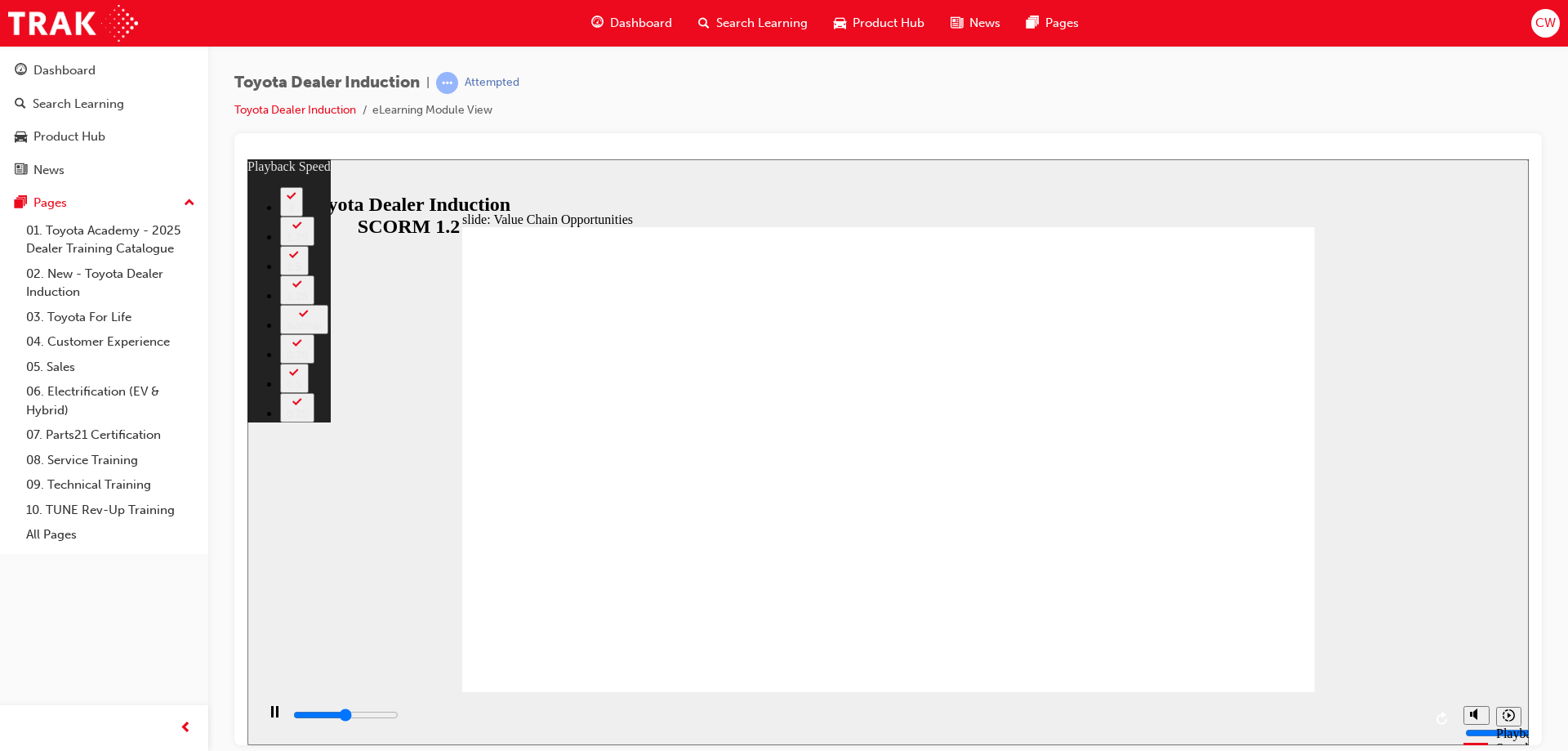
type input "5600"
type input "0"
type input "5800"
type input "0"
type input "6100"
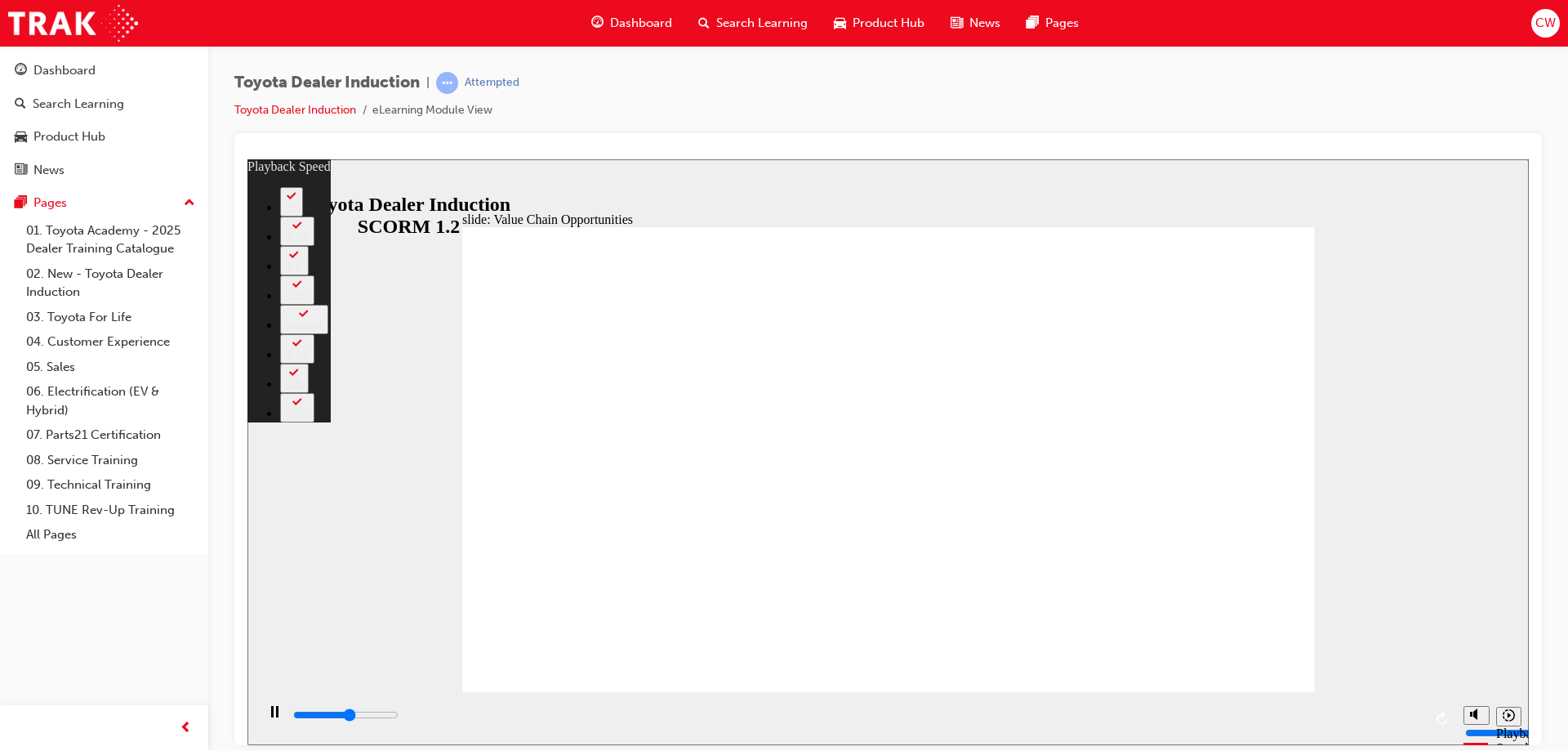
type input "0"
type input "6300"
type input "1"
type input "6600"
type input "1"
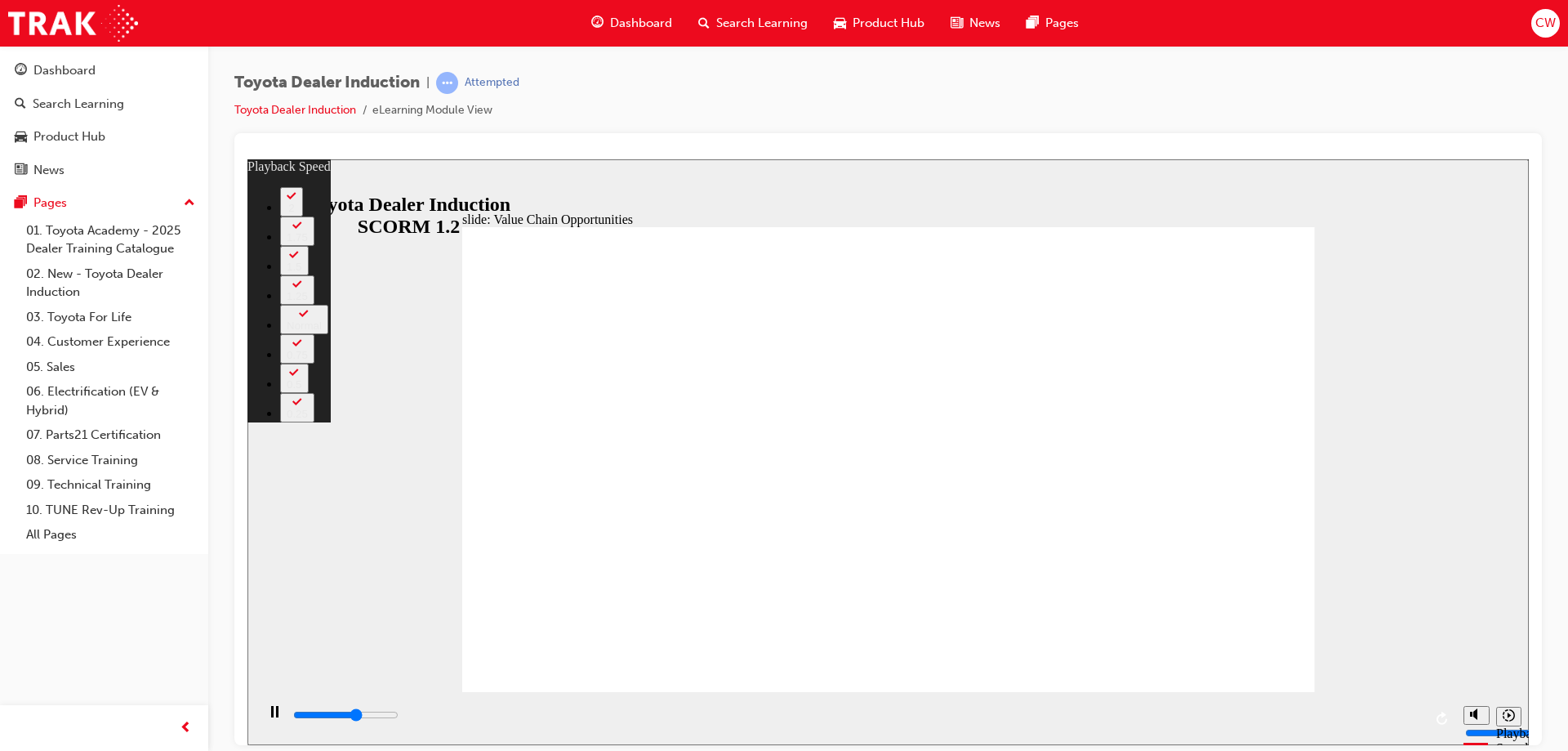
type input "6900"
type input "1"
type input "7000"
type input "1"
type input "7100"
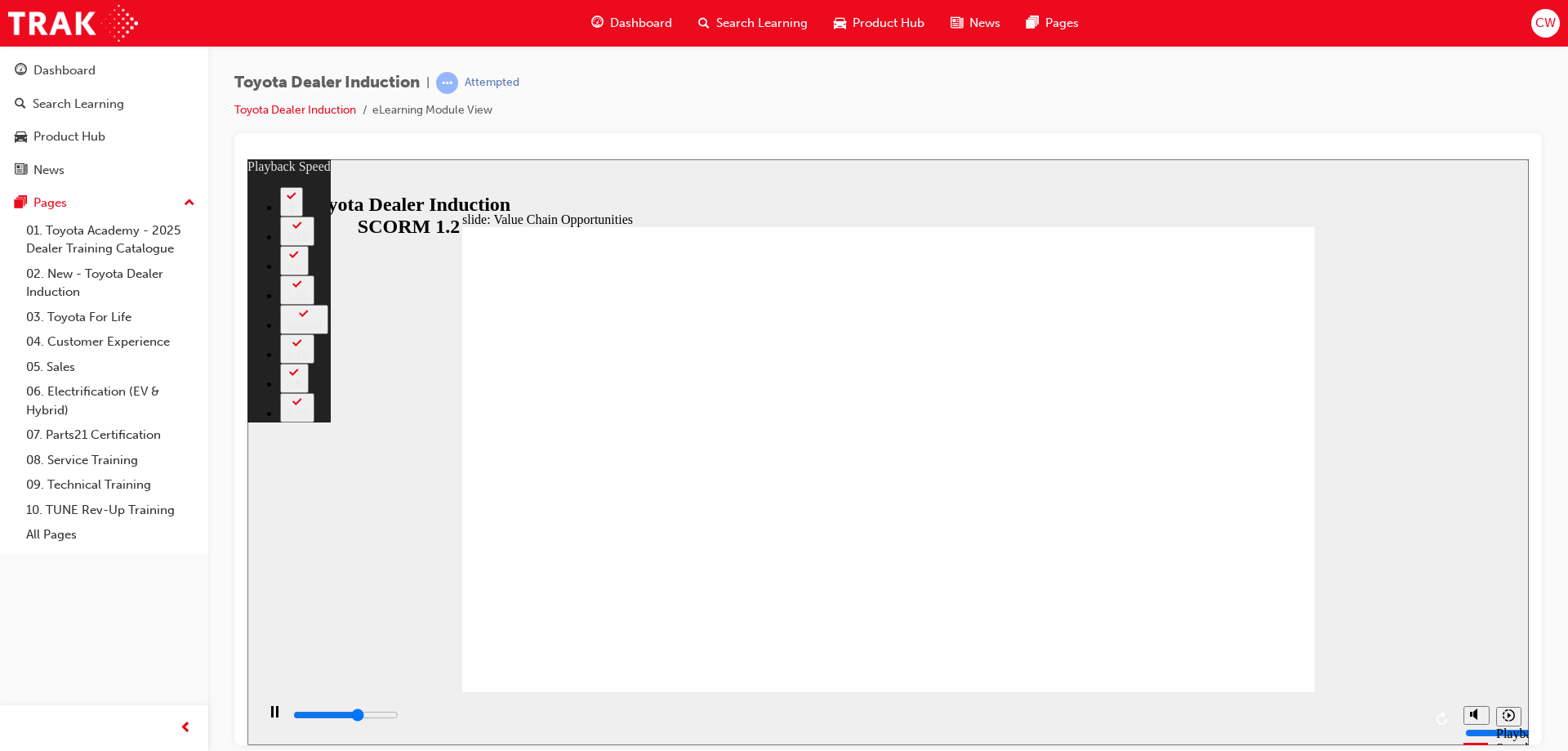
type input "2"
type input "7400"
type input "2"
type input "7700"
type input "2"
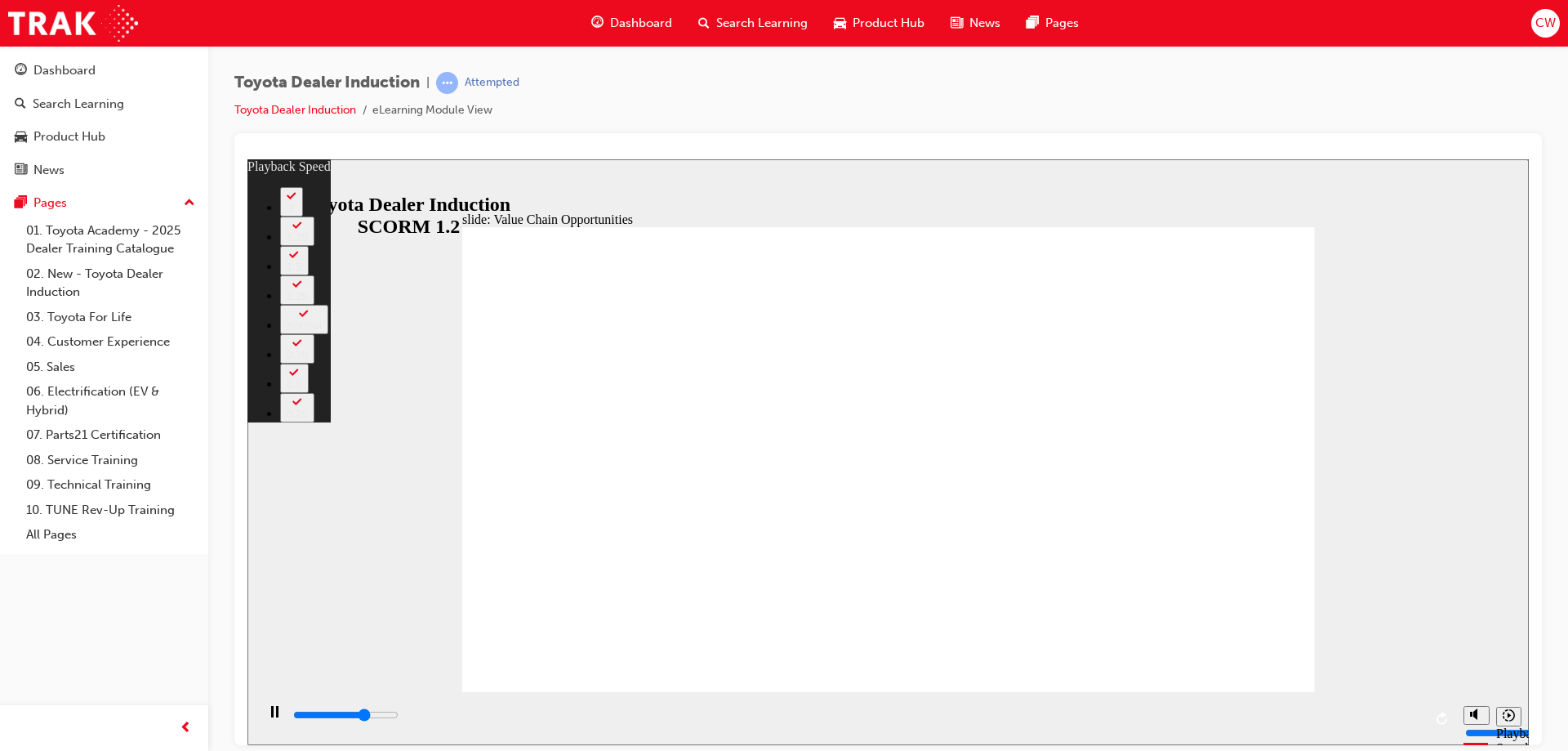
type input "7900"
type input "2"
type input "8200"
type input "3"
type input "8500"
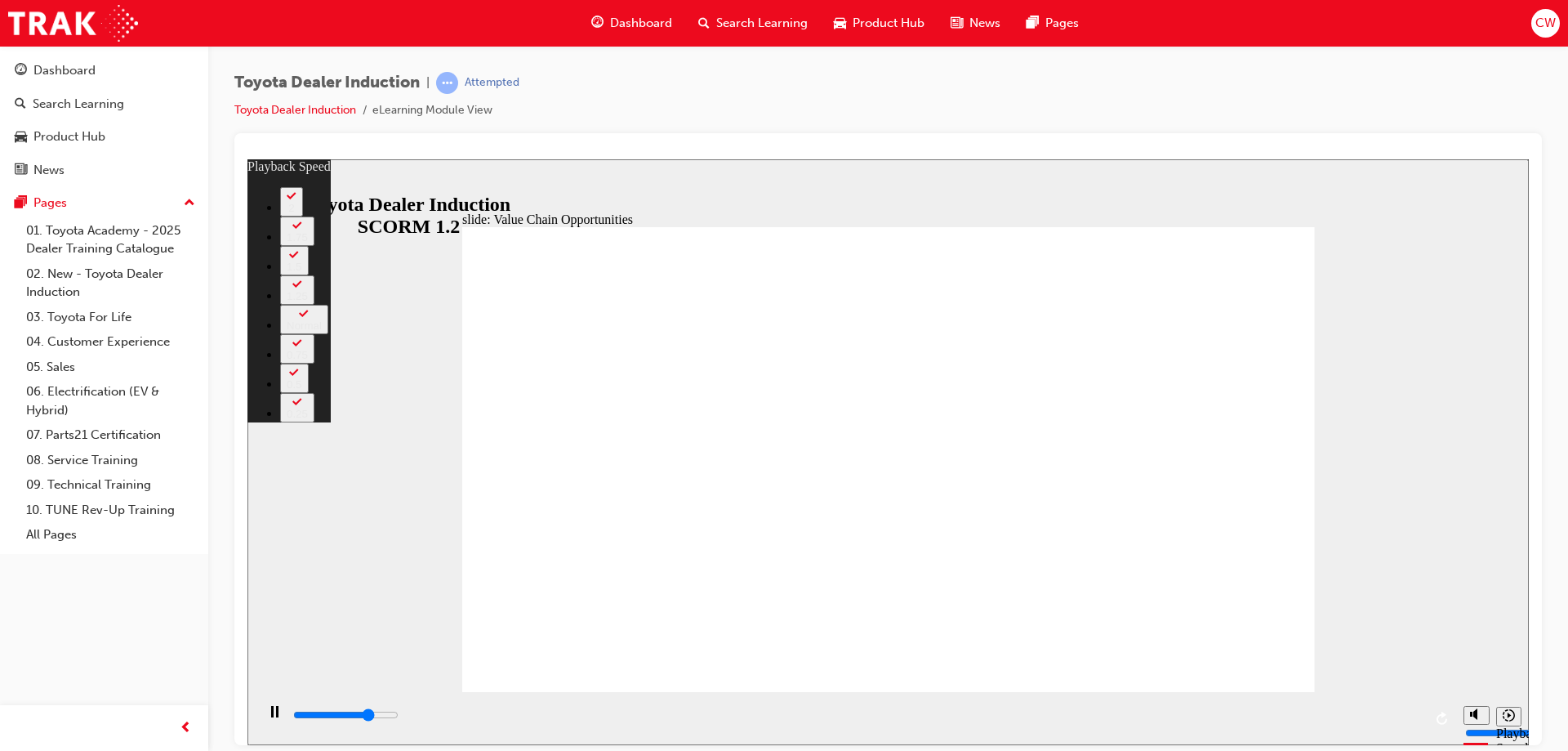
type input "3"
type input "8700"
type input "3"
type input "9000"
type input "3"
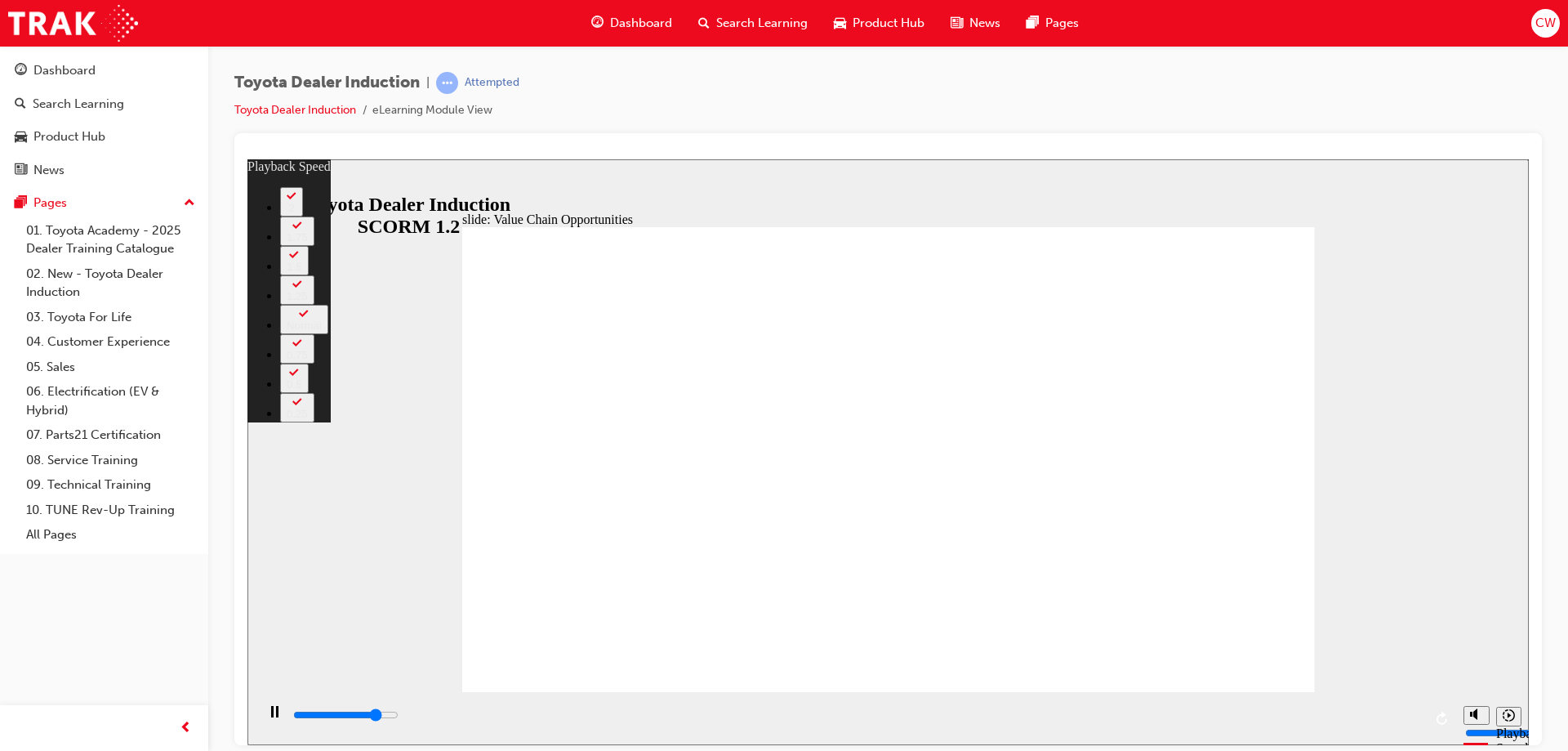
type input "9300"
type input "4"
type input "9500"
type input "4"
type input "9800"
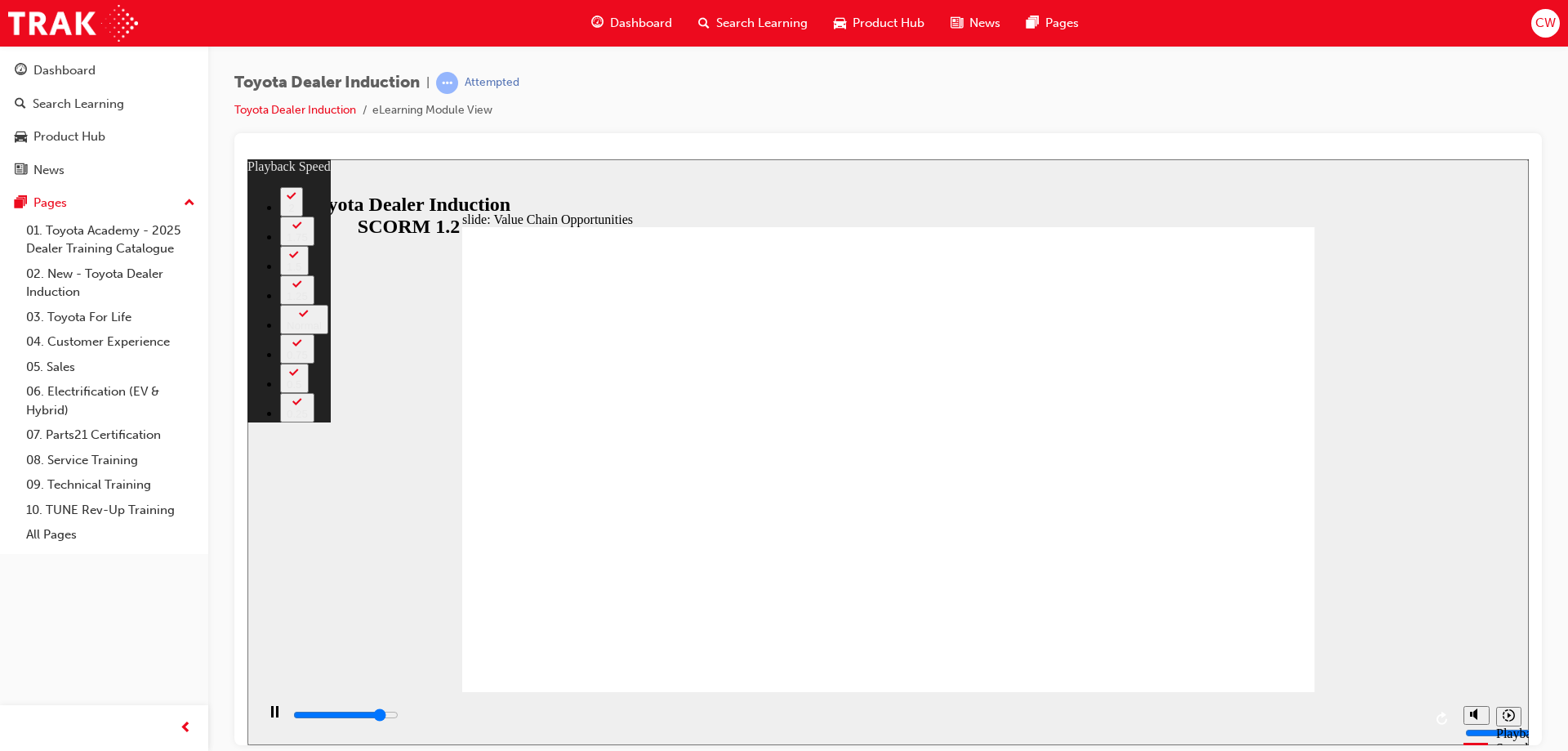
type input "4"
type input "10100"
type input "4"
type input "10300"
type input "5"
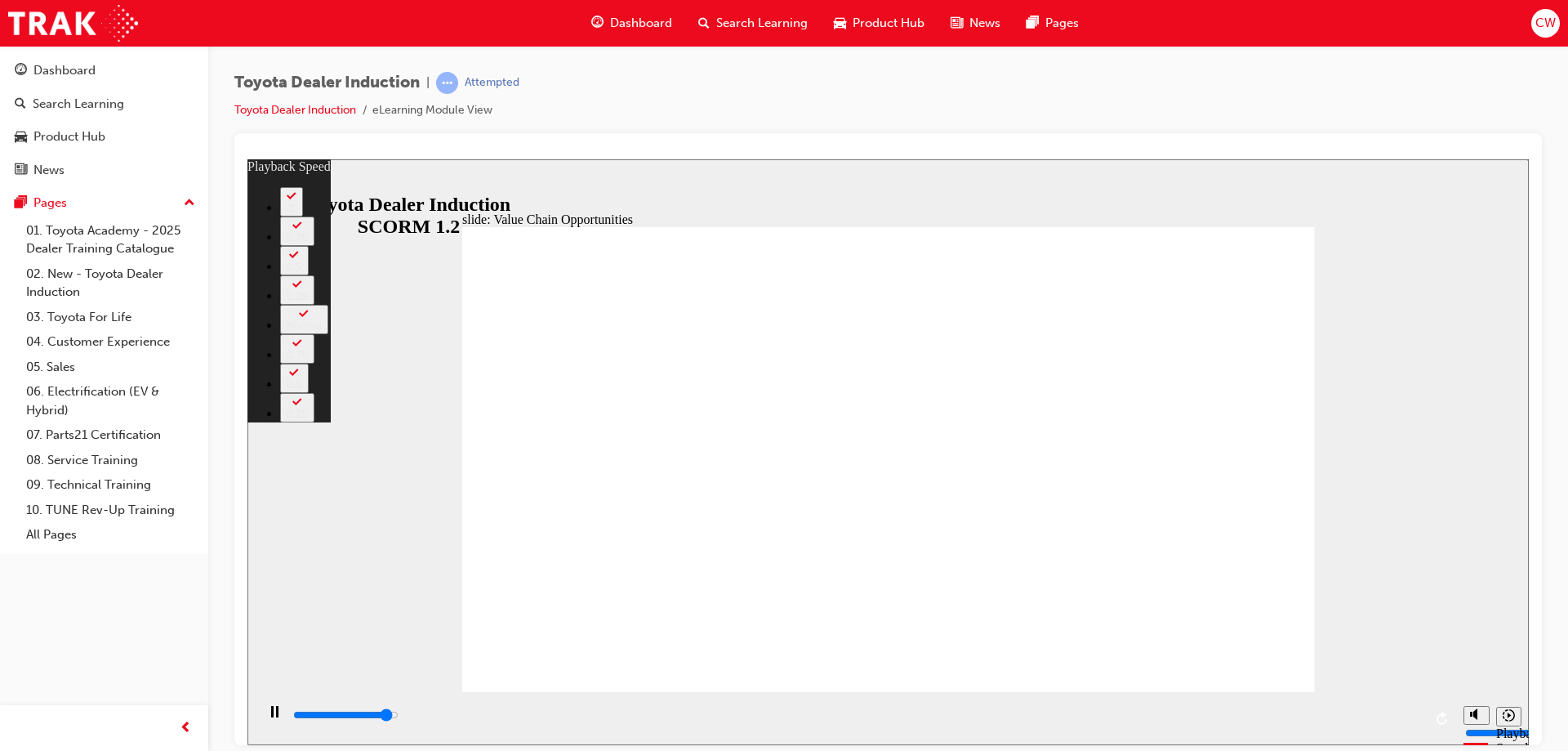
type input "10600"
type input "5"
type input "10900"
type input "5"
type input "11100"
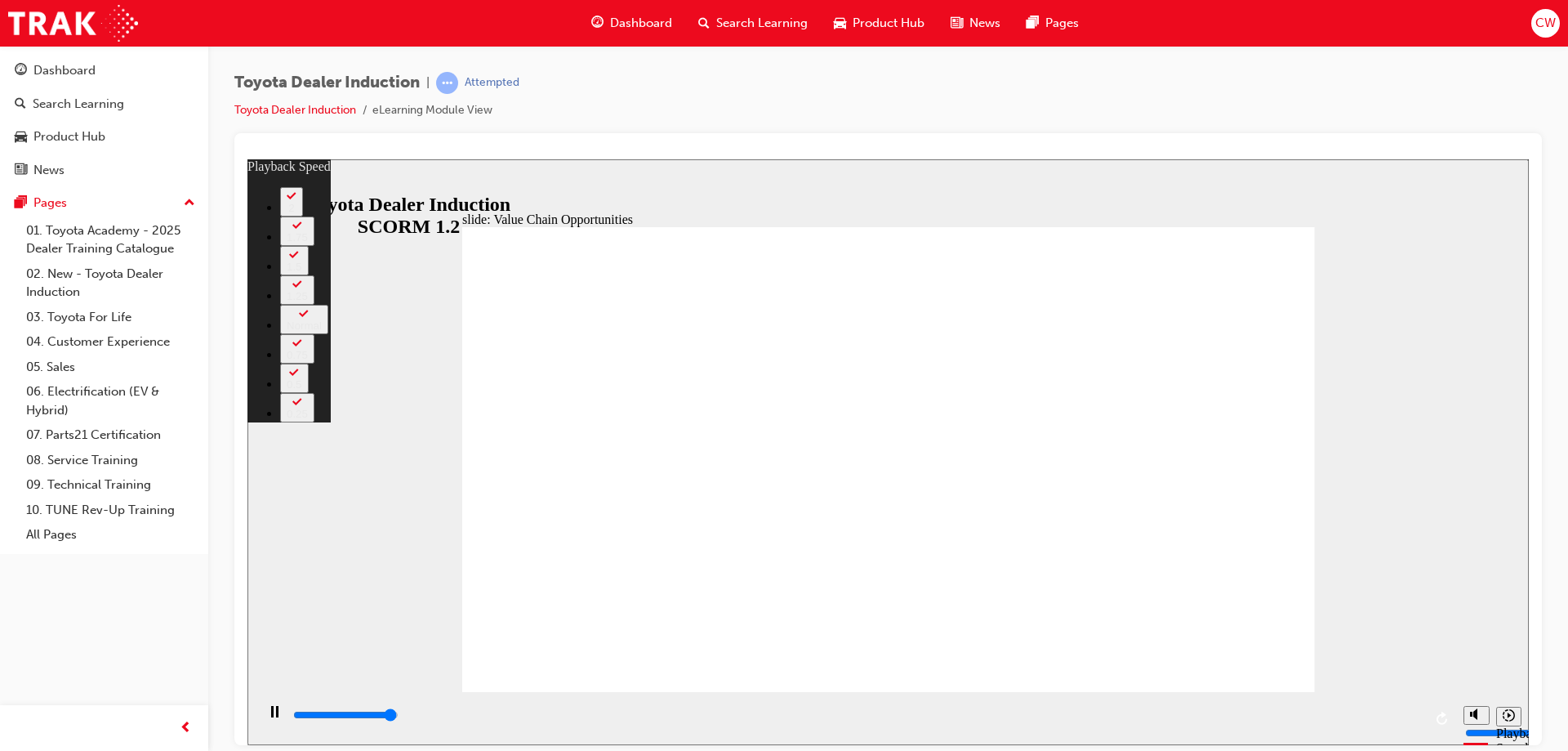
type input "6"
type input "11300"
type input "64"
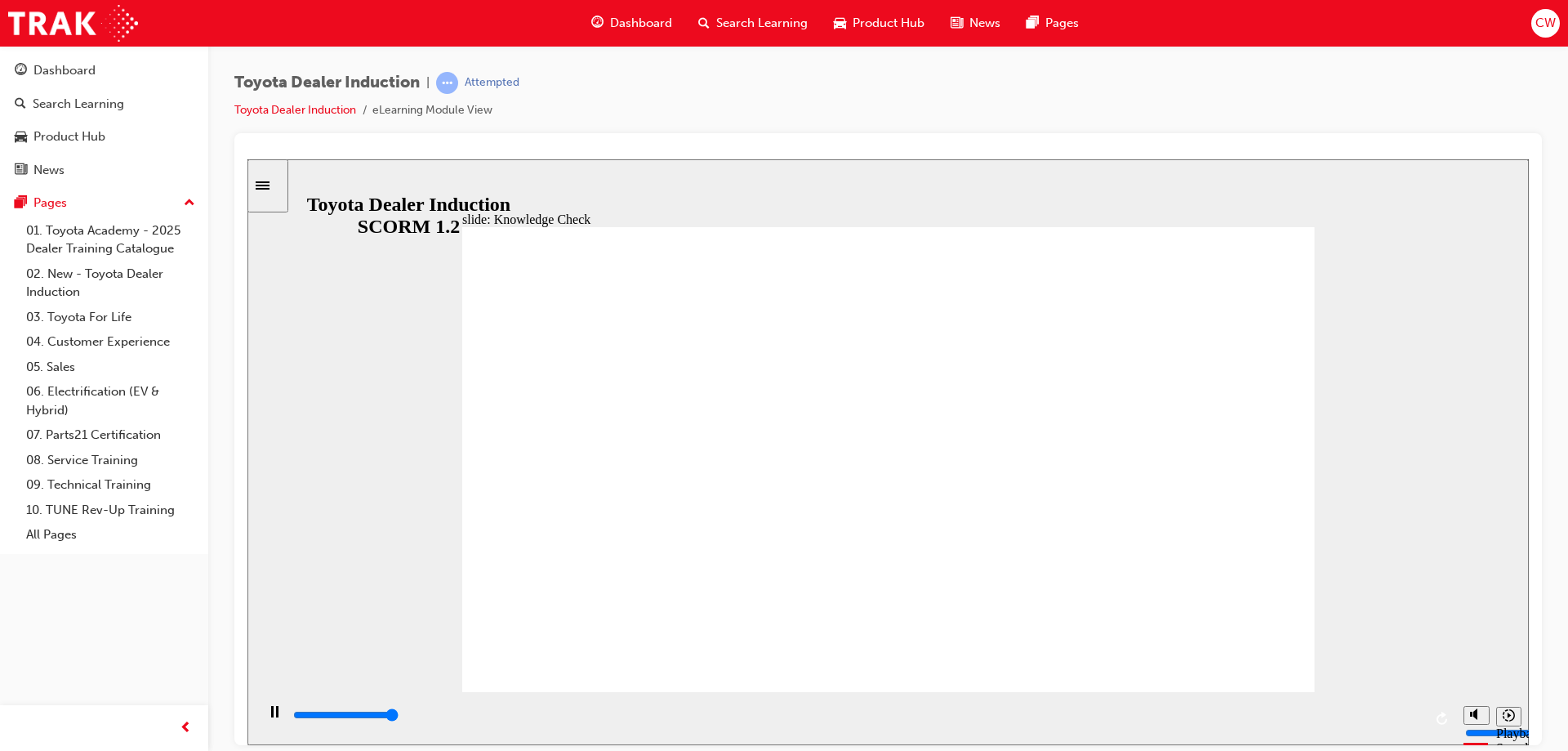
type input "5000"
radio input "true"
type input "5000"
radio input "true"
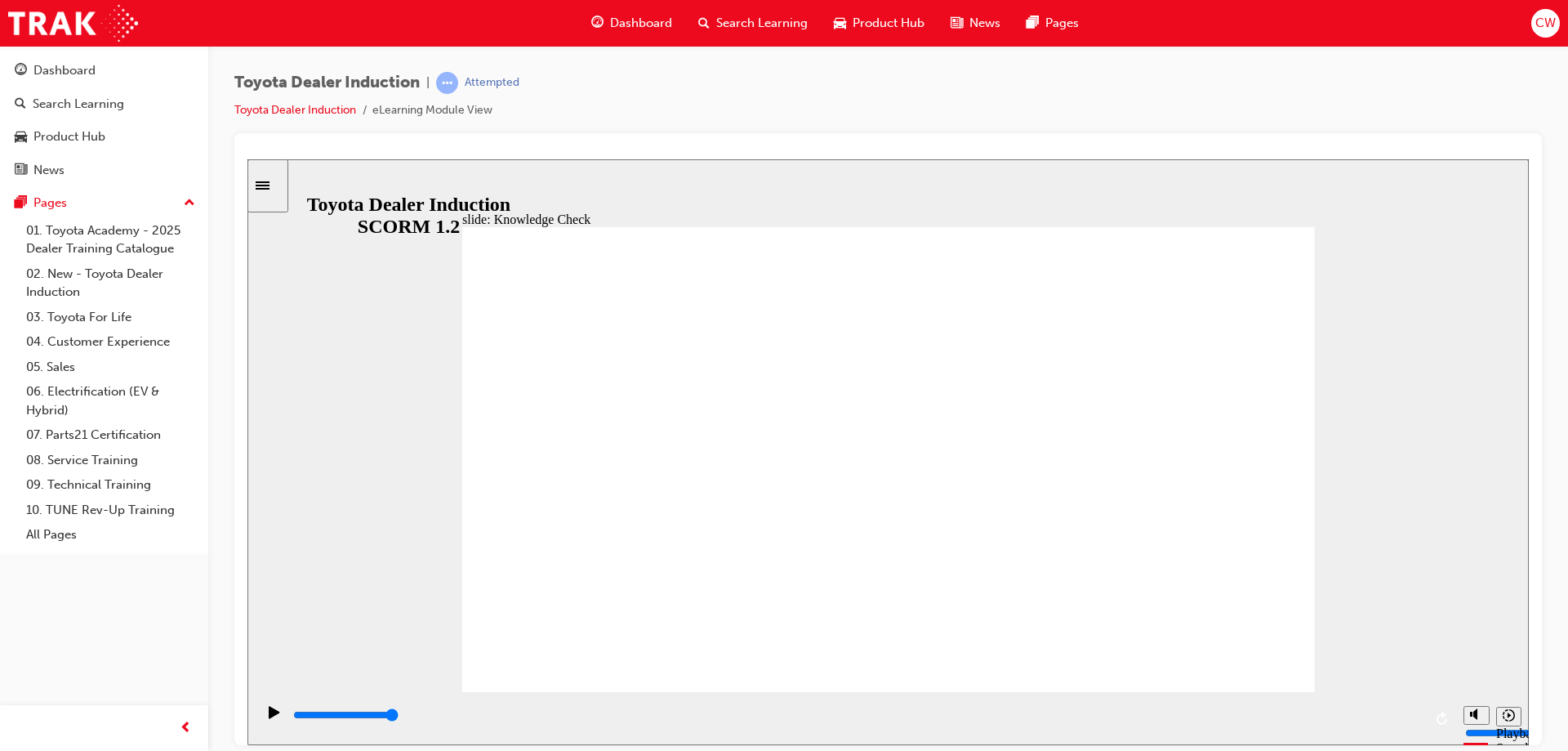
type input "14300"
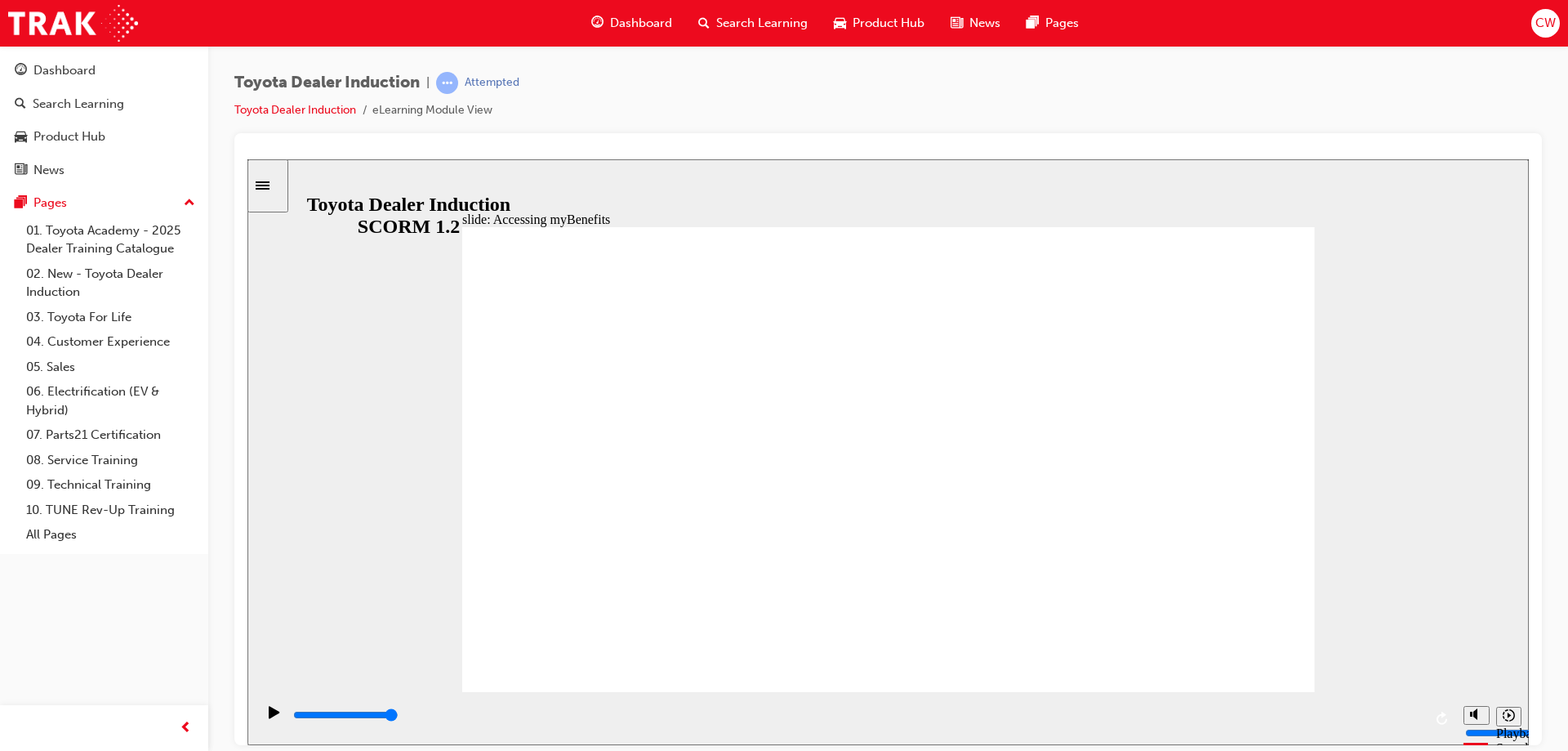
type input "5000"
type input "t"
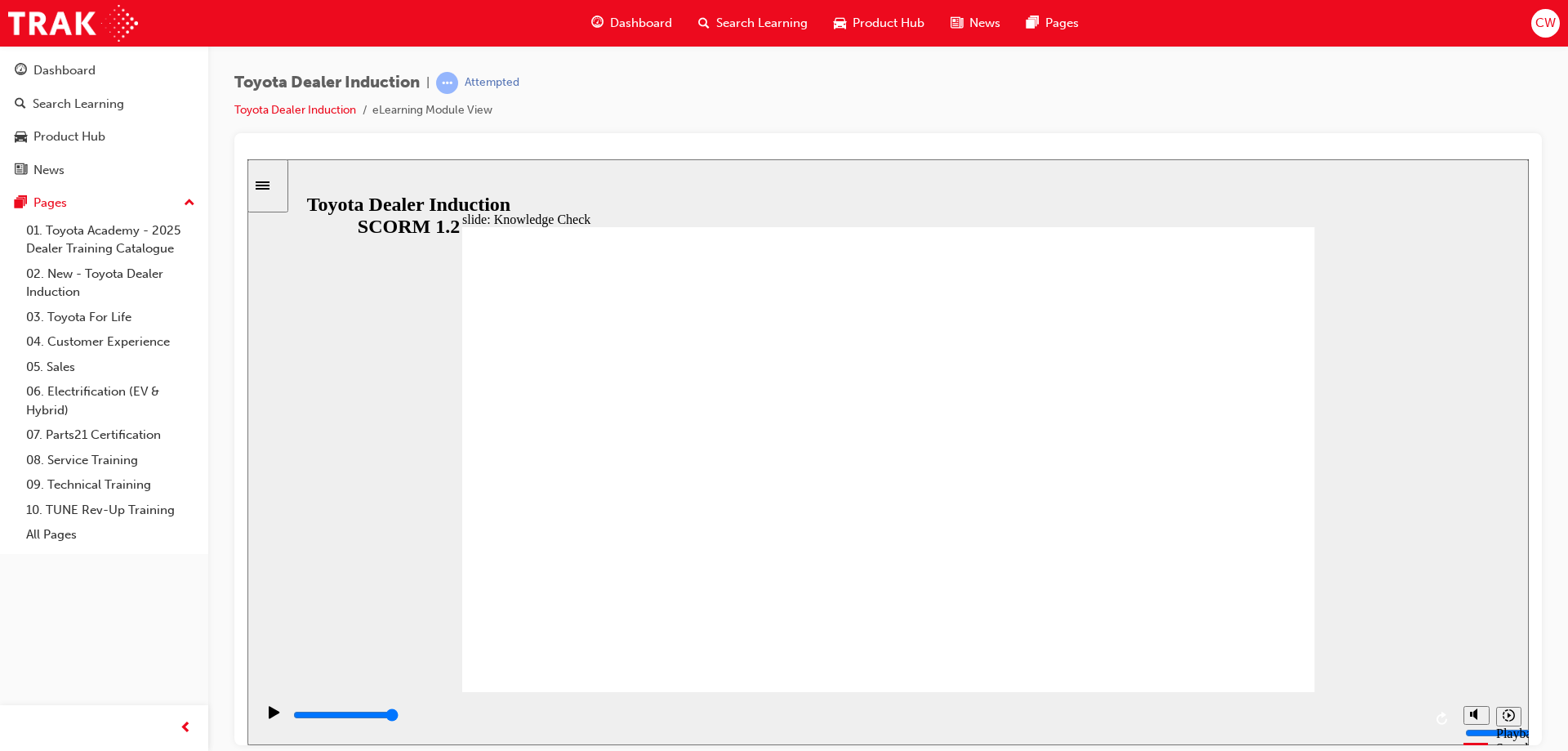
type input "to"
type input "toy"
type input "toyo"
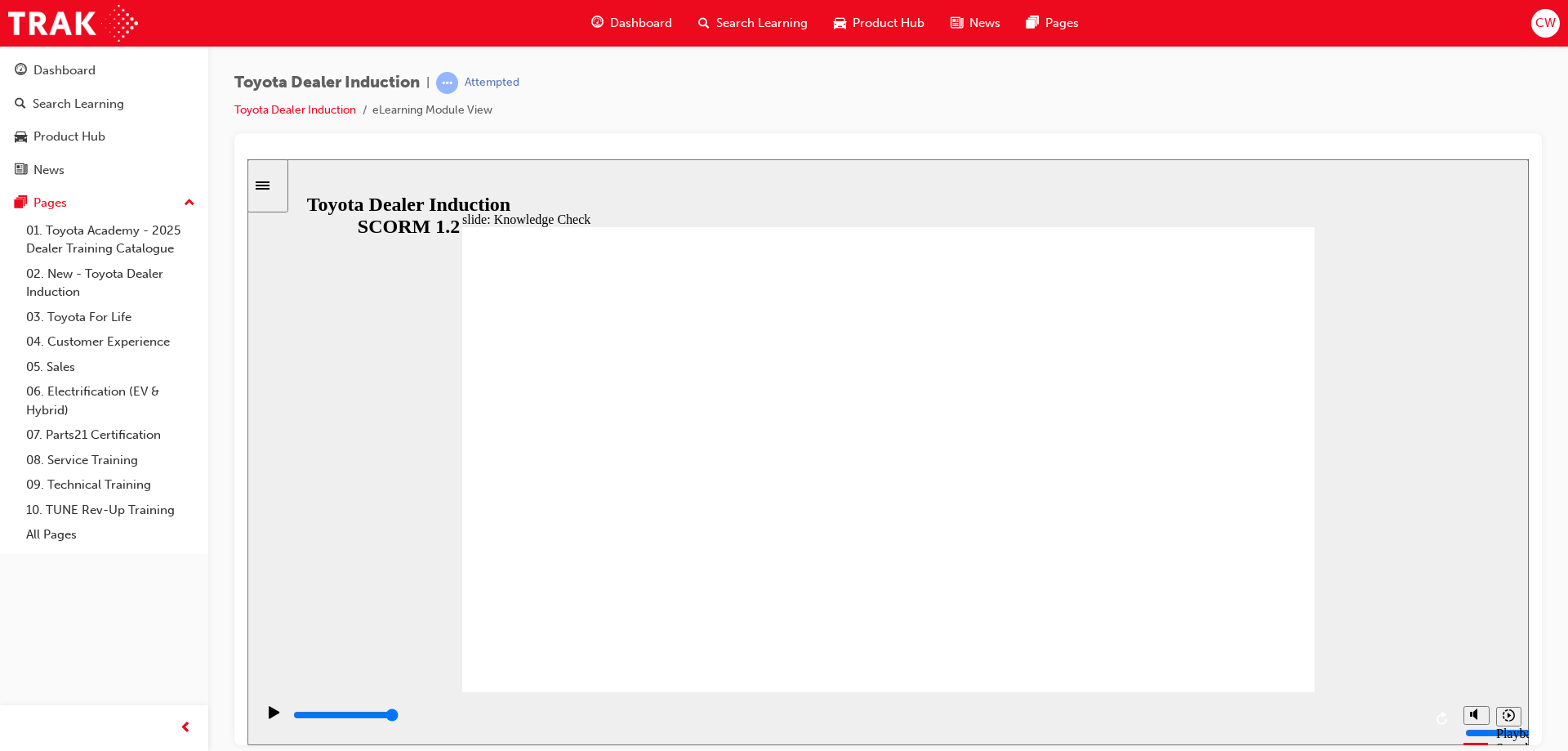
type input "toyo"
type input "toyot"
type input "toyota"
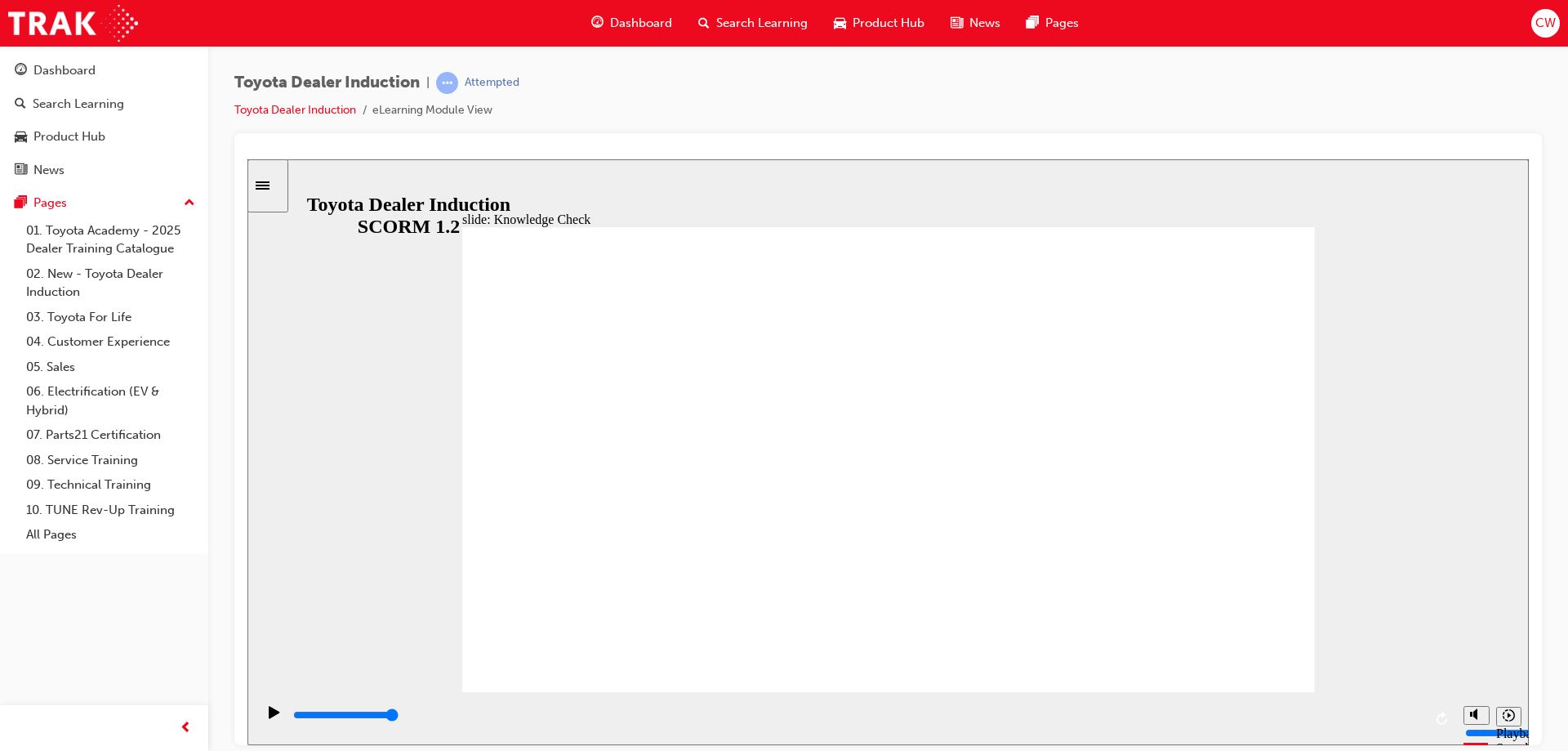
type input "toyota"
type input "toyota e"
type input "toyota en"
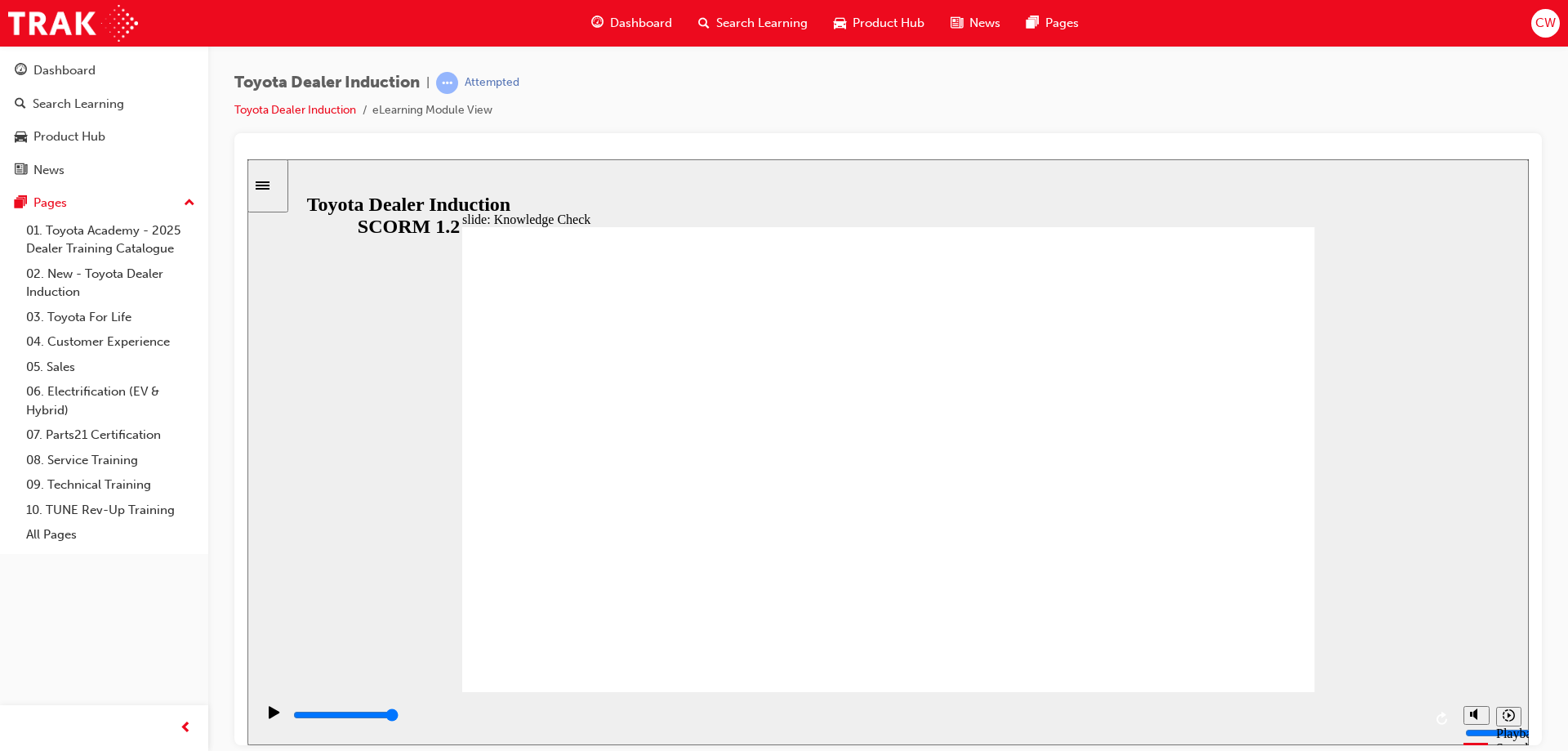
type input "toyota en"
type input "toyota eng"
type input "toyota enga"
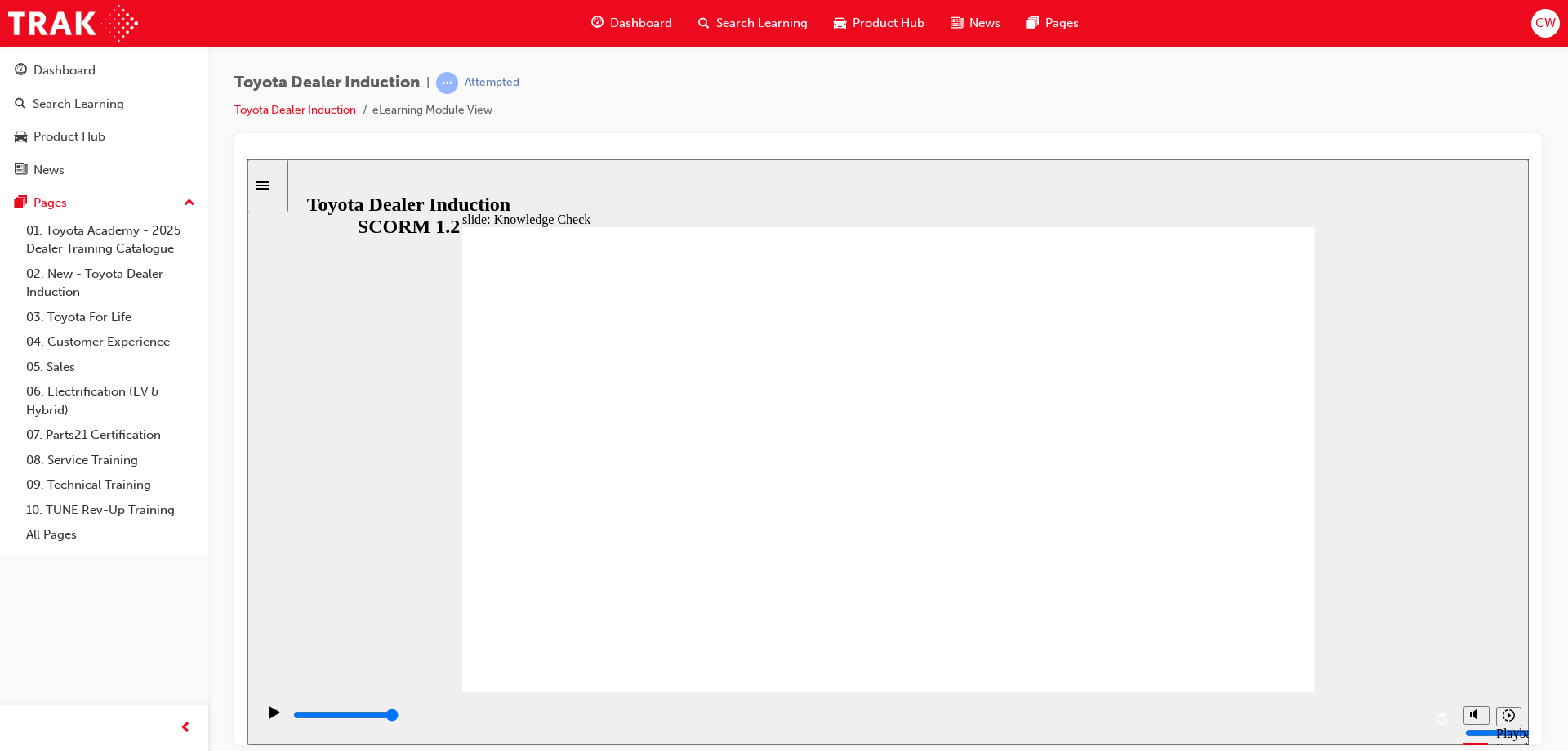
type input "toyota engag"
type input "toyota engage"
type input "oyota engage"
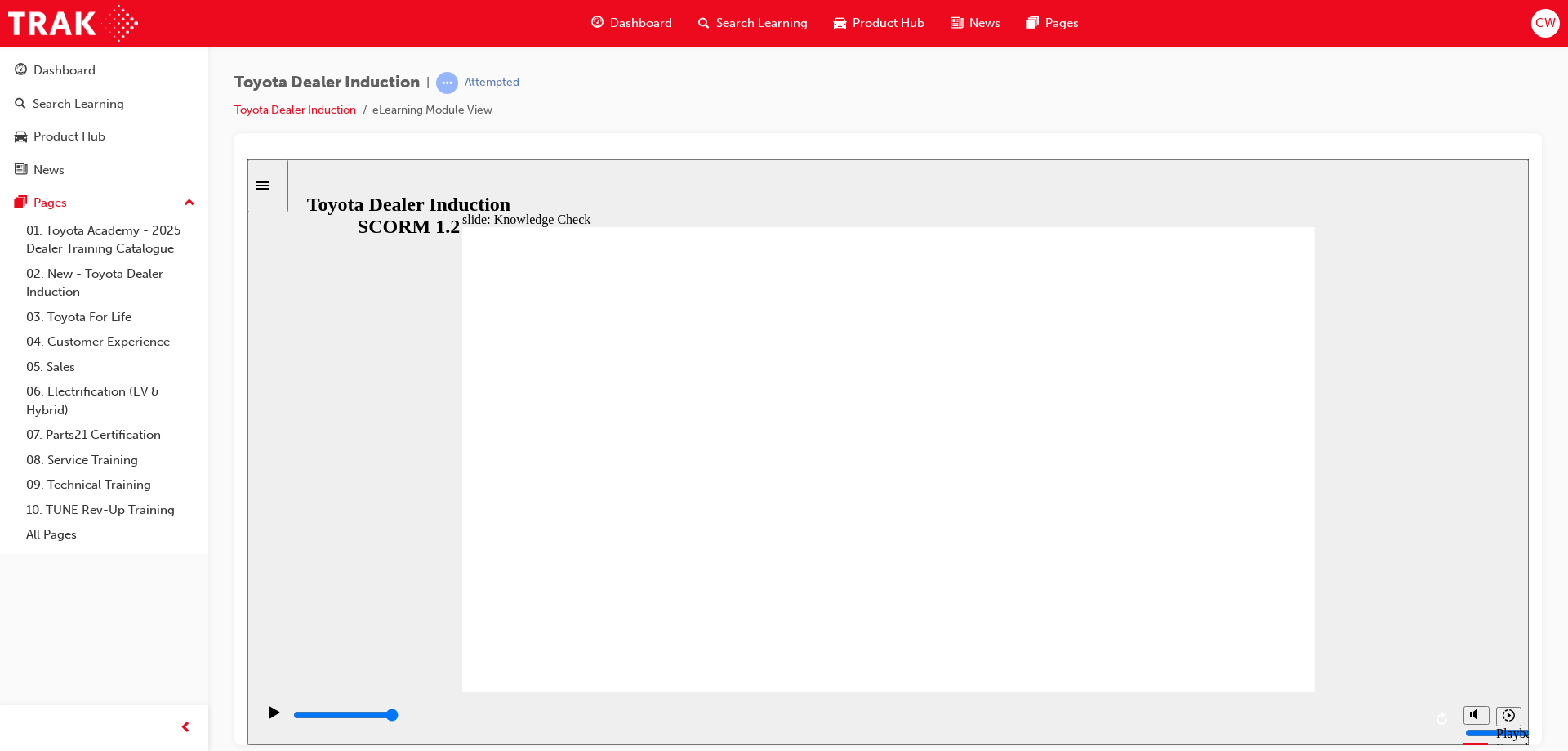
type input "oyota engage"
type input "Toyota engage"
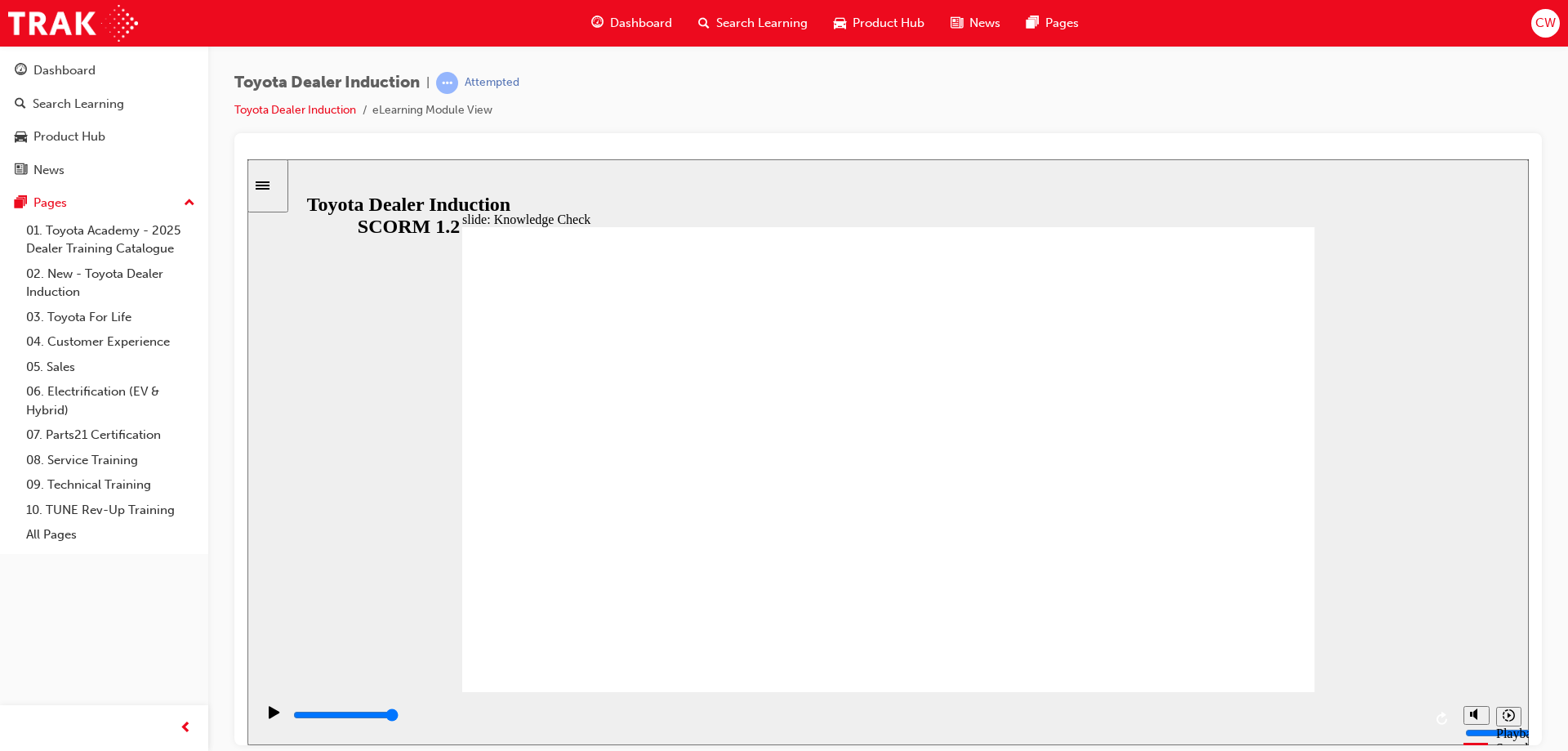
type input "Toyota engage"
type input "Toyota engage a"
type input "Toyota engage ap"
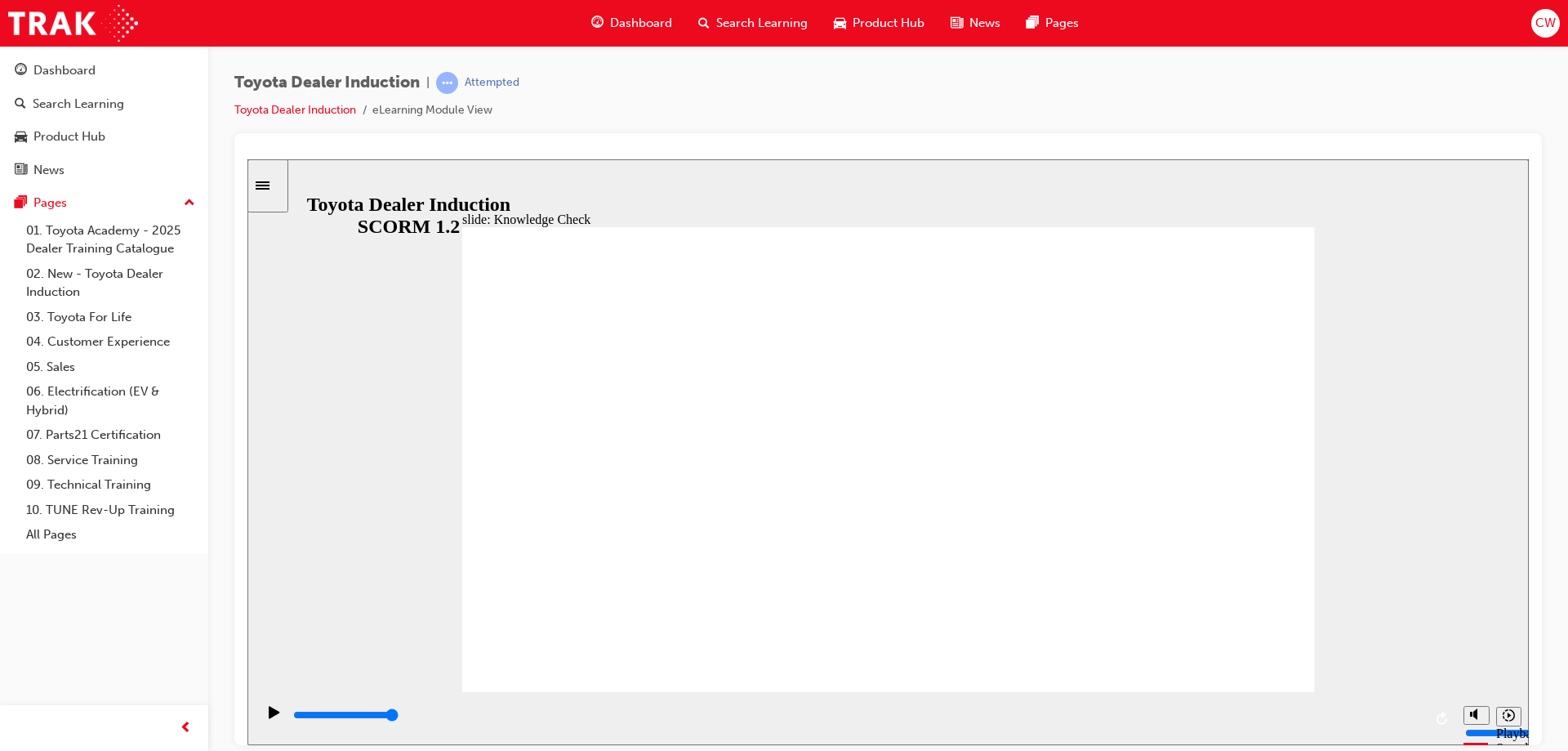
type input "Toyota engage app"
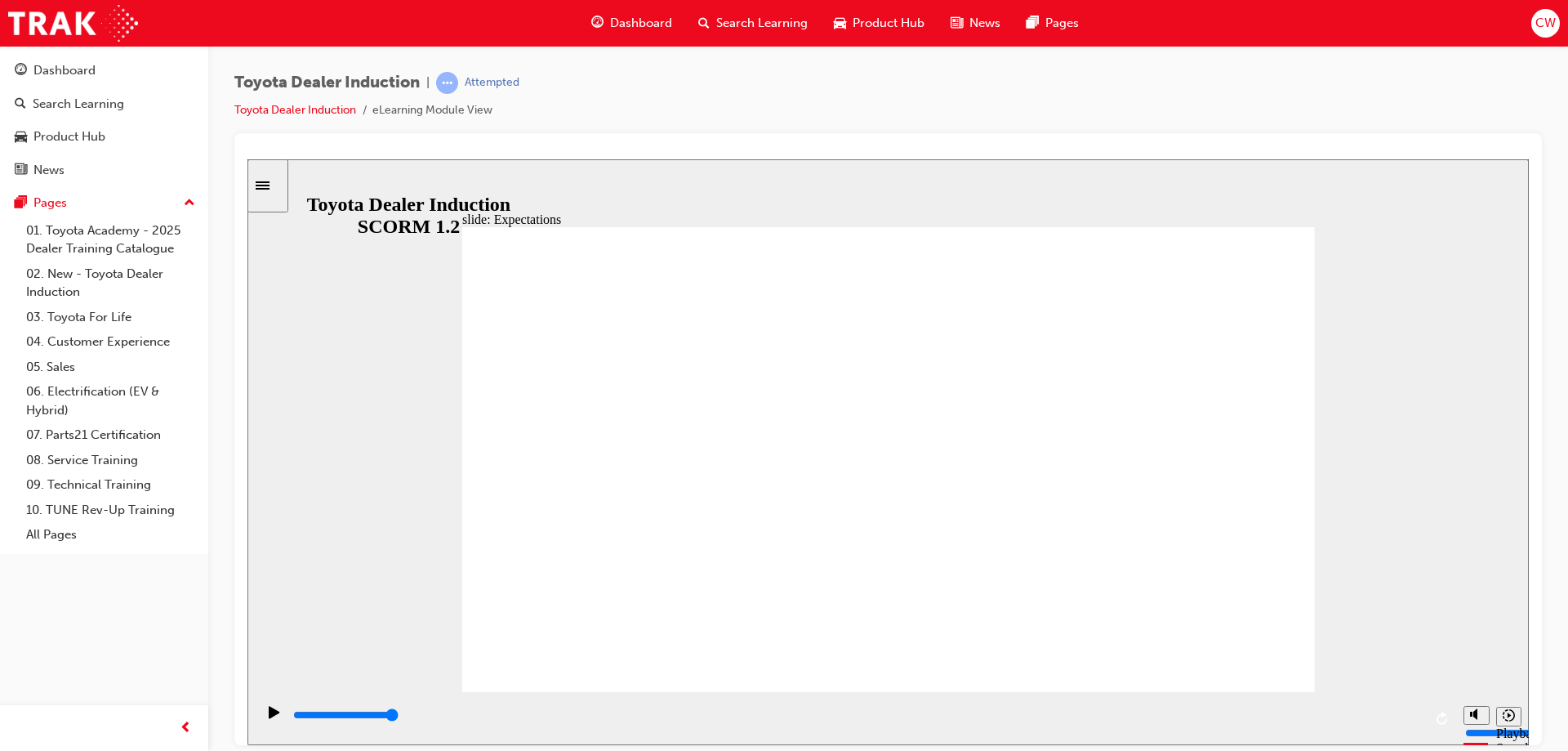
click at [1032, 707] on div "playback controls" at bounding box center [857, 718] width 1131 height 24
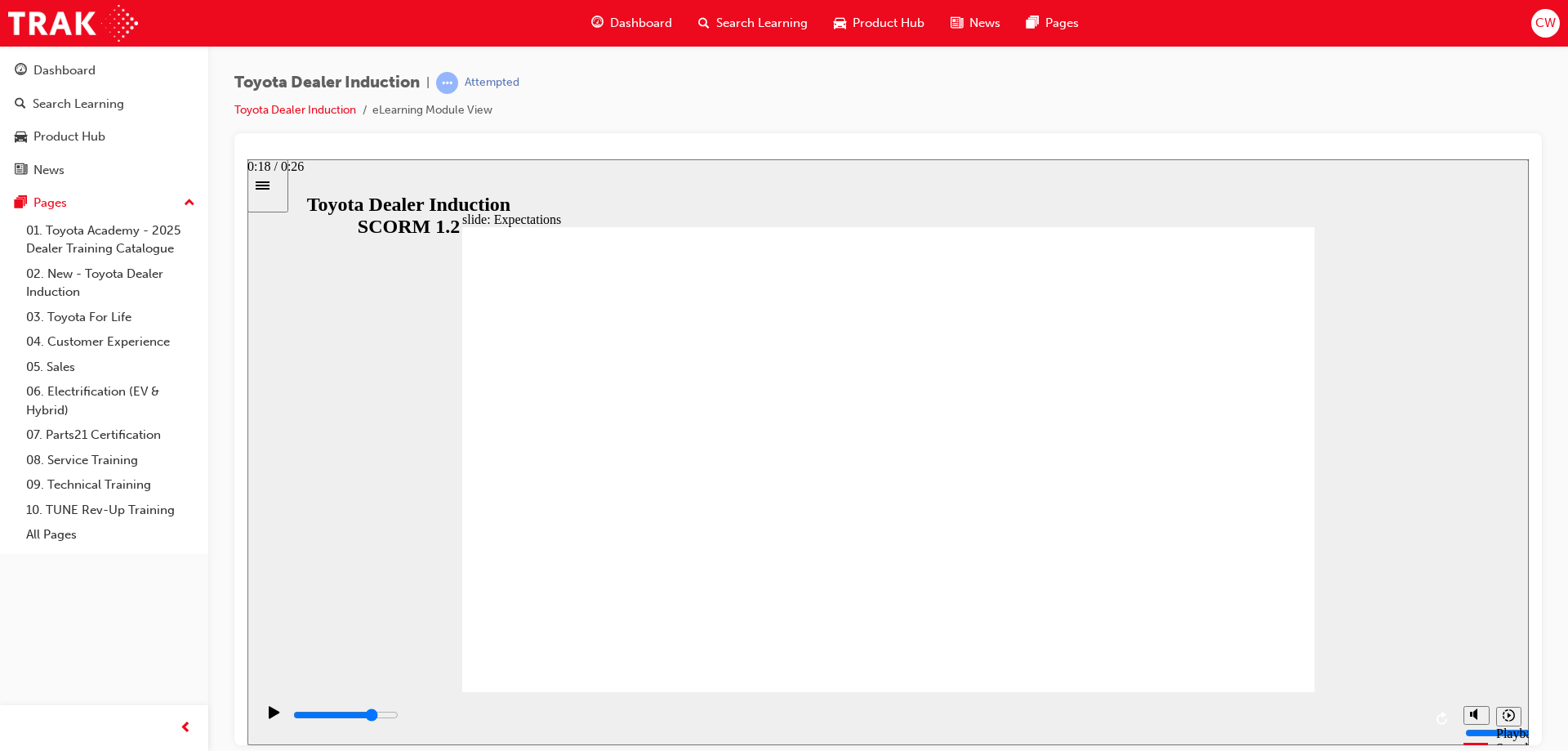
drag, startPoint x: 1032, startPoint y: 711, endPoint x: 1177, endPoint y: 698, distance: 145.6
click at [1177, 698] on div "playback controls" at bounding box center [855, 717] width 1200 height 53
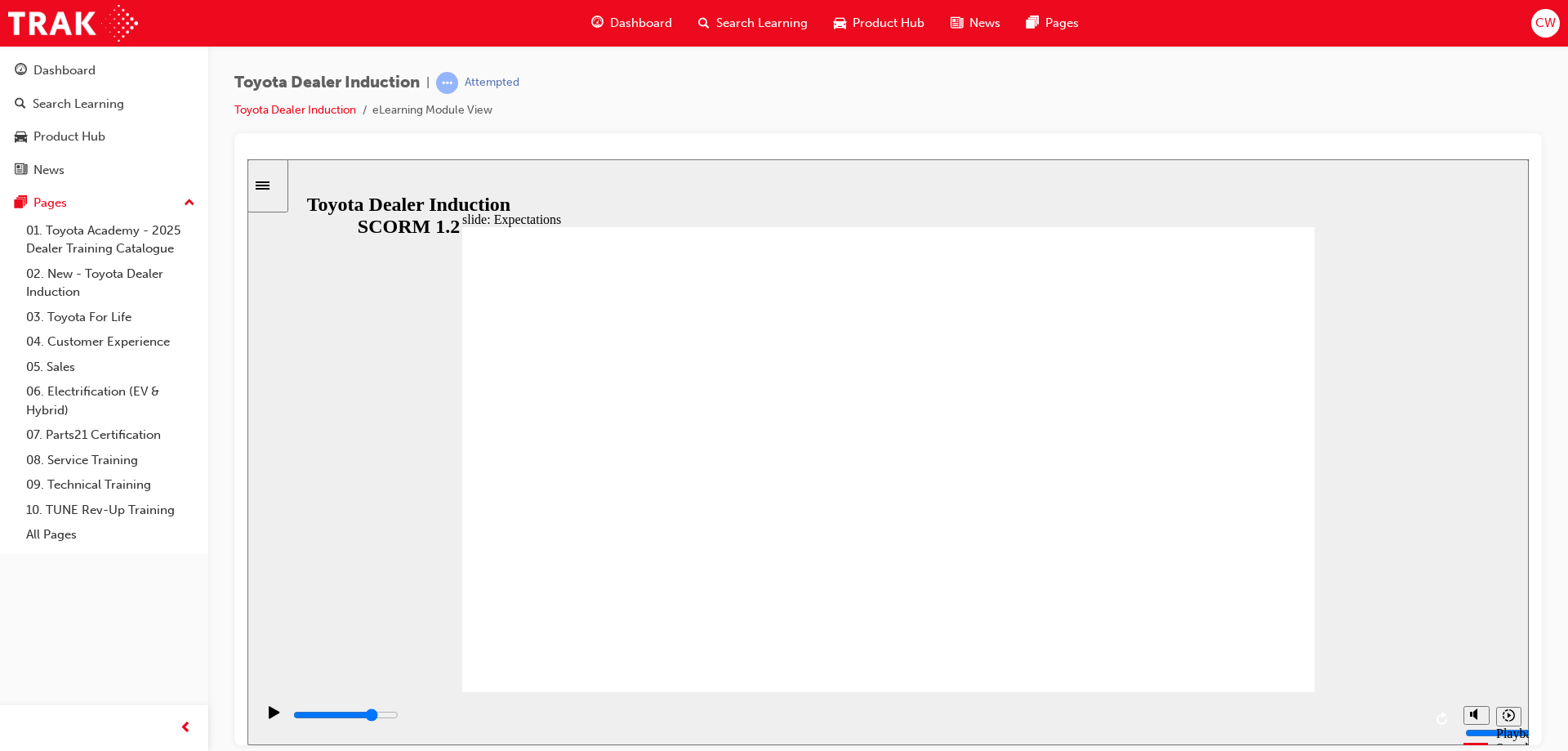
click at [261, 710] on div "Play (Ctrl+Alt+P)" at bounding box center [275, 719] width 28 height 28
type input "8400"
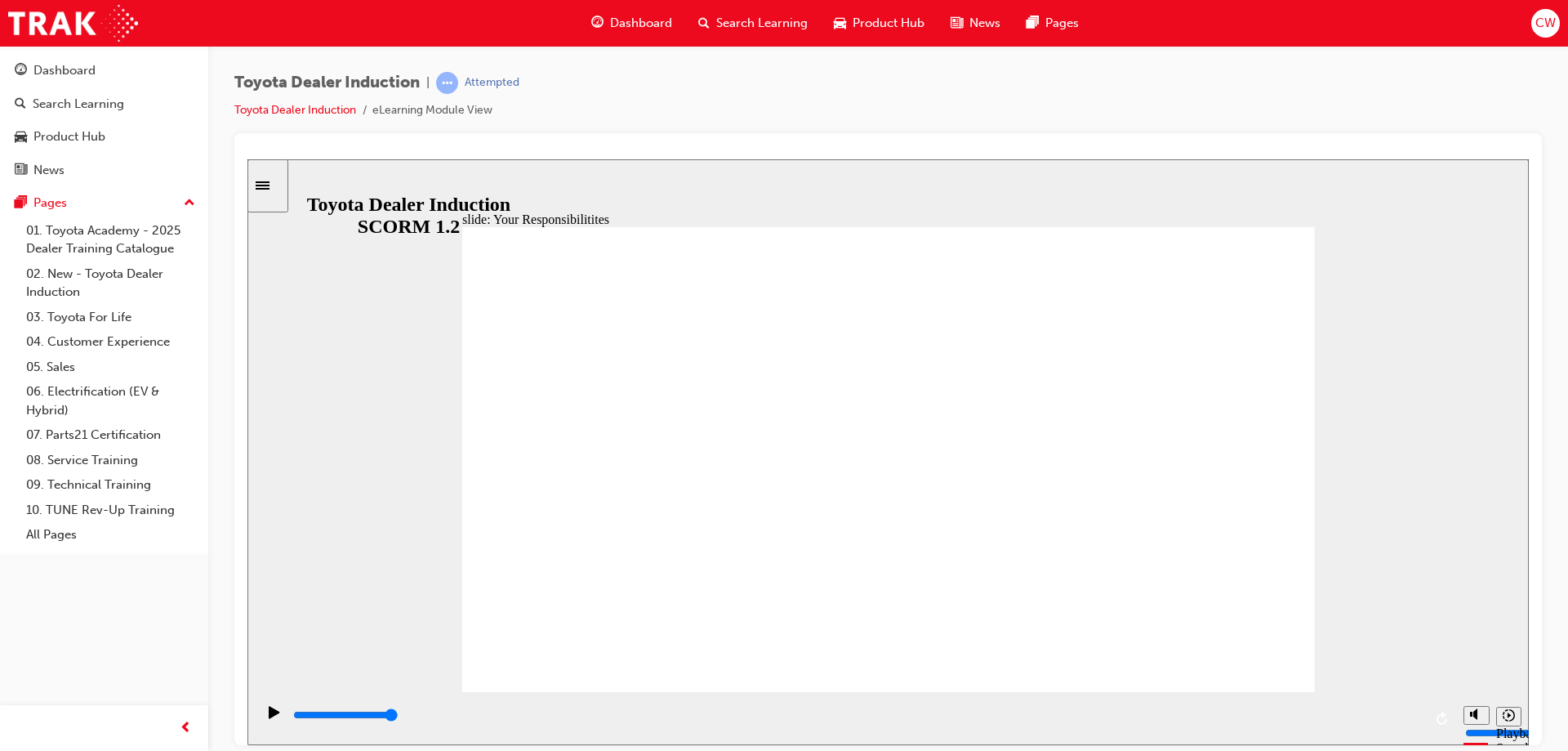
checkbox input "true"
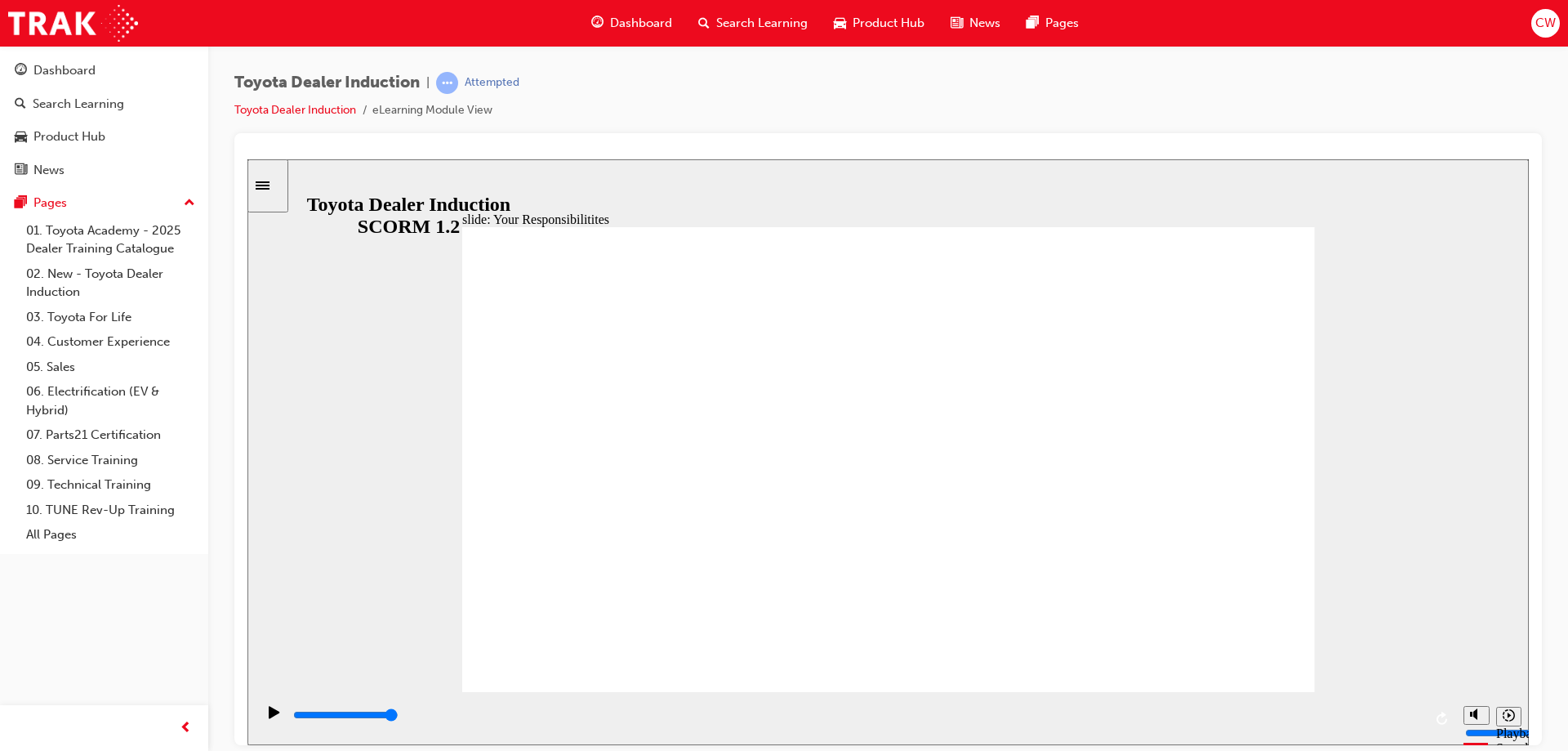
checkbox input "true"
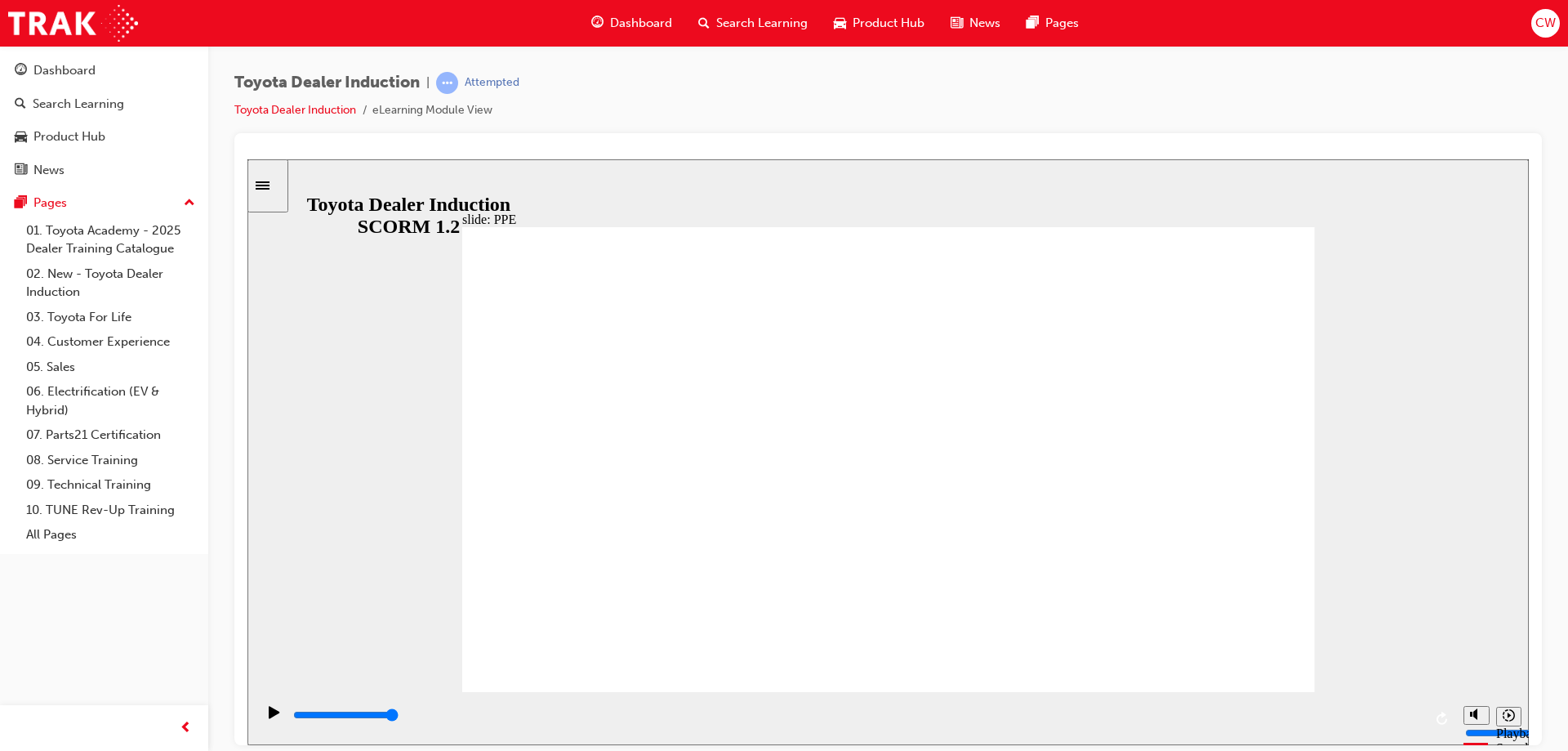
type input "5000"
checkbox input "true"
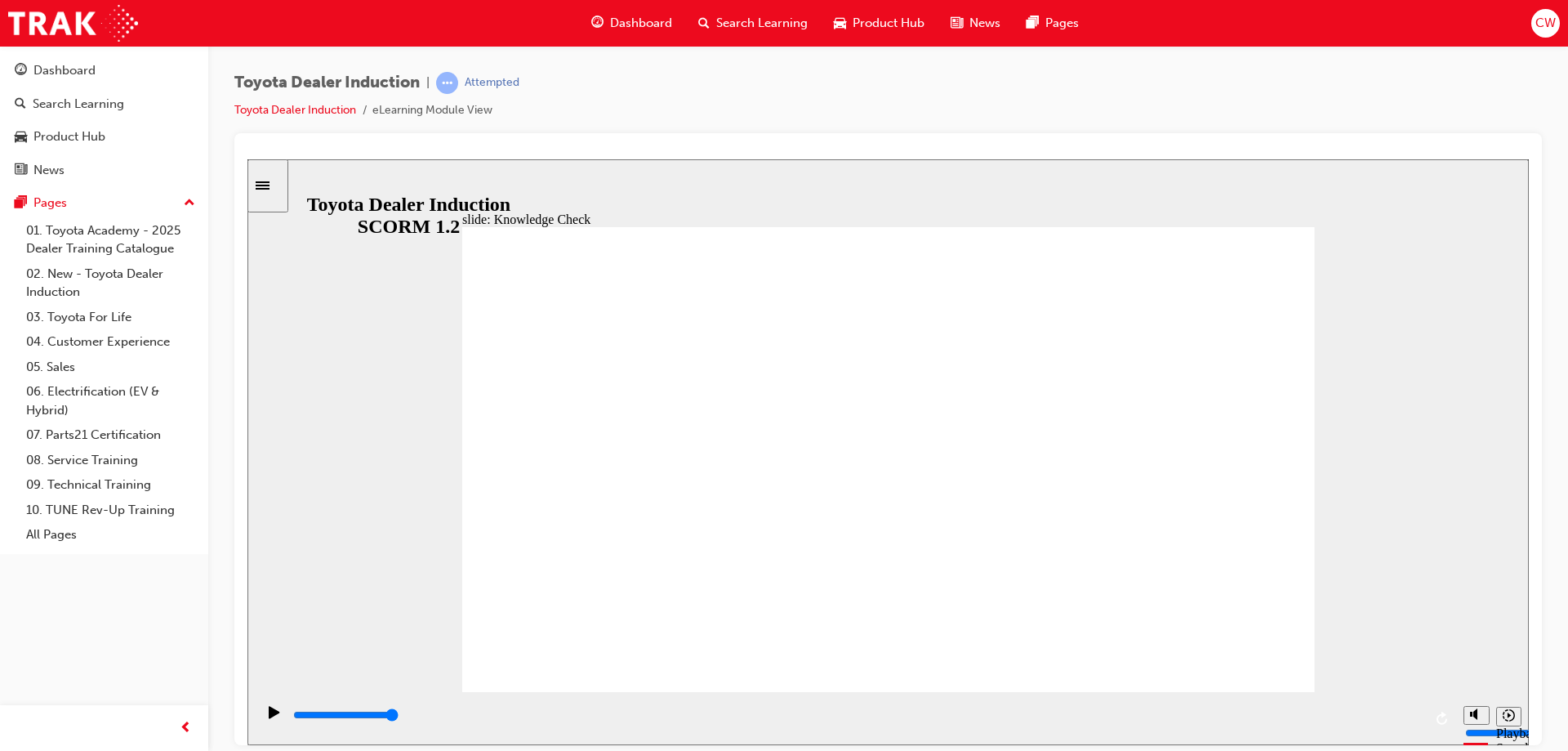
checkbox input "true"
drag, startPoint x: 703, startPoint y: 494, endPoint x: 711, endPoint y: 453, distance: 41.8
checkbox input "true"
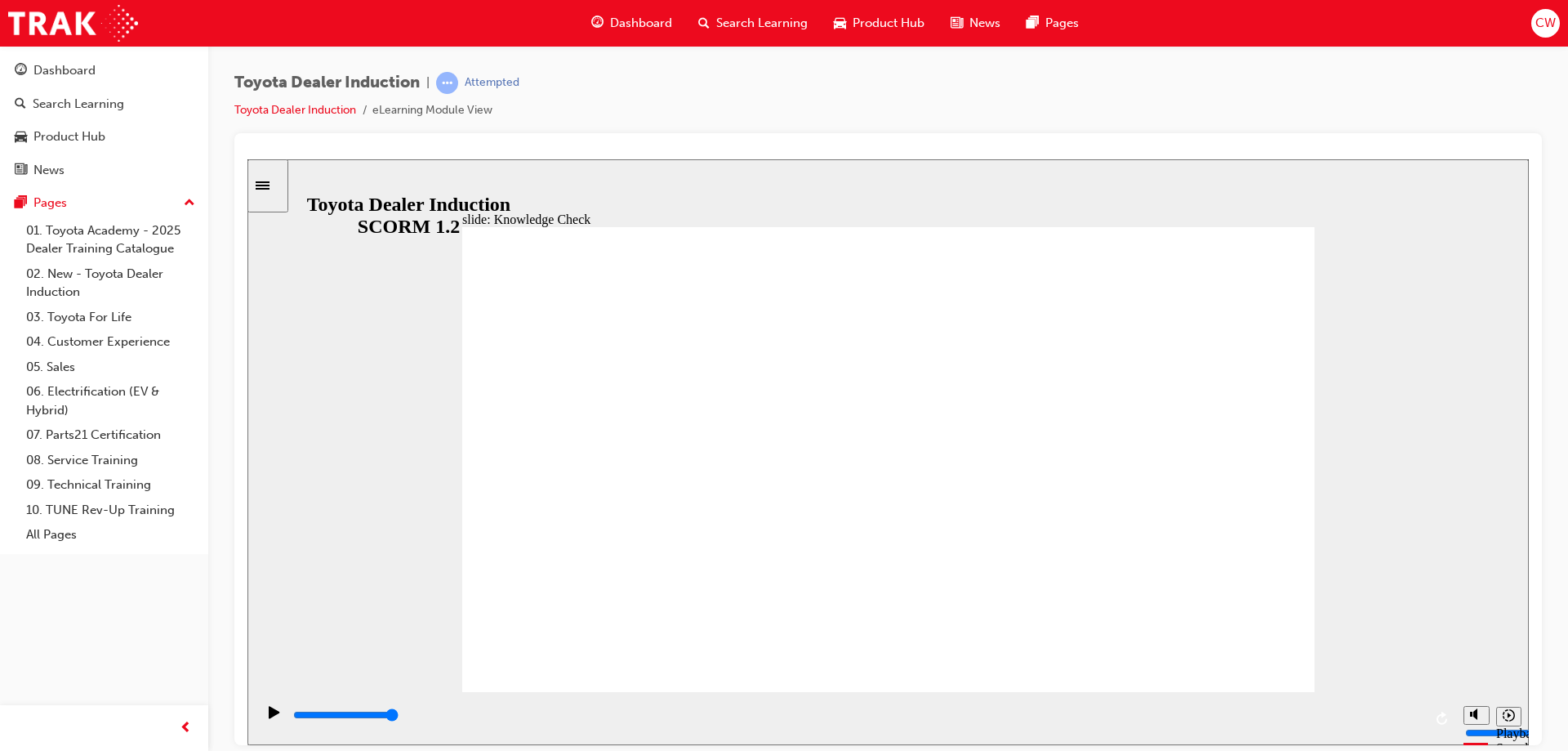
type input "5000"
radio input "true"
type input "5000"
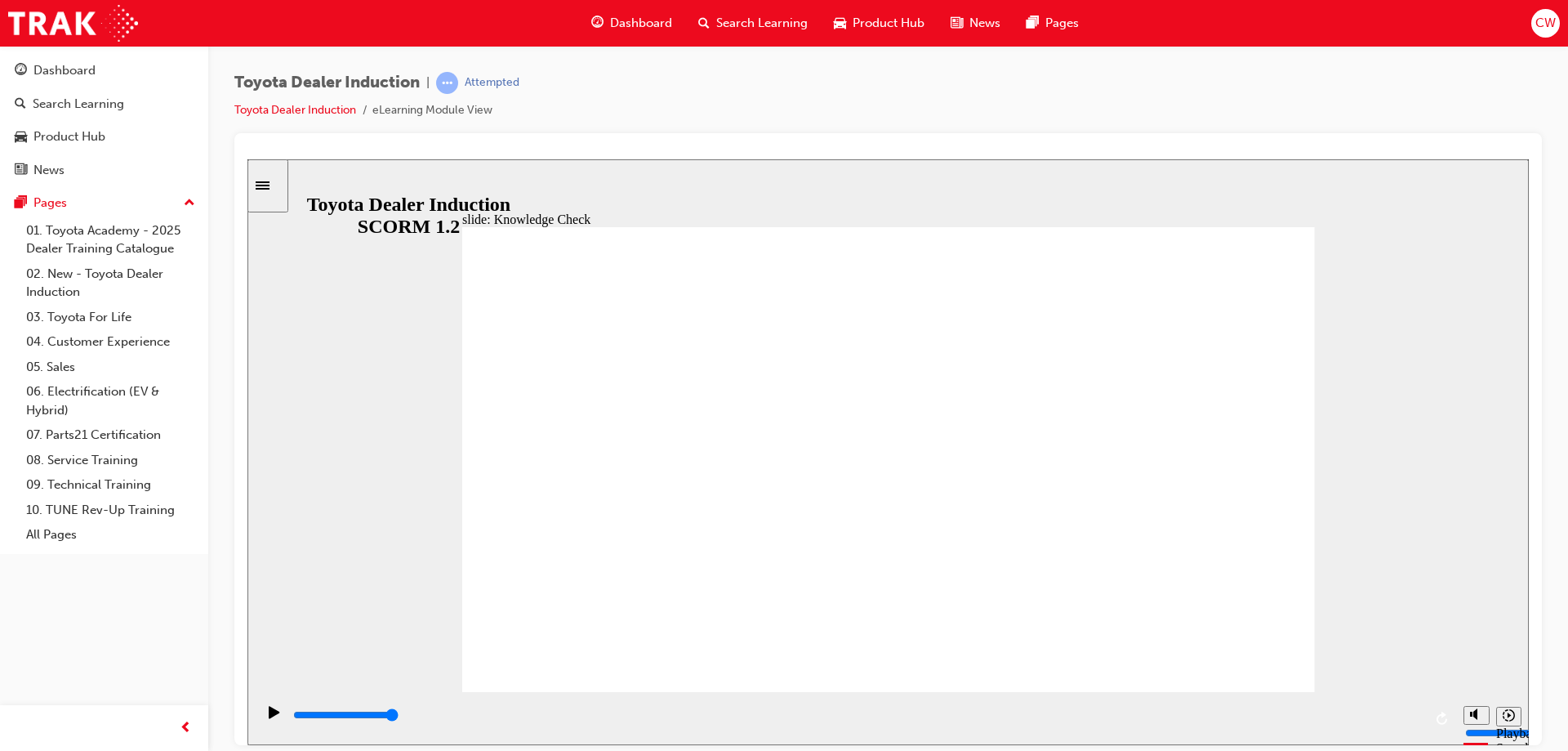
checkbox input "true"
drag, startPoint x: 667, startPoint y: 526, endPoint x: 1248, endPoint y: 256, distance: 640.7
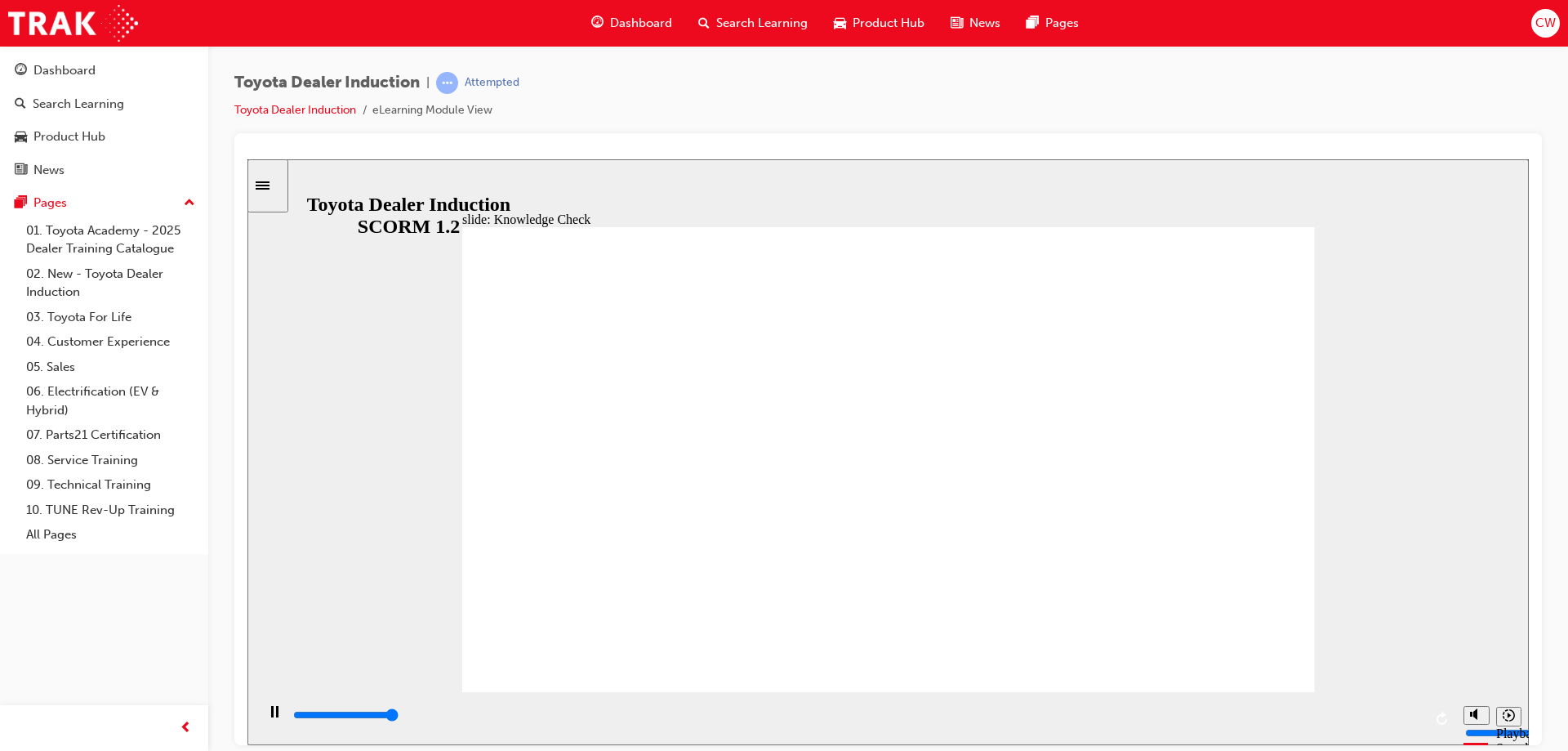
type input "5000"
checkbox input "true"
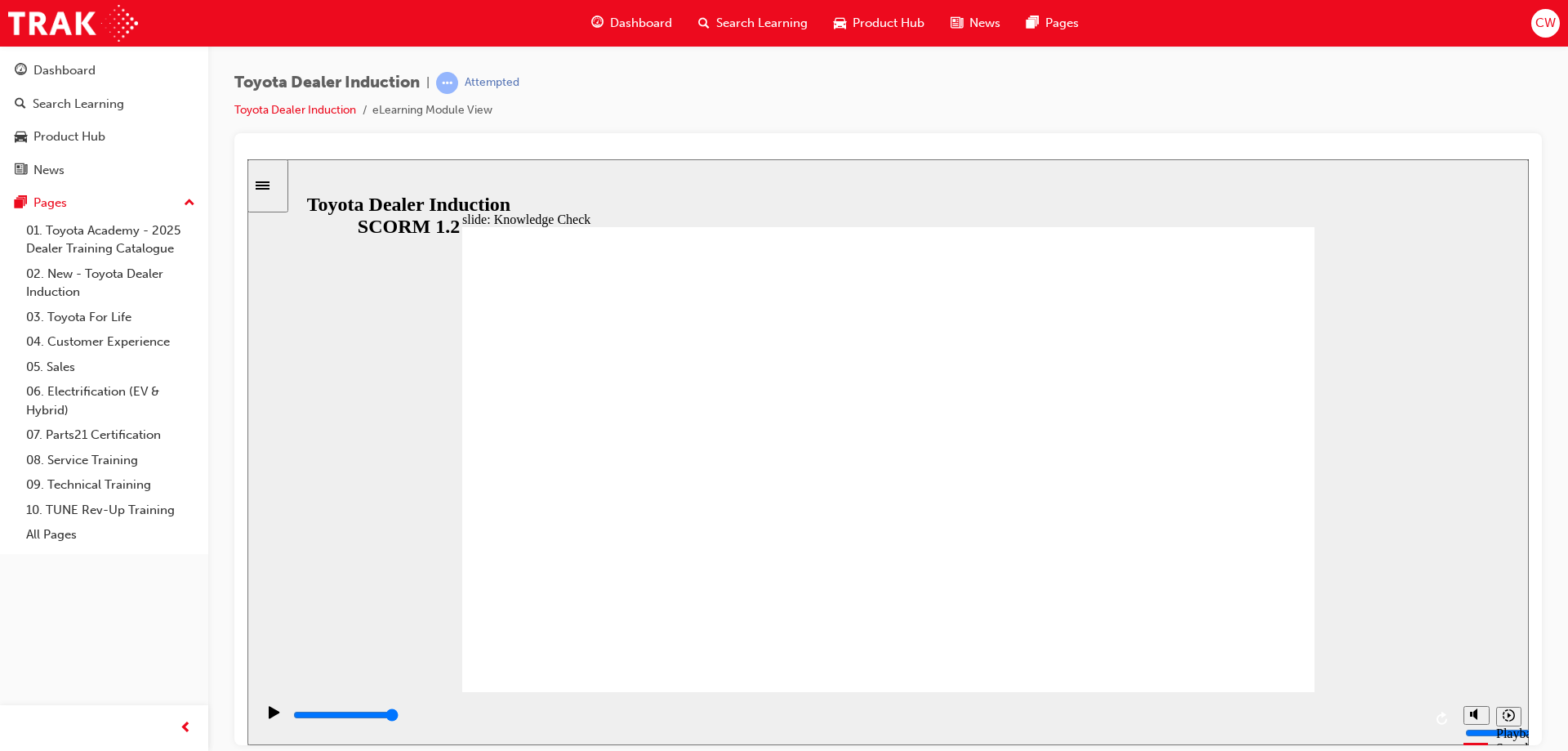
drag, startPoint x: 725, startPoint y: 570, endPoint x: 1298, endPoint y: 239, distance: 661.7
type input "9900"
